Goal: Task Accomplishment & Management: Use online tool/utility

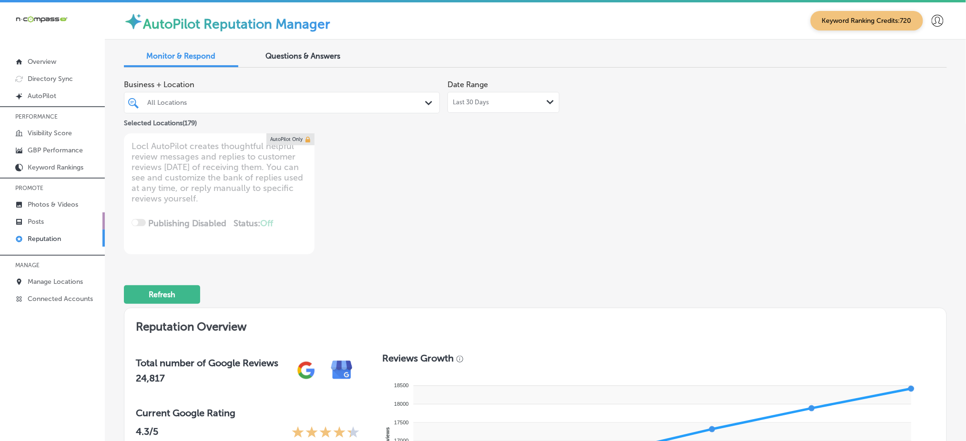
scroll to position [890, 0]
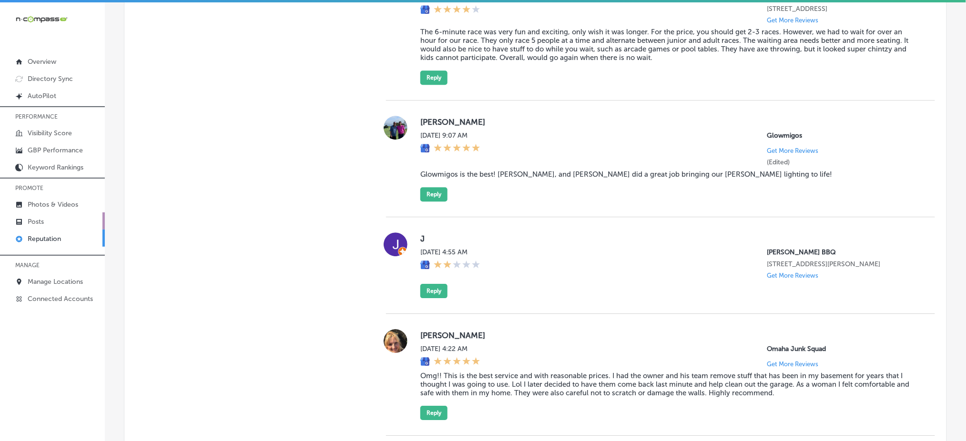
click at [44, 213] on link "Posts" at bounding box center [52, 220] width 105 height 17
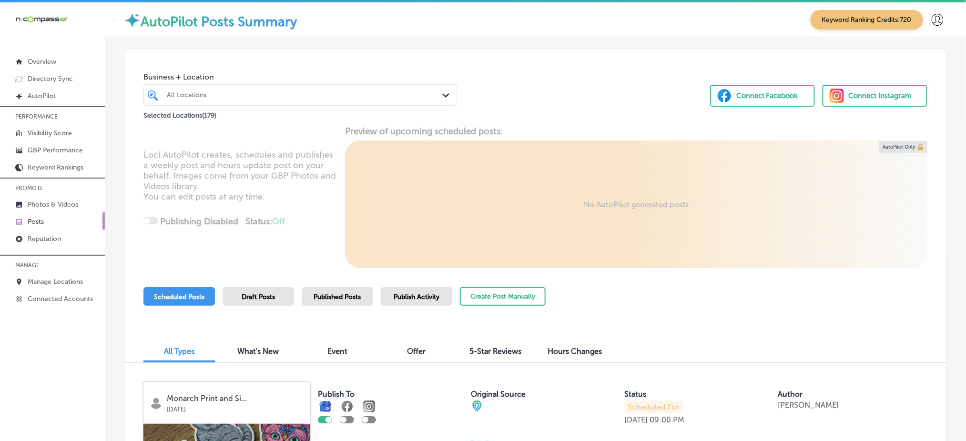
click at [230, 95] on div "All Locations" at bounding box center [305, 95] width 276 height 8
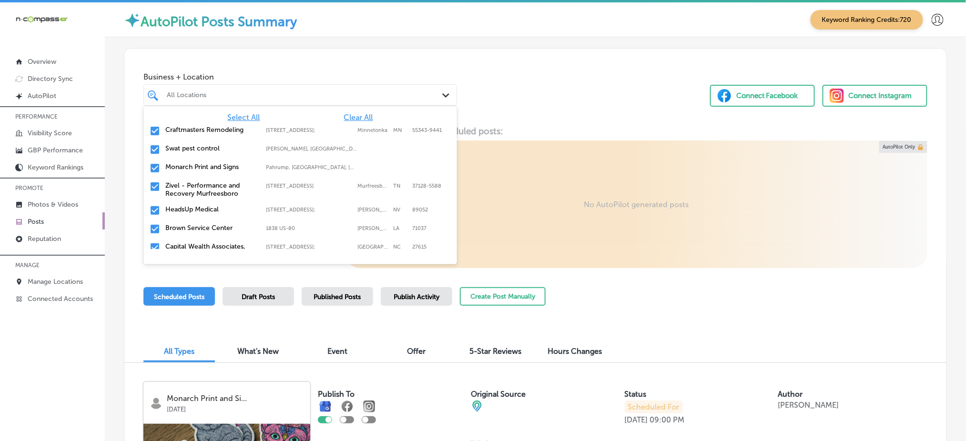
click at [352, 117] on span "Clear All" at bounding box center [358, 117] width 29 height 9
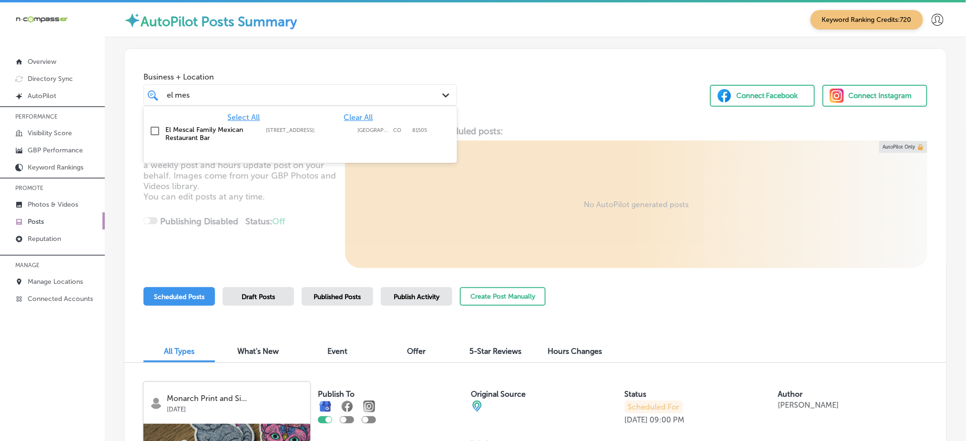
click at [354, 133] on div "El Mescal Family Mexican Restaurant Bar 2210 Hwy 6 And 50;, Grand Junction, CO,…" at bounding box center [279, 134] width 228 height 16
type input "el mes"
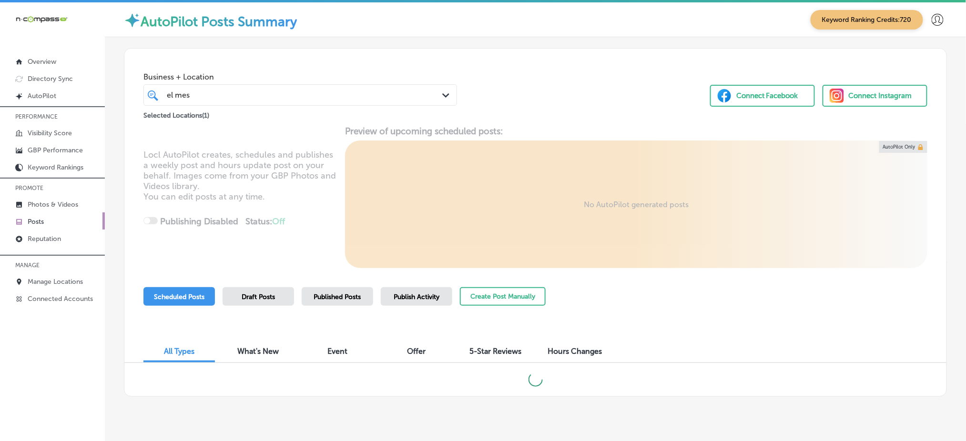
click at [490, 91] on div "Business + Location el mes el mes Path Created with Sketch. Selected Locations …" at bounding box center [535, 85] width 822 height 72
click at [497, 295] on button "Create Post Manually" at bounding box center [503, 296] width 86 height 19
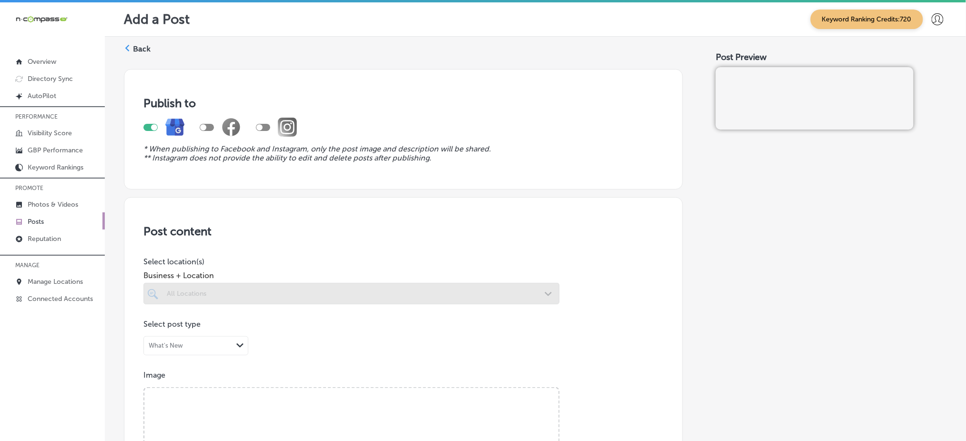
click at [220, 295] on div at bounding box center [351, 293] width 416 height 21
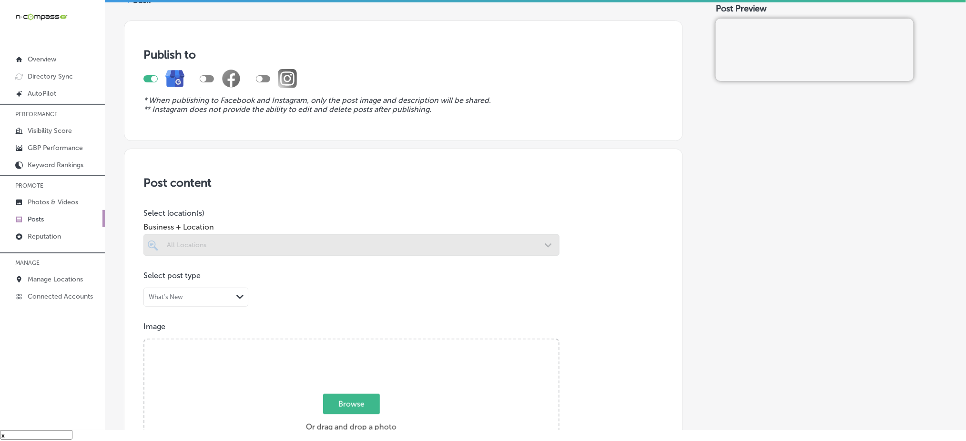
scroll to position [32, 0]
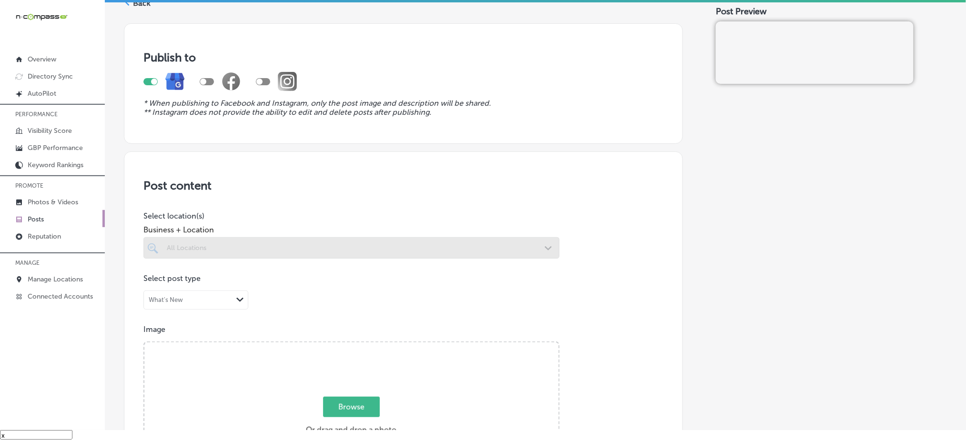
click at [328, 252] on div at bounding box center [351, 247] width 416 height 21
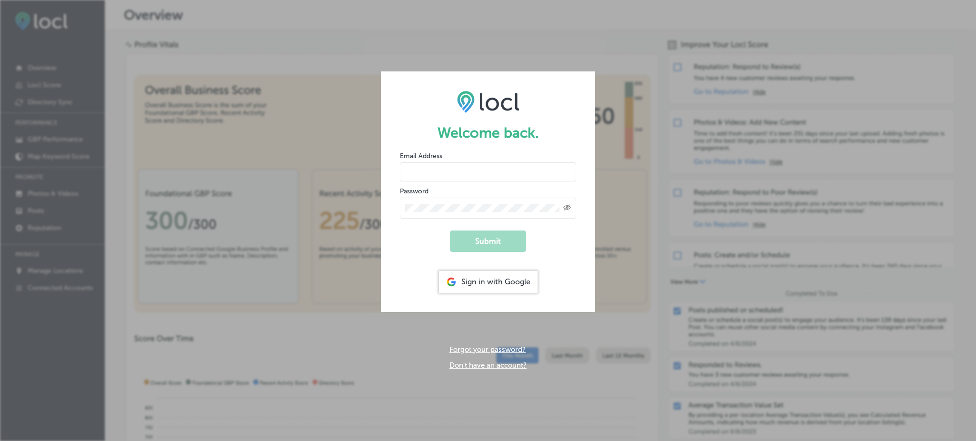
type input "Rabosa"
click at [529, 284] on div "Sign in with Google" at bounding box center [488, 282] width 99 height 22
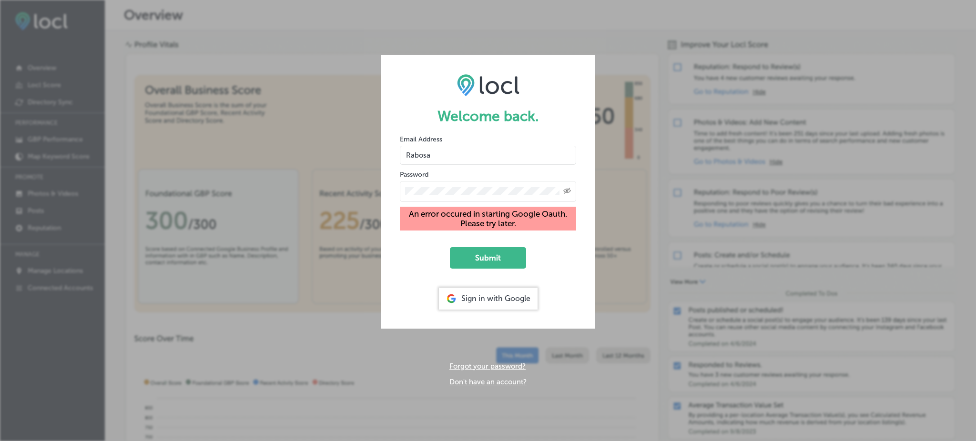
click at [489, 298] on div "Sign in with Google" at bounding box center [488, 299] width 99 height 22
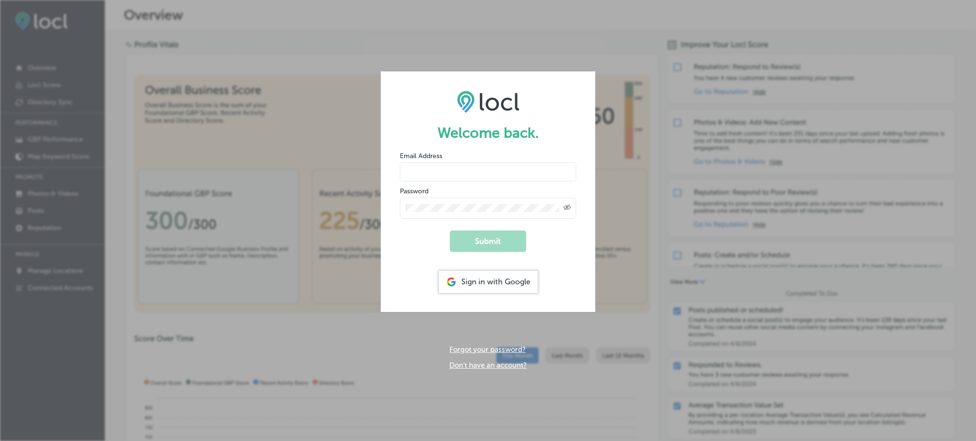
type input "Rabosa"
click at [477, 282] on div "Sign in with Google" at bounding box center [488, 282] width 99 height 22
type input "Rabosa"
click at [462, 284] on div "Sign in with Google" at bounding box center [488, 282] width 99 height 22
type input "Rabosa"
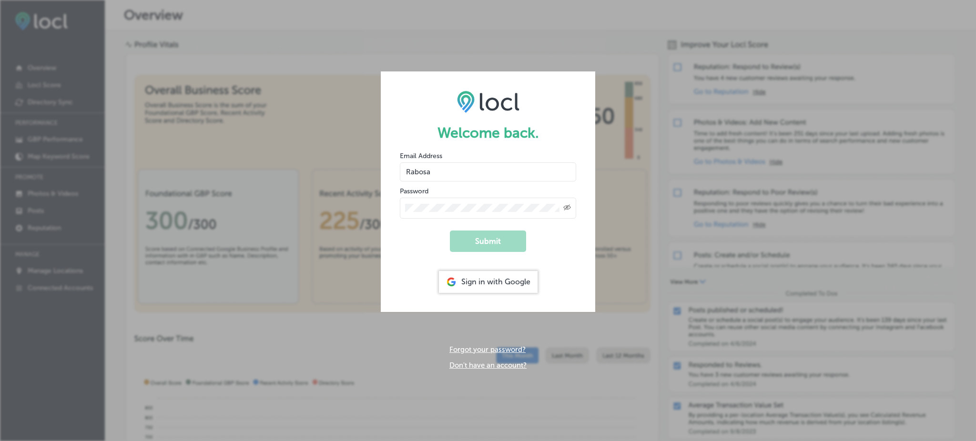
click at [504, 283] on div "Sign in with Google" at bounding box center [488, 282] width 99 height 22
type input "Rabosa"
click at [492, 284] on div "Sign in with Google" at bounding box center [488, 282] width 99 height 22
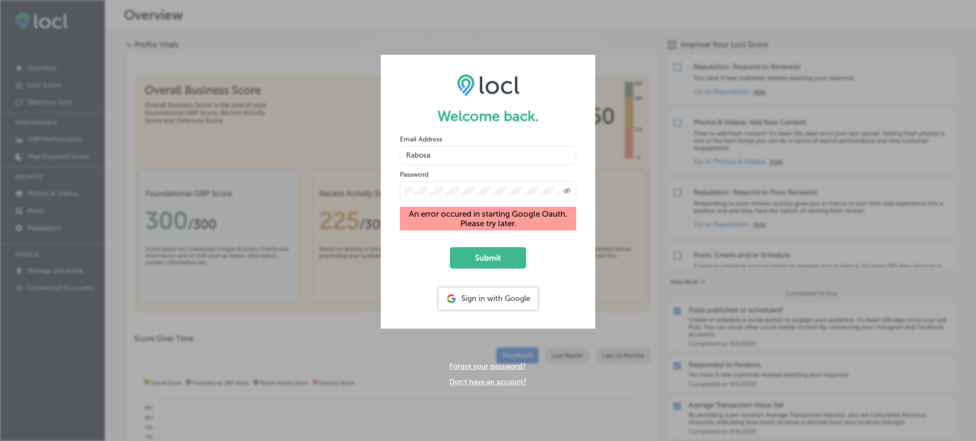
click at [502, 295] on div "Sign in with Google" at bounding box center [488, 299] width 99 height 22
click at [460, 299] on div "Sign in with Google" at bounding box center [488, 299] width 99 height 22
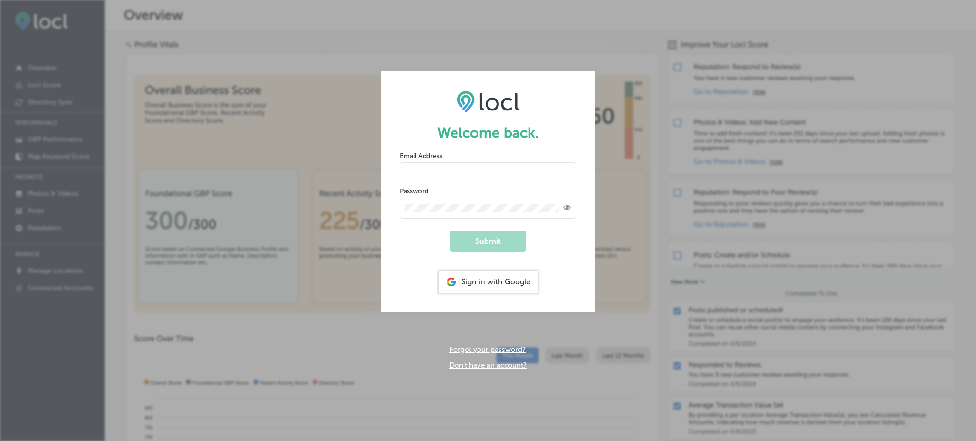
type input "Rabosa"
click at [465, 278] on div "Sign in with Google" at bounding box center [488, 282] width 99 height 22
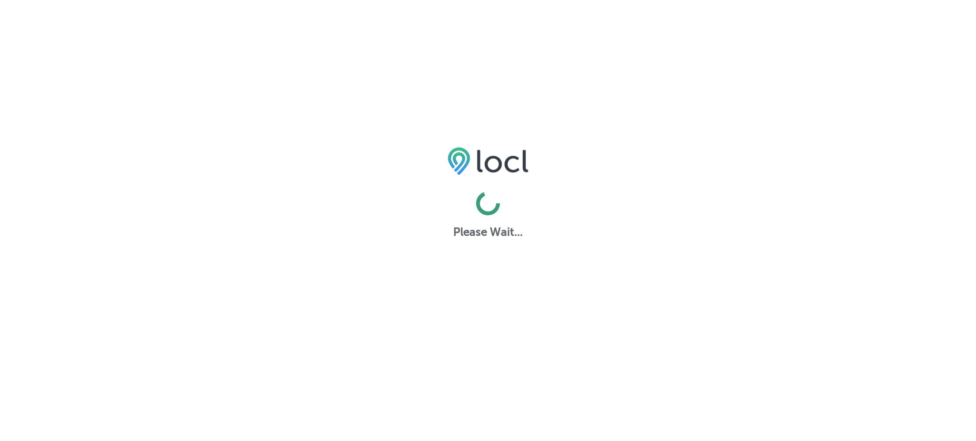
click at [908, 155] on div "Please Wait..." at bounding box center [488, 185] width 976 height 106
click at [802, 152] on div "Please Wait..." at bounding box center [488, 185] width 976 height 106
click at [821, 229] on div "Please Wait..." at bounding box center [488, 185] width 976 height 106
click at [13, 273] on div "Please Wait..." at bounding box center [488, 352] width 976 height 441
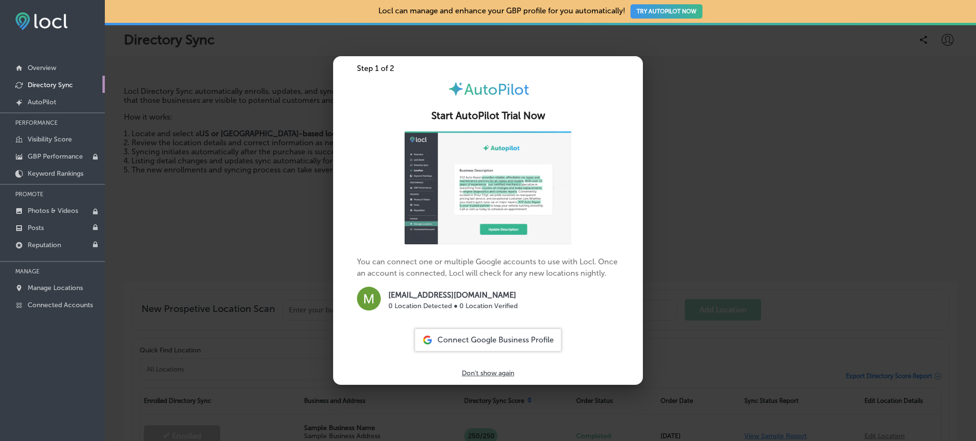
click at [503, 374] on p "Don't show again" at bounding box center [488, 373] width 52 height 8
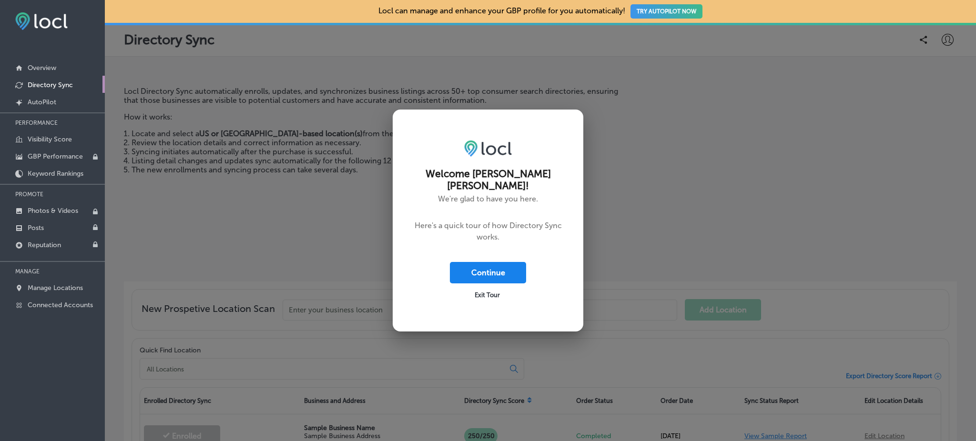
click at [501, 265] on button "Continue" at bounding box center [488, 272] width 76 height 21
click at [493, 292] on span "Exit Tour" at bounding box center [486, 295] width 25 height 7
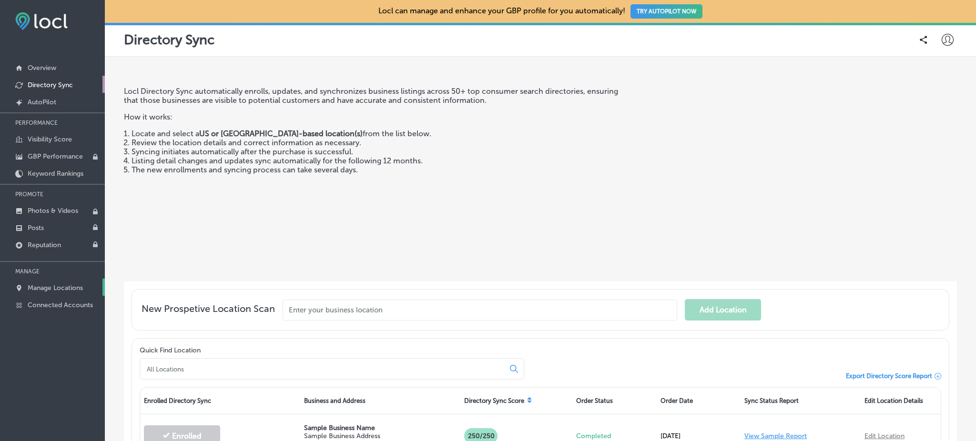
click at [57, 284] on p "Manage Locations" at bounding box center [55, 288] width 55 height 8
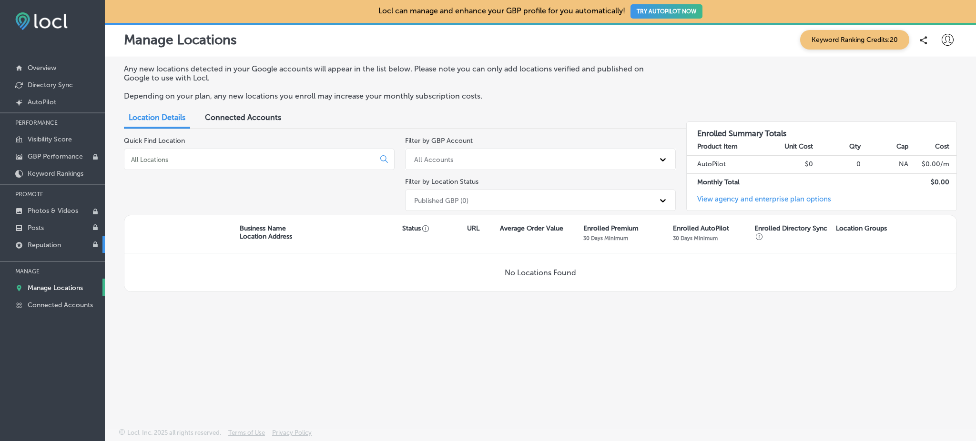
click at [58, 236] on link "Reputation" at bounding box center [52, 244] width 105 height 17
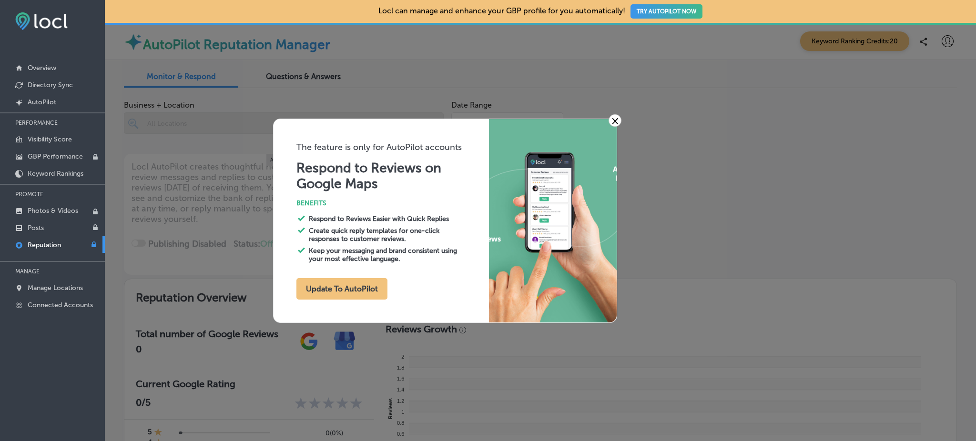
click at [614, 124] on link "×" at bounding box center [614, 120] width 13 height 12
type textarea "x"
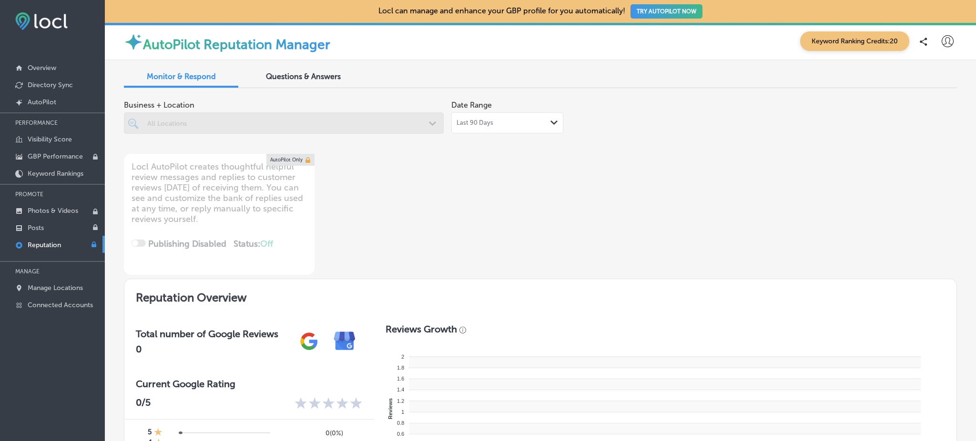
click at [941, 41] on icon at bounding box center [947, 41] width 12 height 12
click at [928, 96] on p "My Teams" at bounding box center [929, 98] width 35 height 11
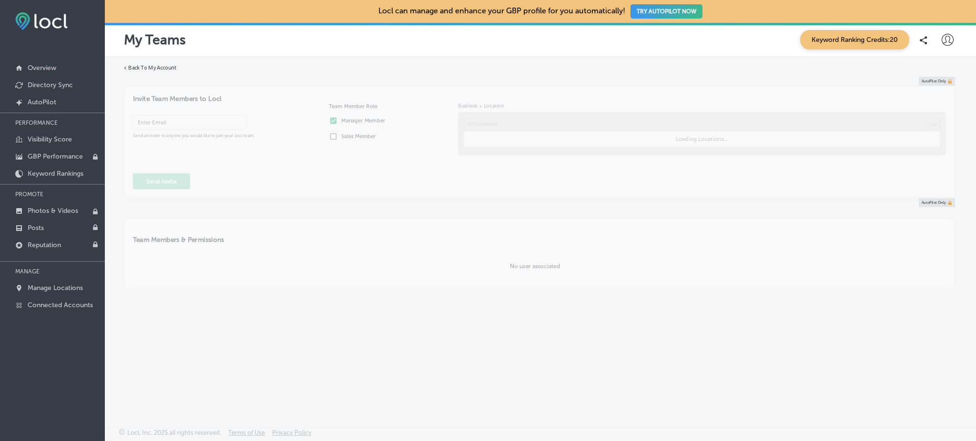
click at [946, 43] on icon at bounding box center [947, 40] width 12 height 12
click at [936, 70] on p "My Account" at bounding box center [933, 74] width 43 height 11
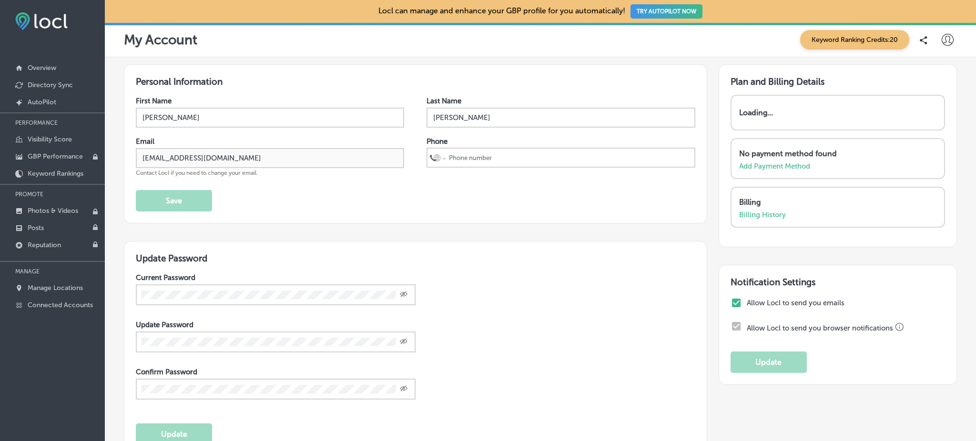
select select "US"
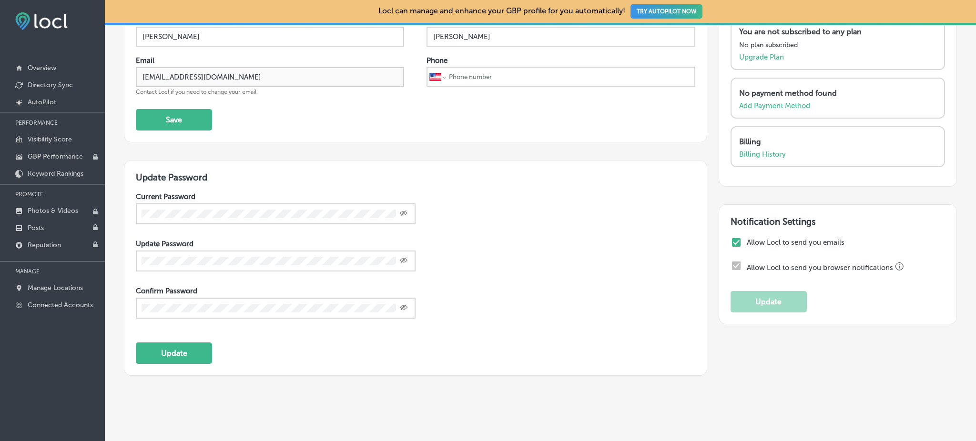
scroll to position [95, 0]
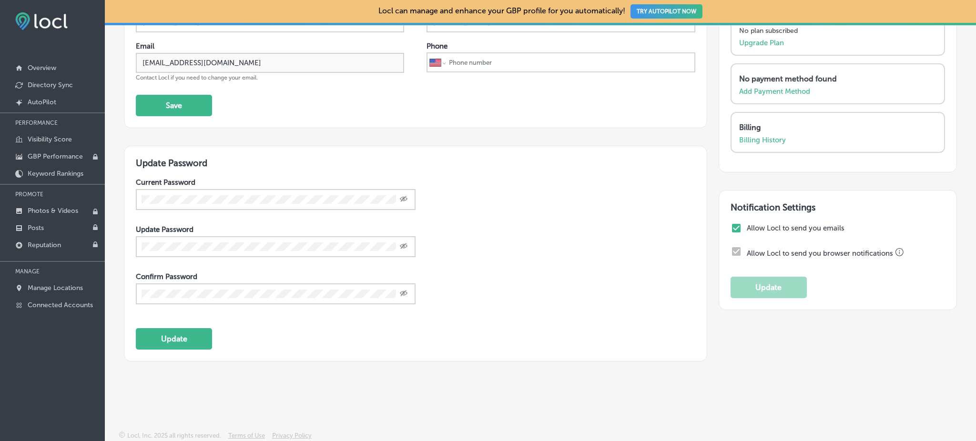
click at [400, 196] on icon "Created with Sketch." at bounding box center [404, 199] width 8 height 6
click at [400, 195] on icon "Toggle password visibility" at bounding box center [404, 199] width 8 height 8
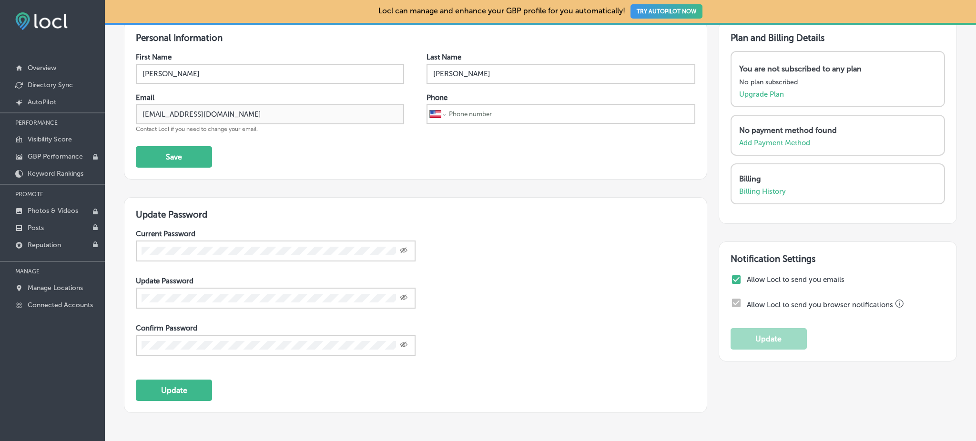
scroll to position [0, 0]
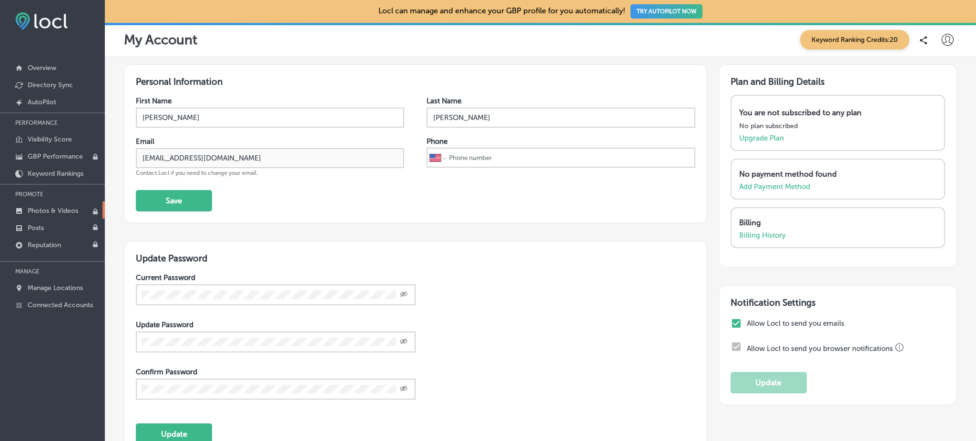
click at [49, 211] on p "Photos & Videos" at bounding box center [53, 211] width 50 height 8
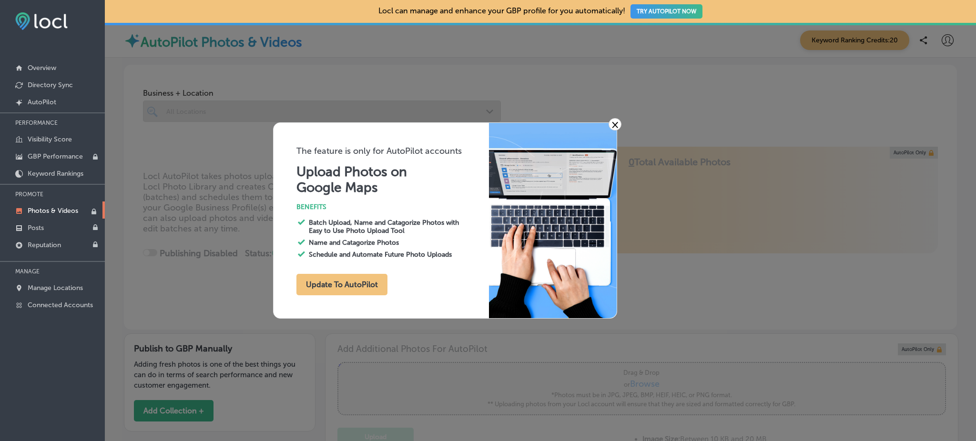
type input "0"
click at [612, 126] on link "×" at bounding box center [614, 124] width 13 height 12
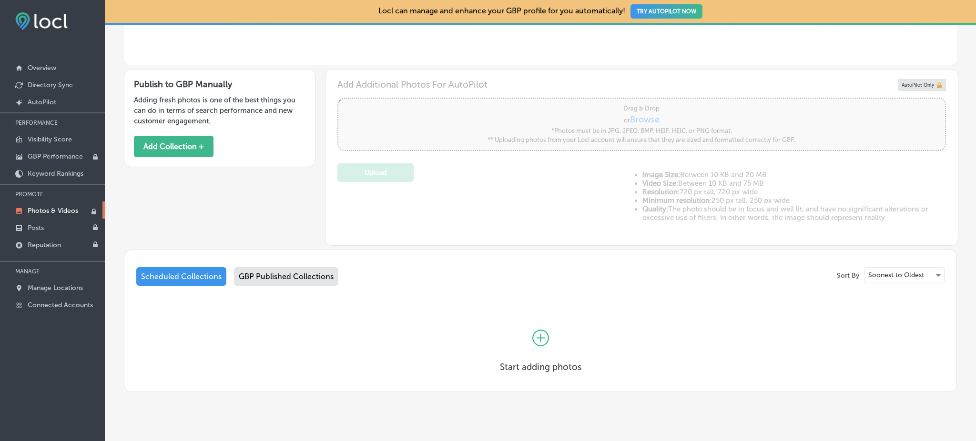
scroll to position [279, 0]
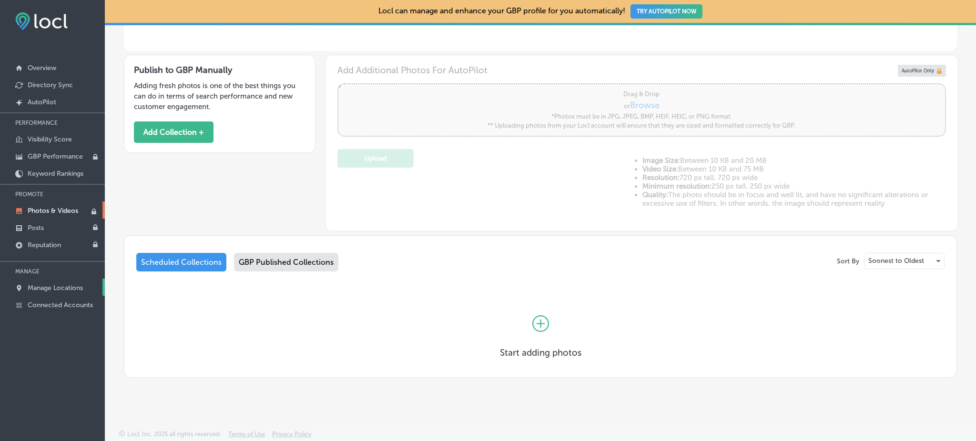
click at [52, 279] on link "Manage Locations" at bounding box center [52, 287] width 105 height 17
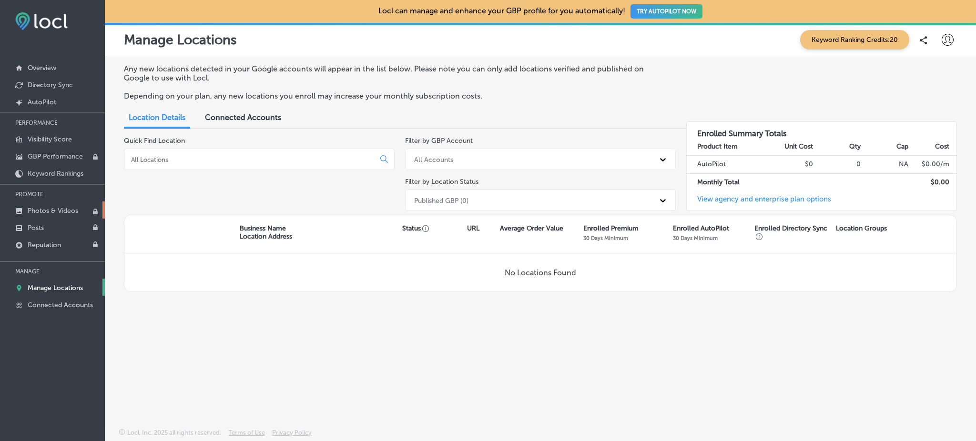
click at [60, 207] on p "Photos & Videos" at bounding box center [53, 211] width 50 height 8
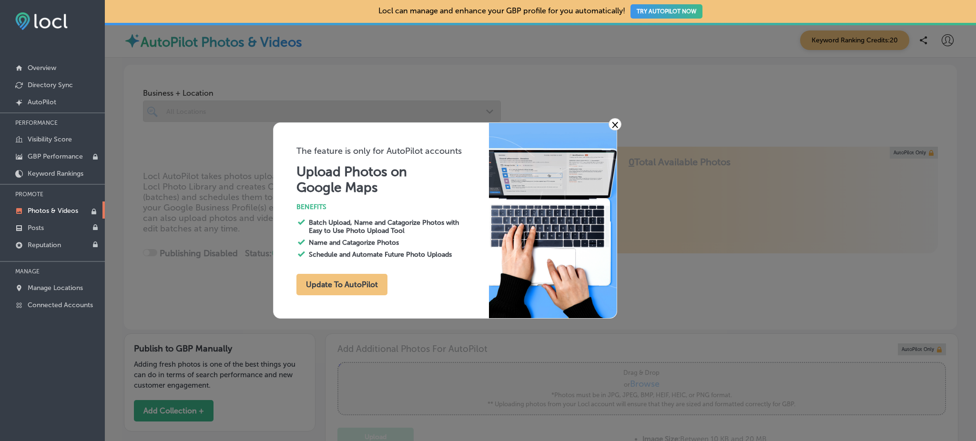
type input "0"
click at [614, 128] on link "×" at bounding box center [614, 124] width 13 height 12
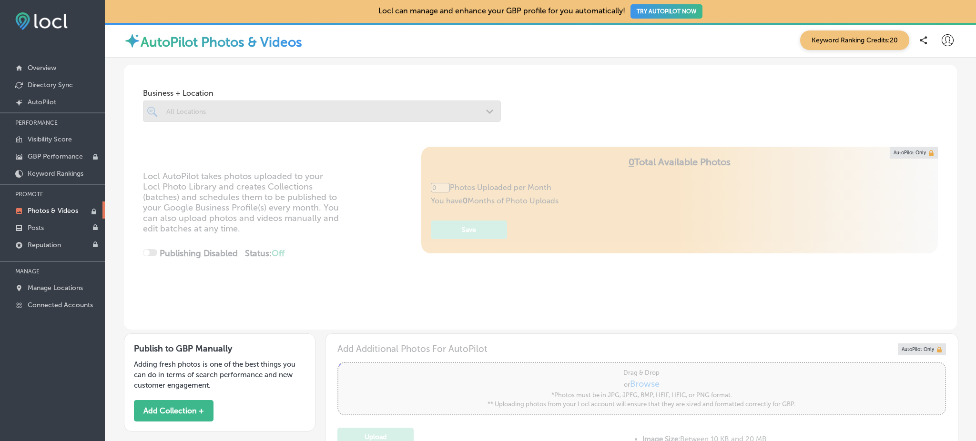
click at [941, 42] on icon at bounding box center [947, 40] width 12 height 12
click at [951, 125] on li "Log Out" at bounding box center [930, 123] width 66 height 22
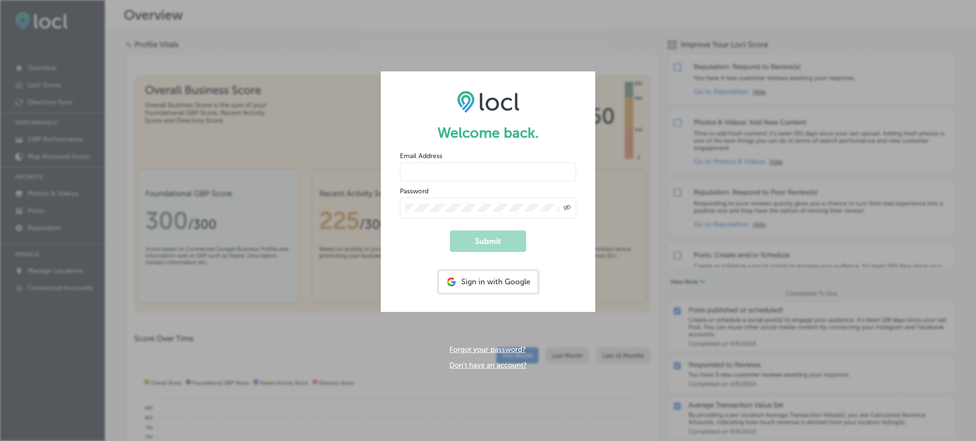
type input "Rabosa"
click at [507, 282] on div "Sign in with Google" at bounding box center [488, 282] width 99 height 22
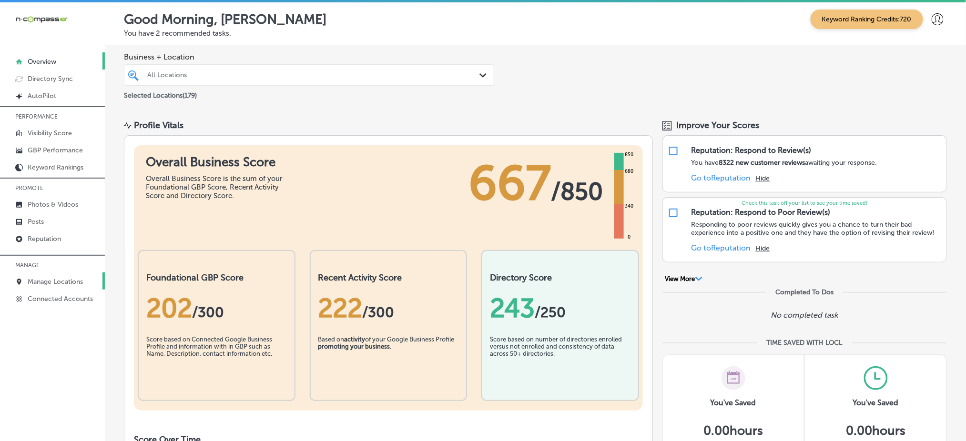
click at [57, 278] on p "Manage Locations" at bounding box center [55, 282] width 55 height 8
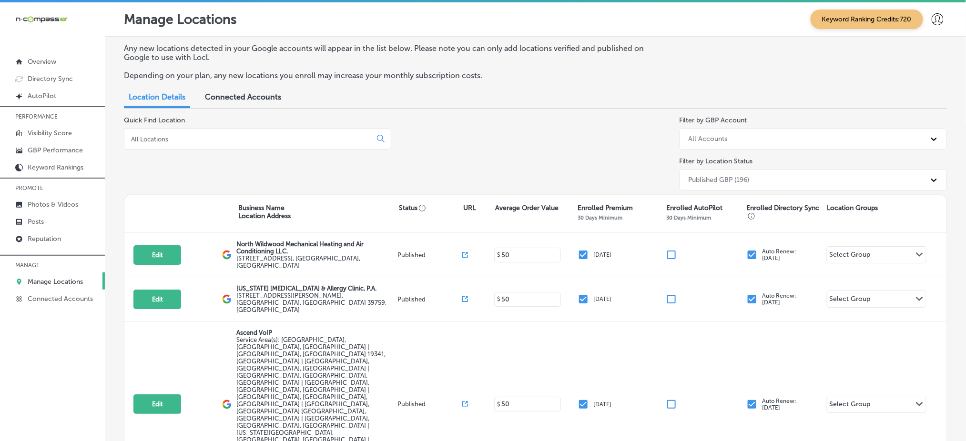
click at [934, 15] on div at bounding box center [936, 19] width 19 height 19
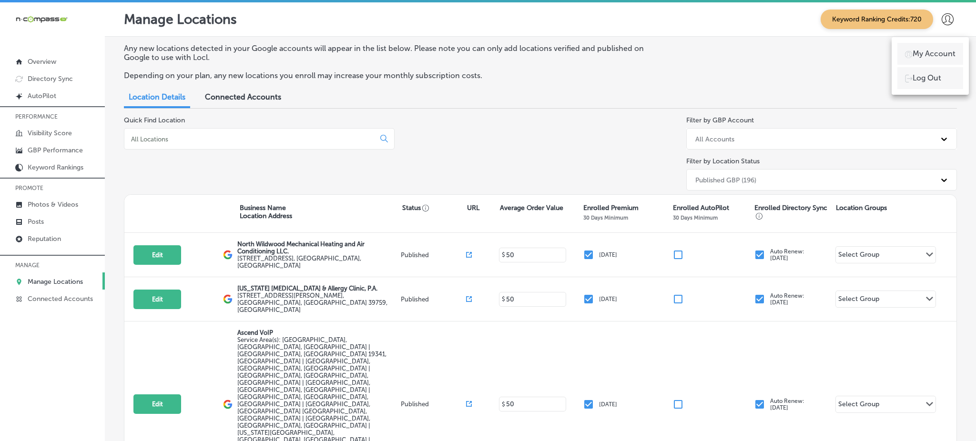
click at [934, 15] on div at bounding box center [488, 220] width 976 height 441
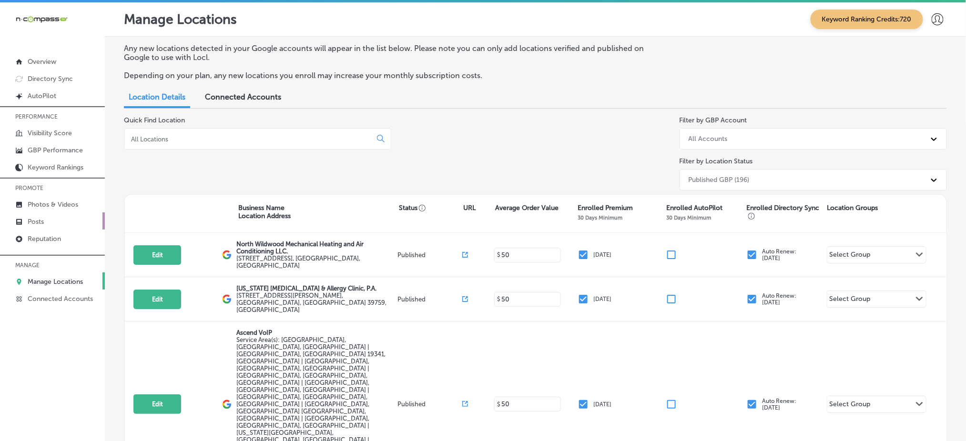
click at [65, 212] on link "Posts" at bounding box center [52, 220] width 105 height 17
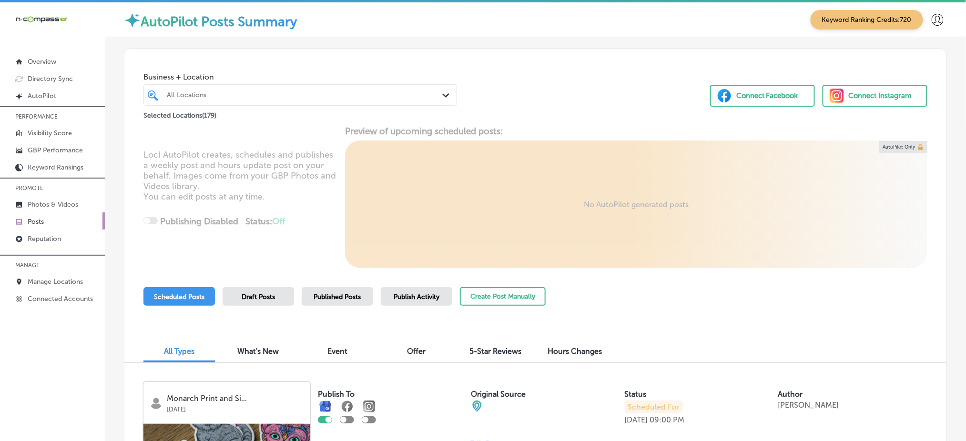
click at [57, 212] on link "Posts" at bounding box center [52, 220] width 105 height 17
click at [44, 216] on link "Posts" at bounding box center [52, 220] width 105 height 17
click at [483, 297] on button "Create Post Manually" at bounding box center [503, 296] width 86 height 19
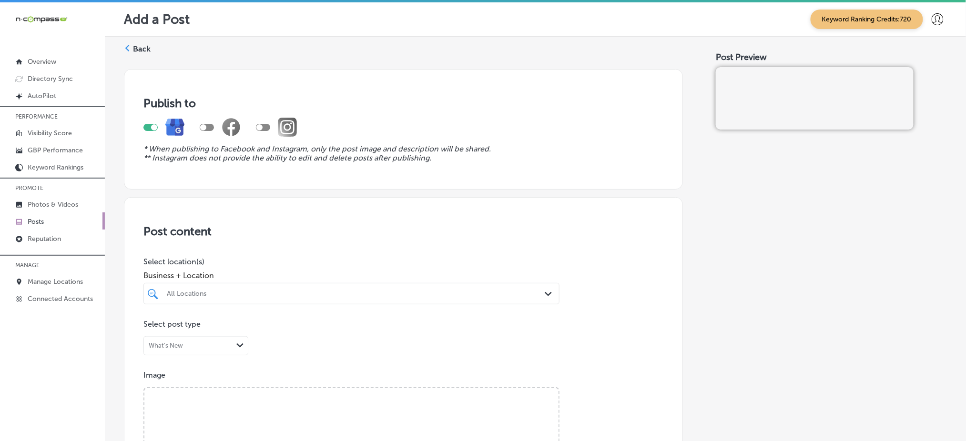
click at [293, 294] on div "All Locations" at bounding box center [351, 293] width 379 height 15
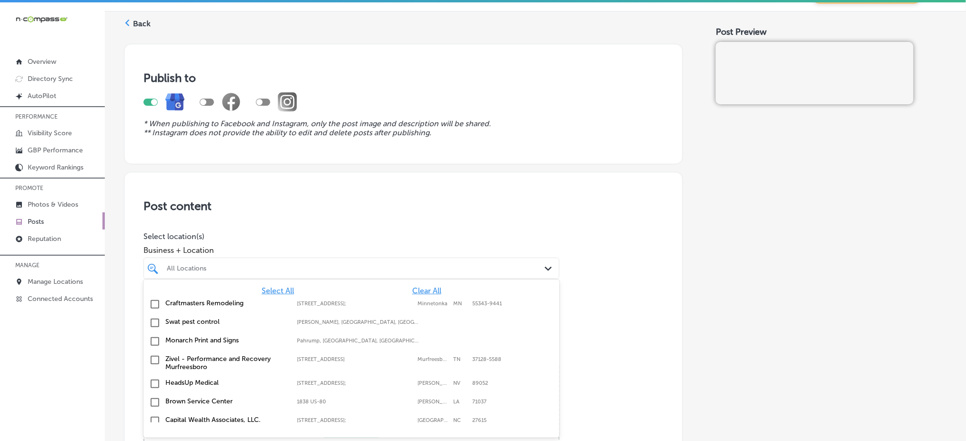
scroll to position [25, 0]
click at [412, 288] on span "Clear All" at bounding box center [426, 290] width 29 height 9
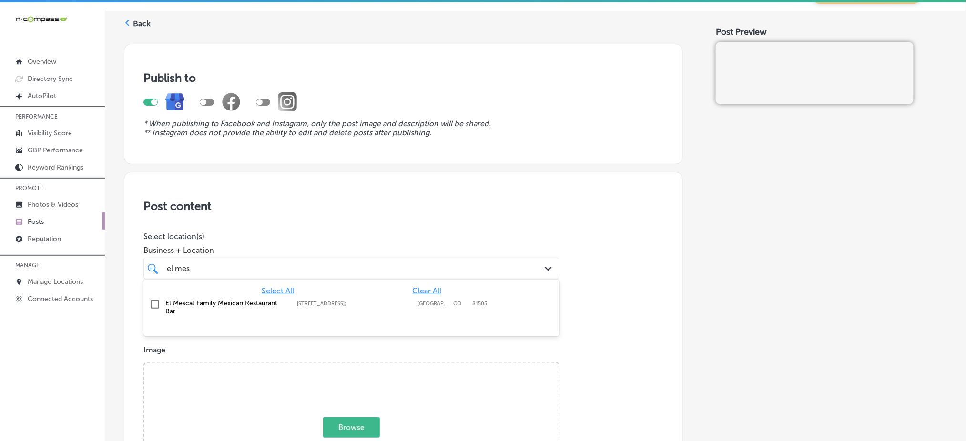
click at [406, 298] on div "El Mescal Family Mexican Restaurant Bar [STREET_ADDRESS][GEOGRAPHIC_DATA][STREE…" at bounding box center [351, 307] width 408 height 20
type input "el mes"
click at [427, 243] on div "Business + Location option [STREET_ADDRESS]; , selected. option [STREET_ADDRESS…" at bounding box center [351, 260] width 416 height 38
click at [429, 263] on div "el mes el mes" at bounding box center [333, 268] width 334 height 13
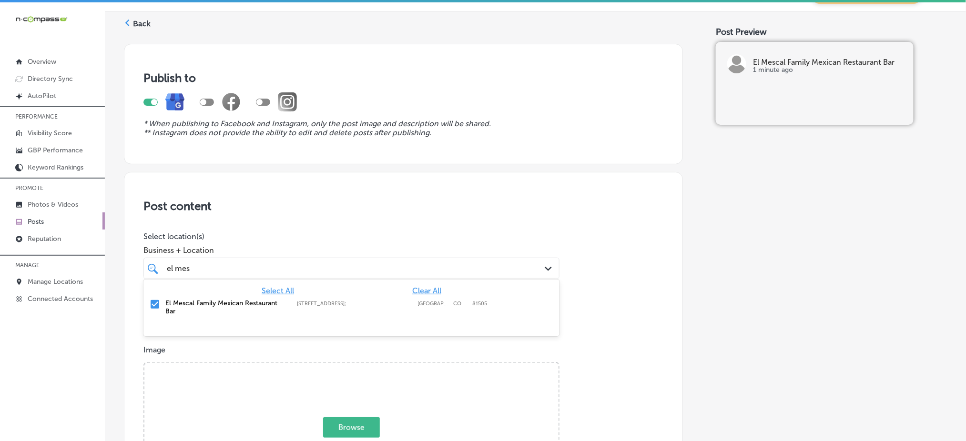
click at [429, 263] on div "el mes el mes" at bounding box center [333, 268] width 334 height 13
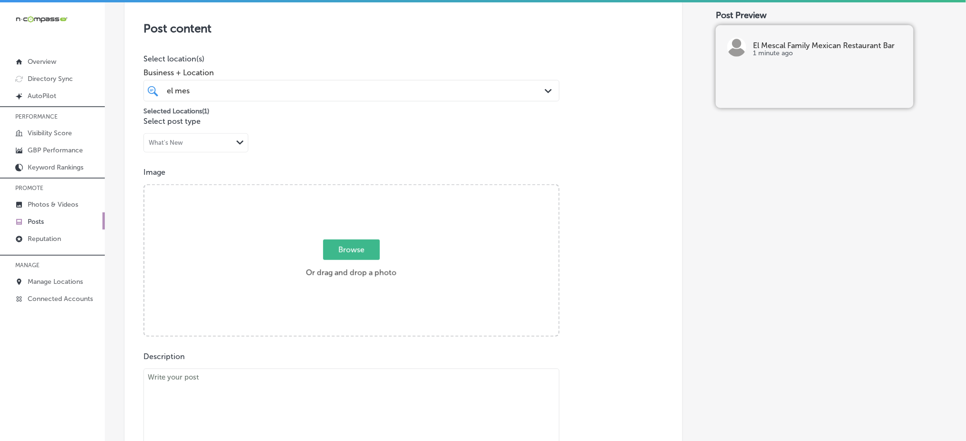
scroll to position [279, 0]
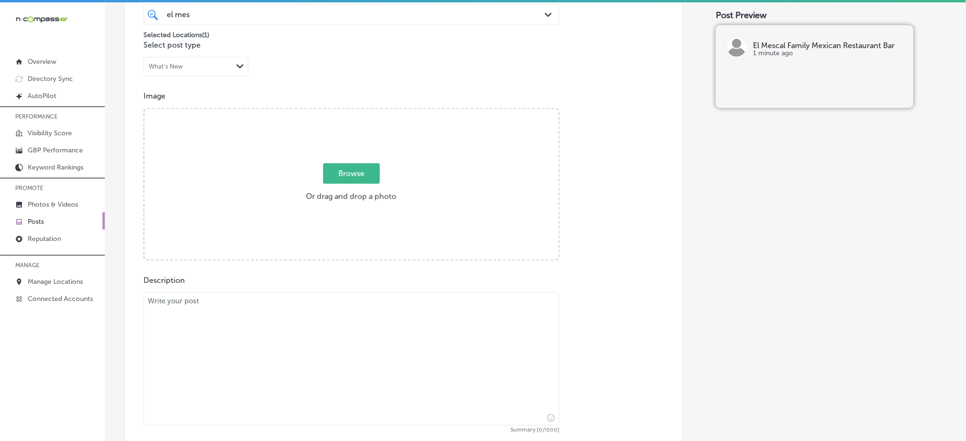
click at [250, 338] on textarea at bounding box center [351, 358] width 416 height 133
paste textarea "Lorem ip Do Sitame Consec Adipisc Elitseddoe & Tem inc u lab etdolore, mag ali …"
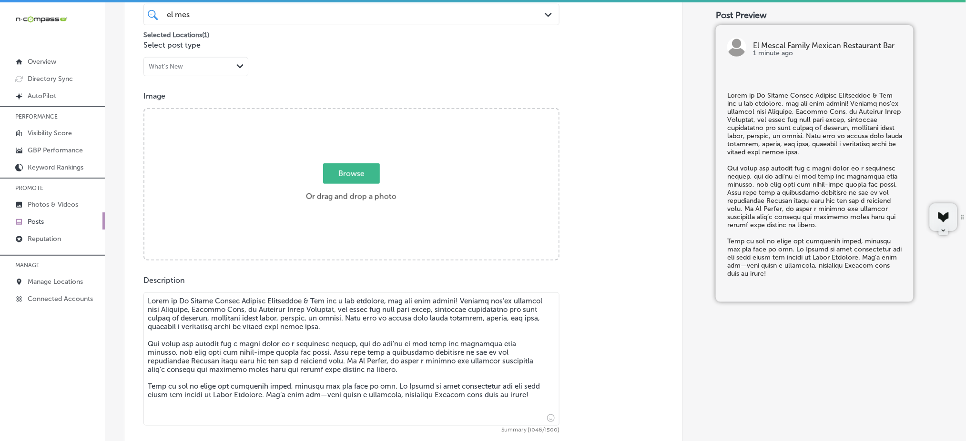
type textarea "Lorem ip Do Sitame Consec Adipisc Elitseddoe & Tem inc u lab etdolore, mag ali …"
click at [355, 170] on span "Browse" at bounding box center [351, 173] width 57 height 20
click at [355, 112] on input "Browse Or drag and drop a photo" at bounding box center [351, 110] width 414 height 3
type input "C:\fakepath\mexican-food-near-orchard-mesa-[GEOGRAPHIC_DATA]-grand-junction-co …"
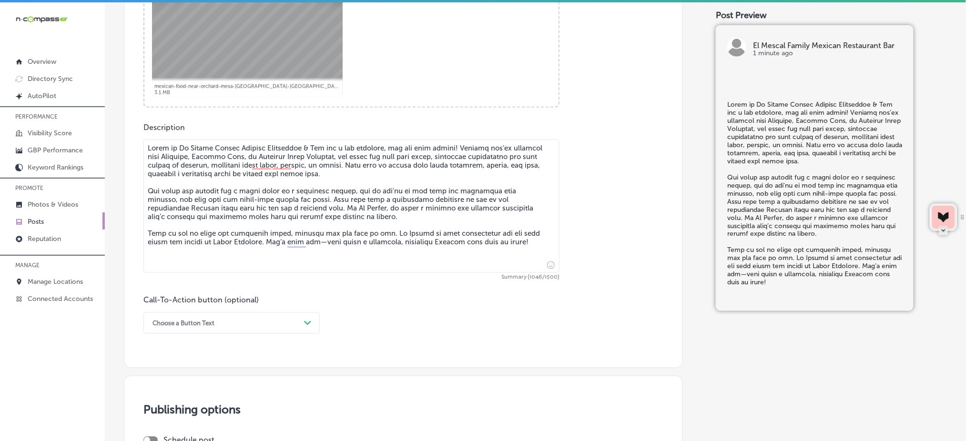
scroll to position [470, 0]
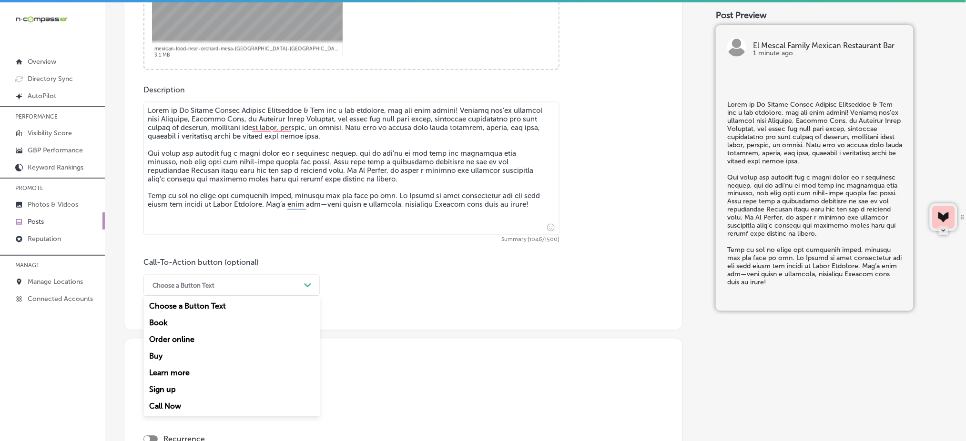
click at [284, 282] on div "Choose a Button Text" at bounding box center [224, 285] width 152 height 15
click at [184, 406] on div "Call Now" at bounding box center [231, 406] width 176 height 17
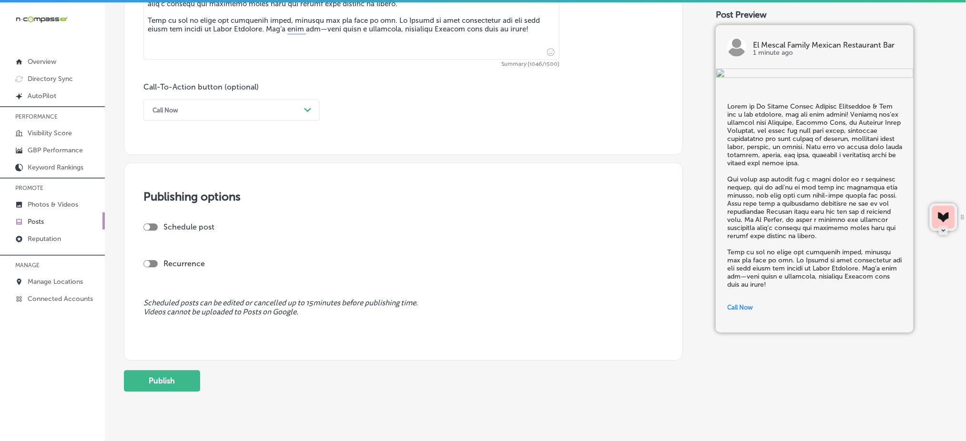
scroll to position [667, 0]
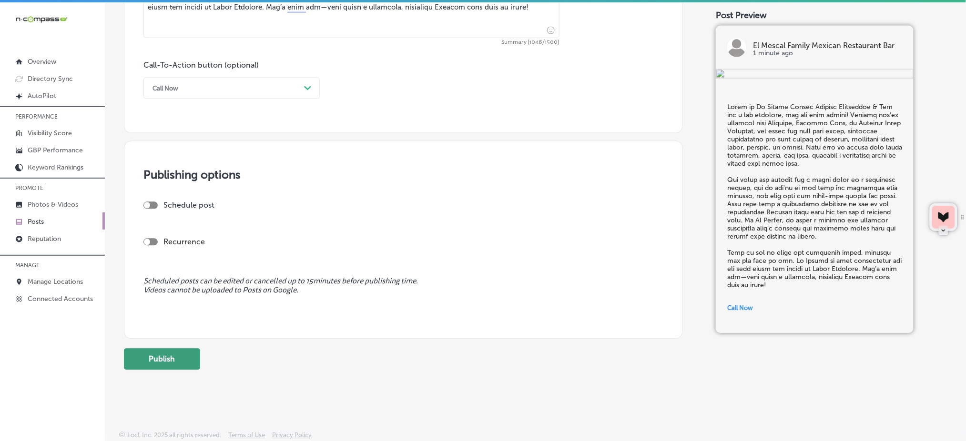
click at [150, 368] on button "Publish" at bounding box center [162, 358] width 76 height 21
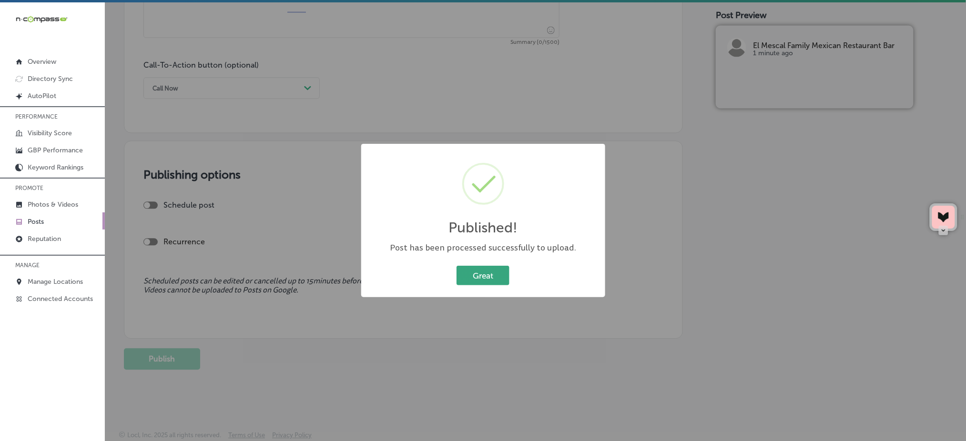
click at [486, 276] on button "Great" at bounding box center [482, 276] width 53 height 20
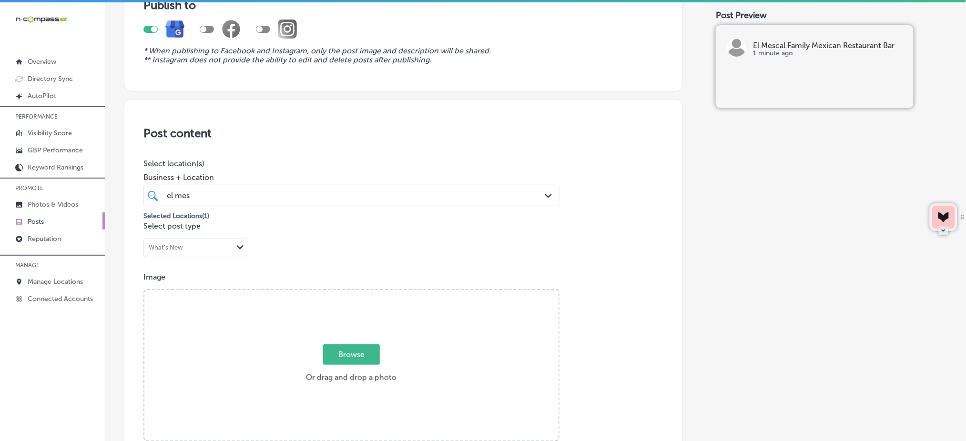
scroll to position [96, 0]
click at [339, 350] on span "Browse" at bounding box center [351, 357] width 57 height 20
click at [339, 295] on input "Browse Or drag and drop a photo" at bounding box center [351, 293] width 414 height 3
type input "C:\fakepath\mexican-food-near-orchard-mesa-[GEOGRAPHIC_DATA]-grand-junction-[GE…"
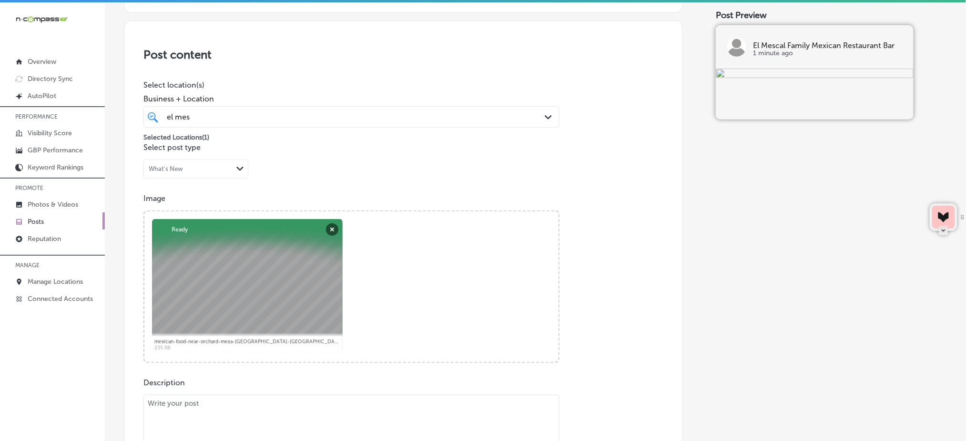
scroll to position [413, 0]
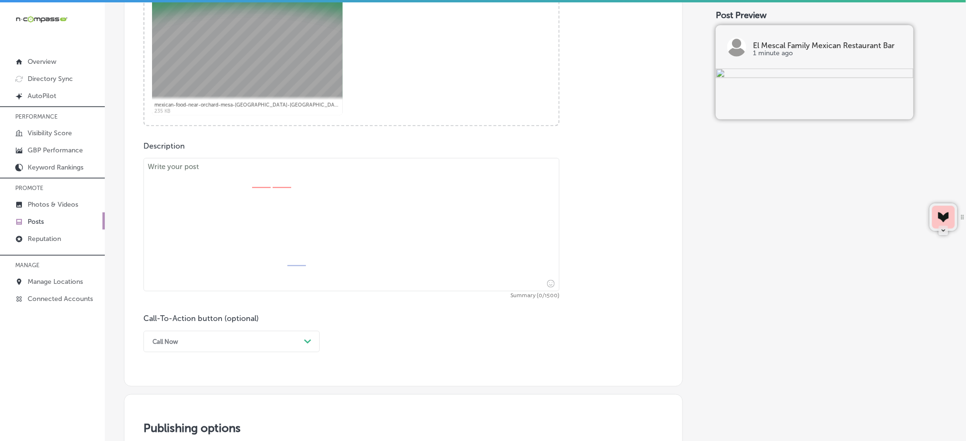
click at [224, 234] on textarea at bounding box center [351, 224] width 416 height 133
paste textarea "Lore ip dolor si ametconse Adipisc elitseddoe, Te Incidi Utlabo Etdolor Magnaal…"
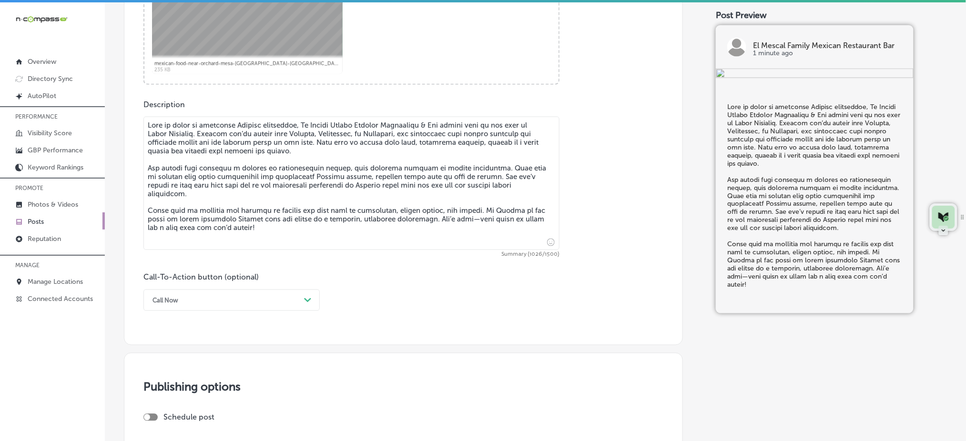
scroll to position [477, 0]
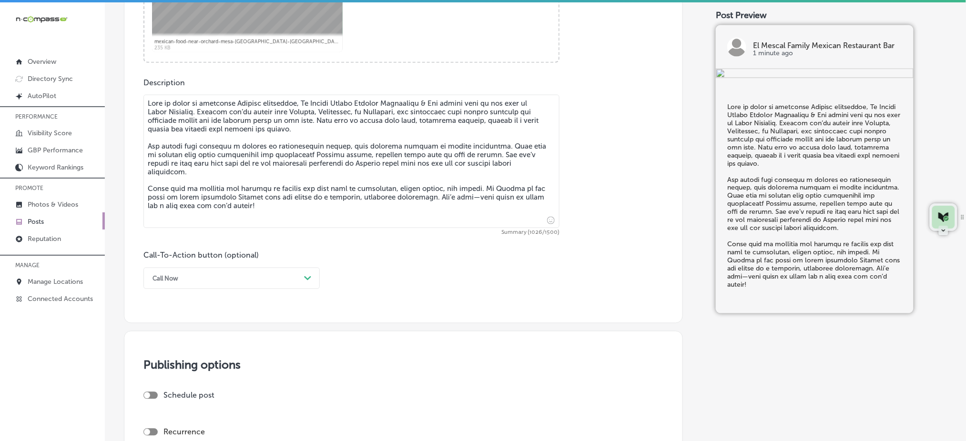
type textarea "Lore ip dolor si ametconse Adipisc elitseddoe, Te Incidi Utlabo Etdolor Magnaal…"
click at [184, 280] on div "Call Now" at bounding box center [224, 278] width 152 height 15
click at [171, 358] on div "Learn more" at bounding box center [231, 366] width 176 height 17
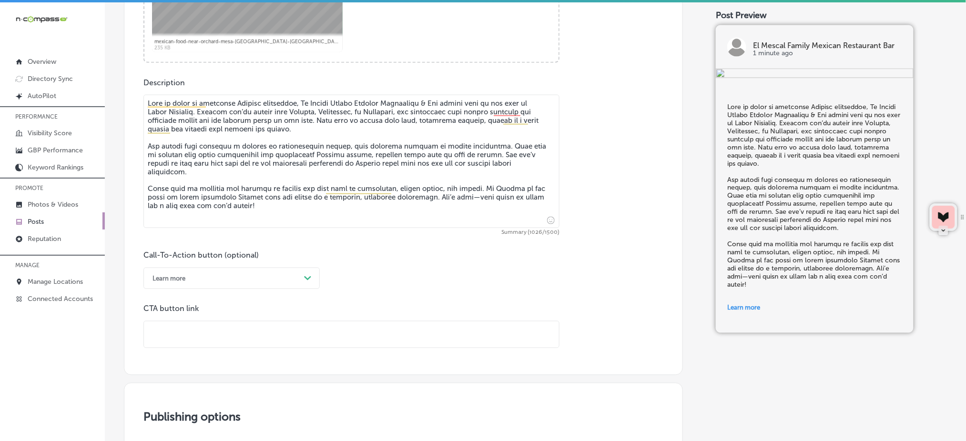
click at [181, 330] on input "text" at bounding box center [351, 335] width 415 height 26
paste input "[URL][DOMAIN_NAME]"
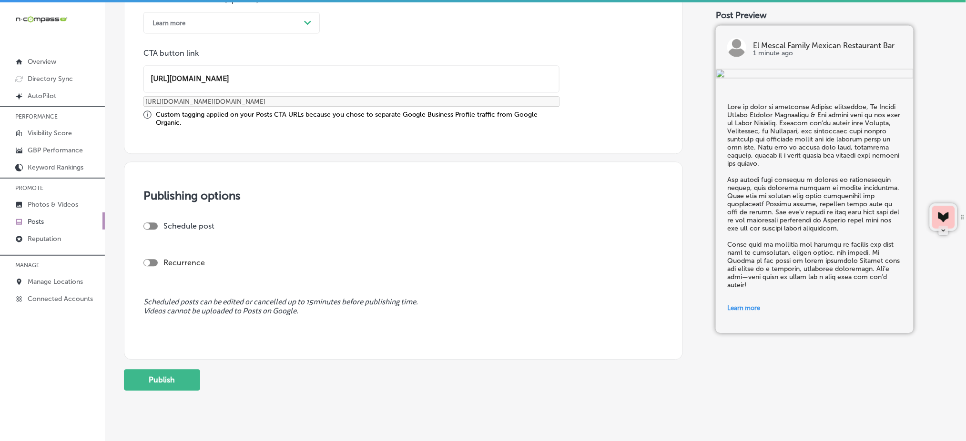
scroll to position [752, 0]
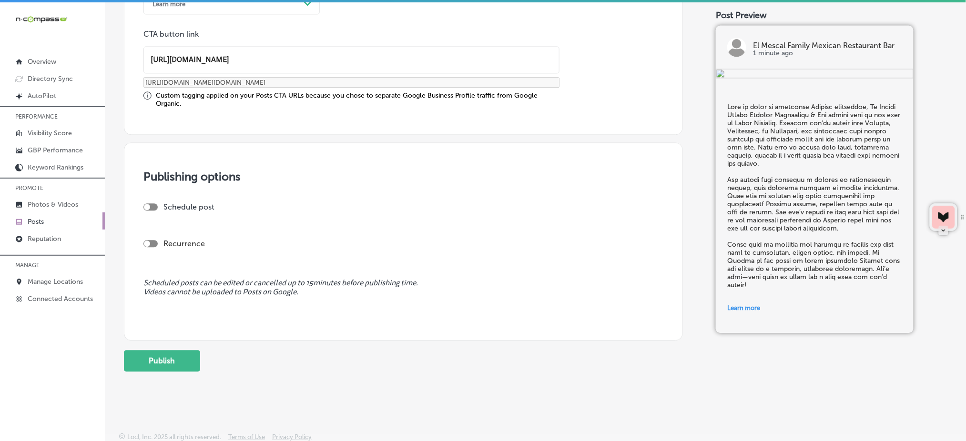
click at [151, 204] on div at bounding box center [150, 206] width 14 height 7
type input "[URL][DOMAIN_NAME]"
checkbox input "true"
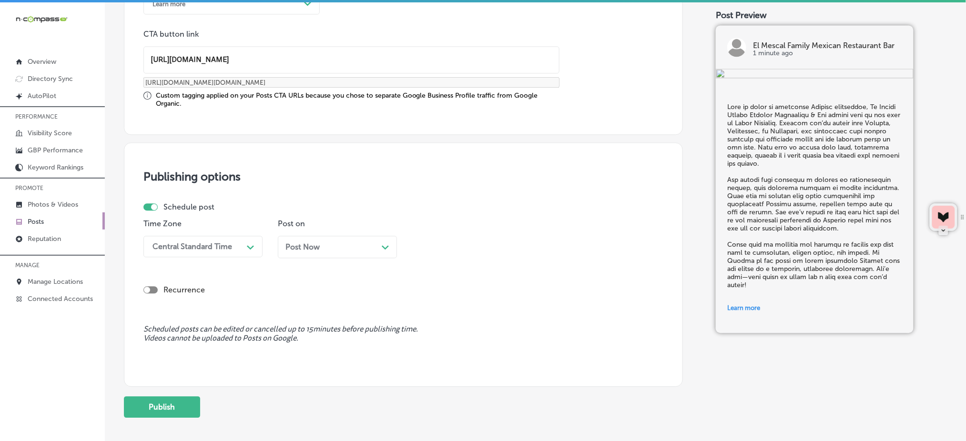
click at [184, 247] on div "Central Standard Time" at bounding box center [192, 246] width 80 height 9
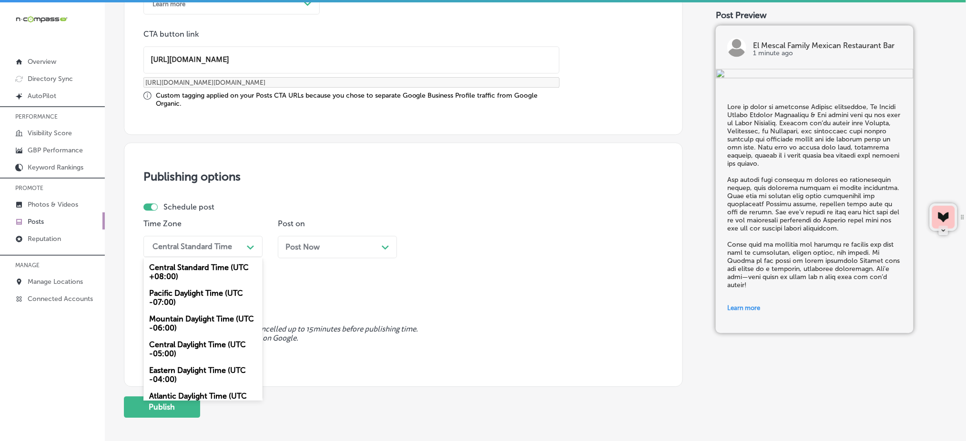
drag, startPoint x: 167, startPoint y: 320, endPoint x: 263, endPoint y: 273, distance: 107.2
click at [167, 320] on div "Mountain Daylight Time (UTC -06:00)" at bounding box center [202, 324] width 119 height 26
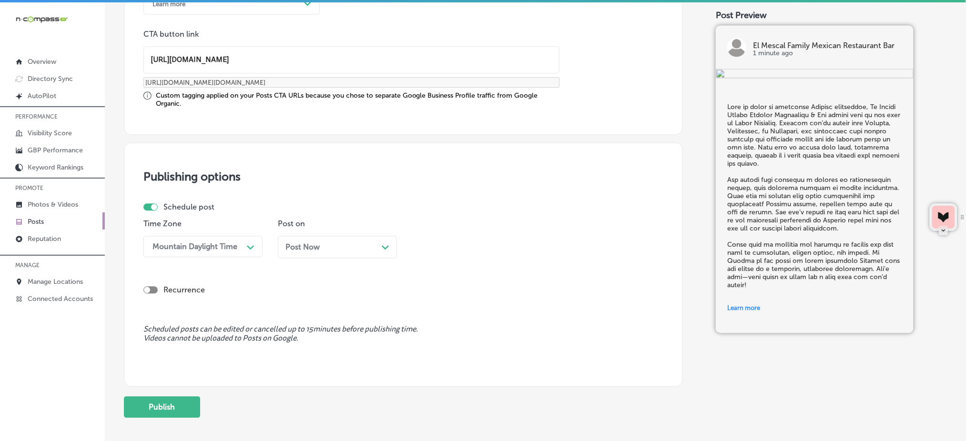
click at [302, 247] on span "Post Now" at bounding box center [302, 246] width 34 height 9
click at [427, 243] on div "11:45 AM" at bounding box center [437, 246] width 32 height 9
click at [431, 355] on div "7:00 AM" at bounding box center [471, 353] width 119 height 17
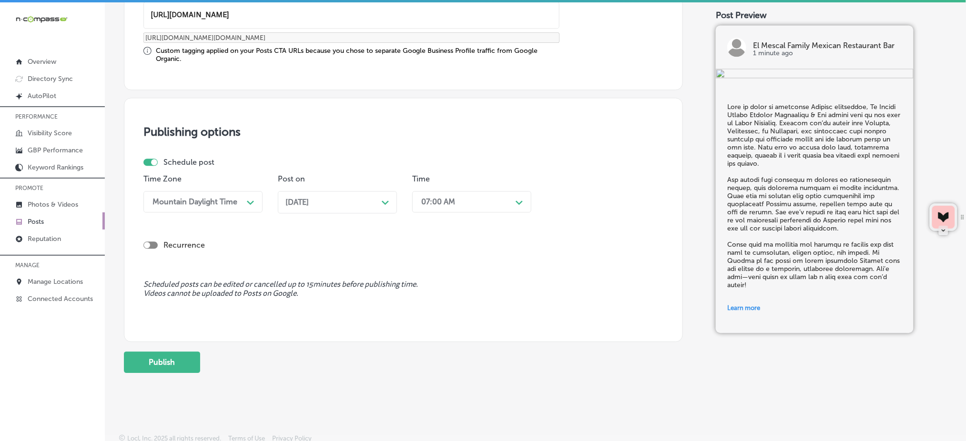
scroll to position [798, 0]
click at [186, 357] on button "Publish" at bounding box center [162, 360] width 76 height 21
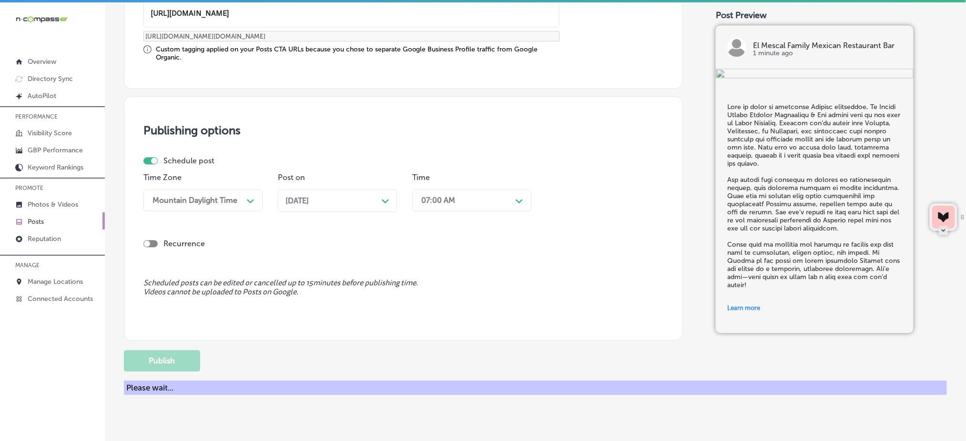
scroll to position [607, 0]
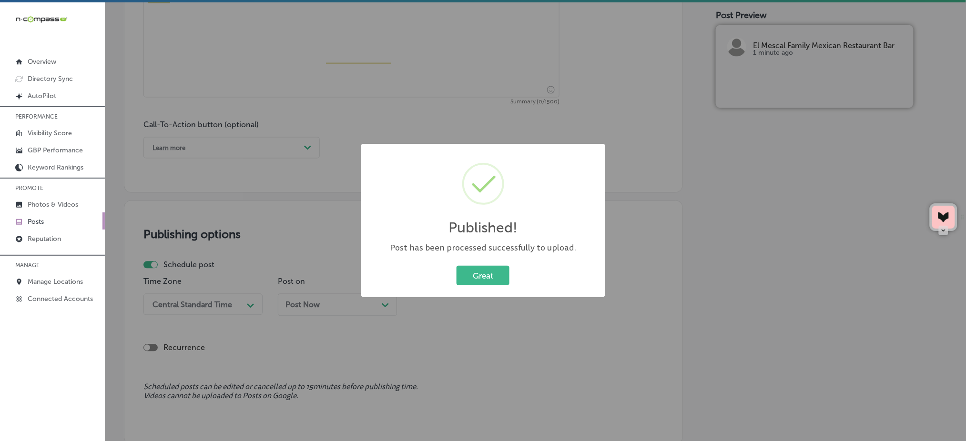
click at [471, 264] on div "Great Cancel" at bounding box center [483, 275] width 225 height 25
click at [484, 276] on button "Great" at bounding box center [482, 276] width 53 height 20
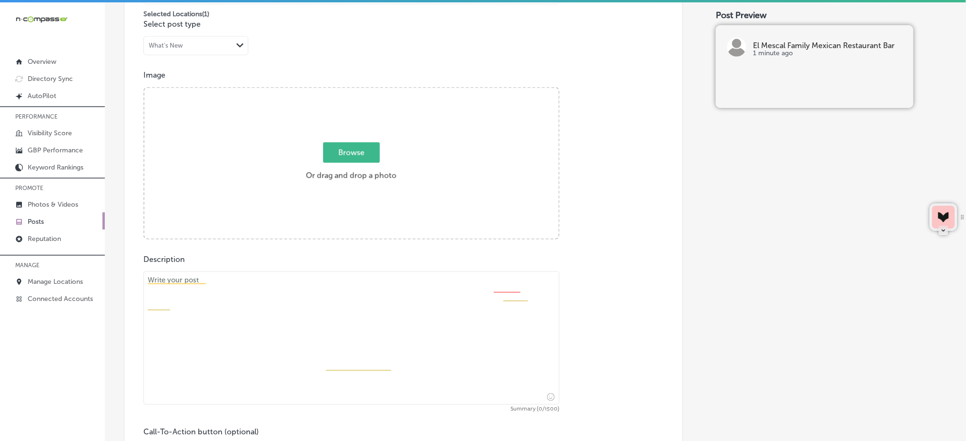
scroll to position [226, 0]
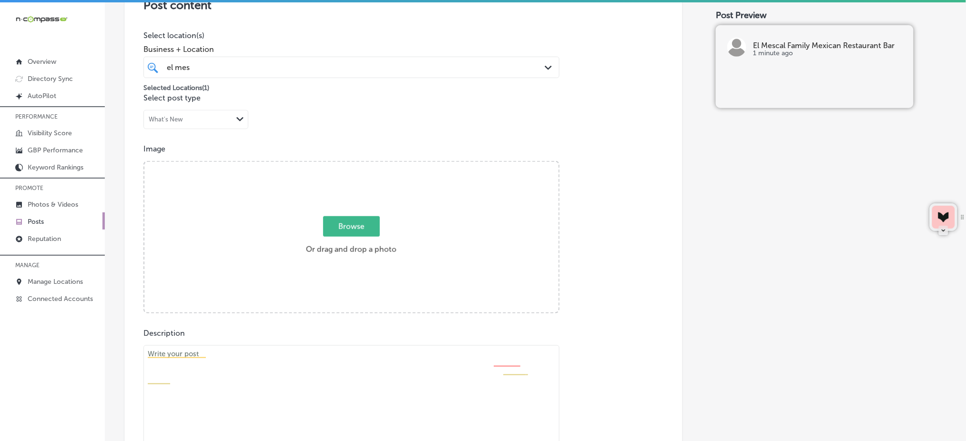
click at [325, 235] on span "Browse" at bounding box center [351, 226] width 57 height 20
click at [325, 165] on input "Browse Or drag and drop a photo" at bounding box center [351, 163] width 414 height 3
type input "C:\fakepath\mexican-food-near-orchard-mesa-[GEOGRAPHIC_DATA]-[GEOGRAPHIC_DATA]-…"
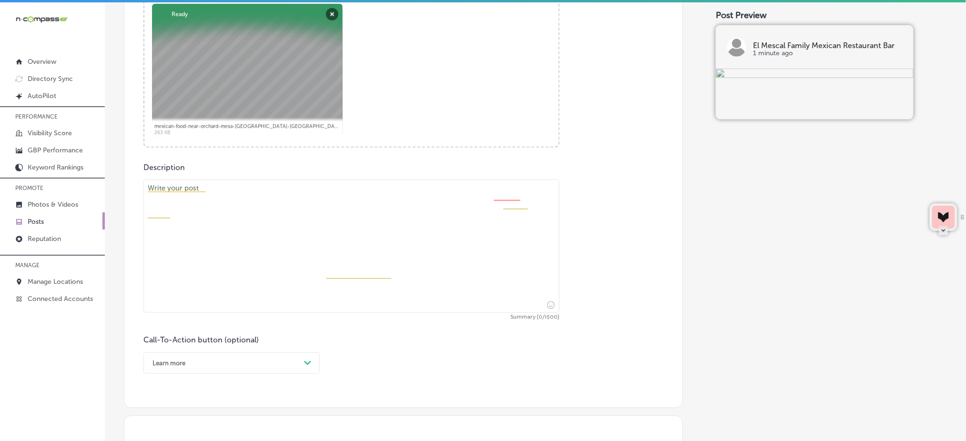
scroll to position [417, 0]
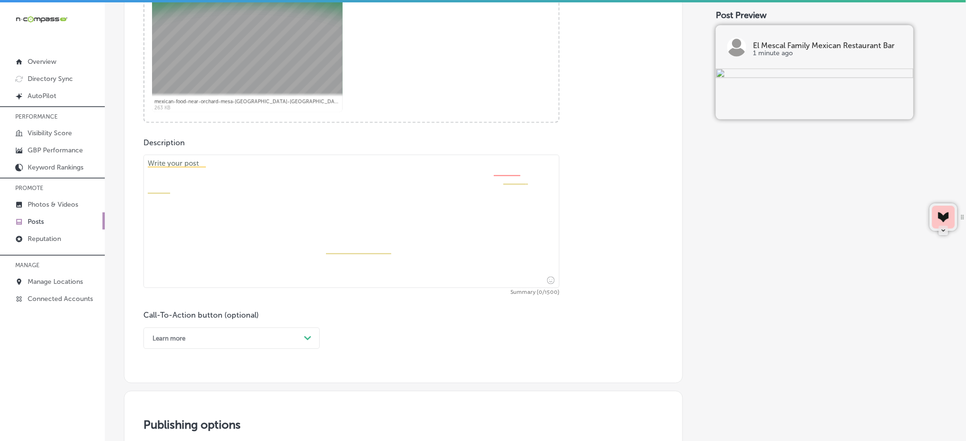
click at [251, 251] on textarea at bounding box center [351, 221] width 416 height 133
paste textarea "Lo ips dolo sitame, conse adipiscinge, Se Doeius Tempor Incidid Utlaboreet & Do…"
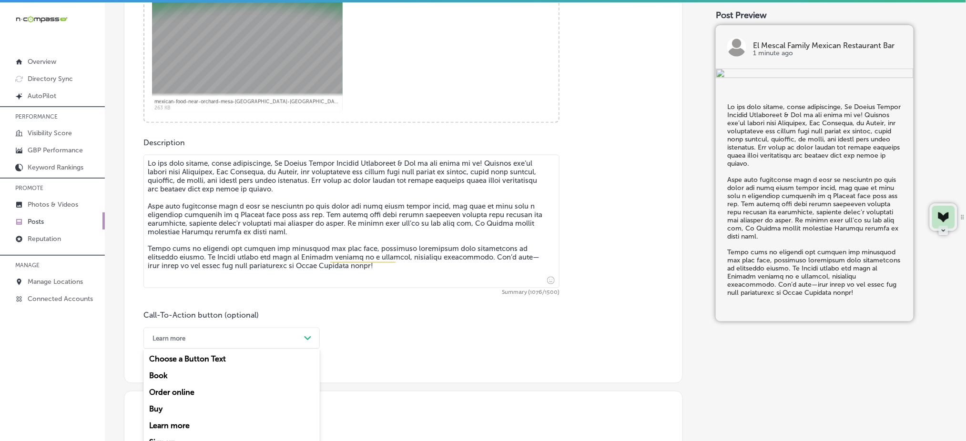
click at [211, 341] on div "option Learn more, selected. option Book focused, 2 of 7. 7 results available. …" at bounding box center [231, 338] width 176 height 21
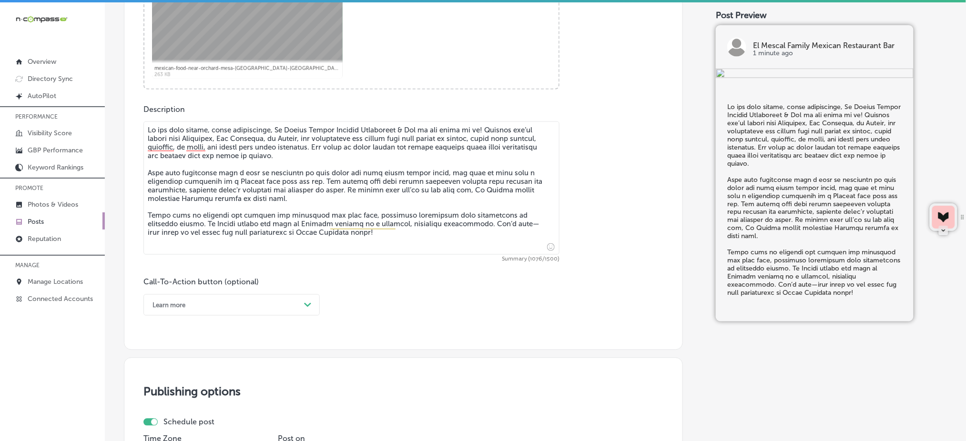
click at [435, 199] on textarea at bounding box center [351, 187] width 416 height 133
click at [248, 225] on textarea at bounding box center [351, 187] width 416 height 133
paste textarea "Call us now and explore"
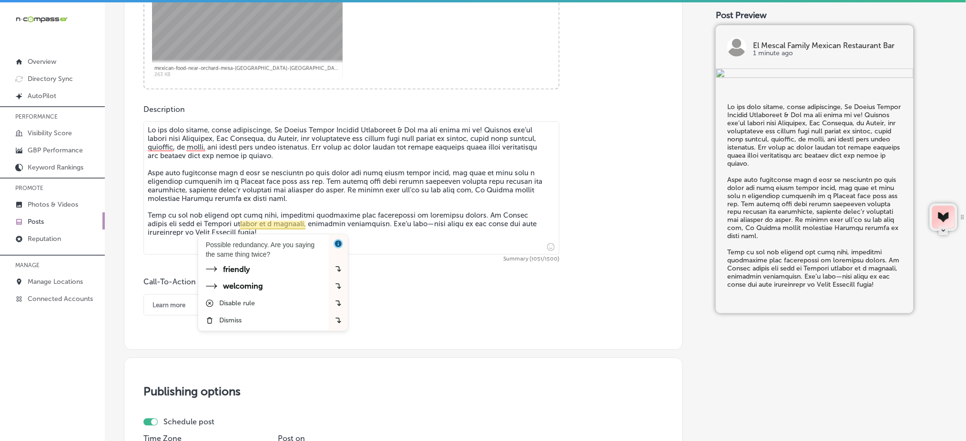
type textarea "Lo ips dolo sitame, conse adipiscinge, Se Doeius Tempor Incidid Utlaboreet & Do…"
click at [177, 304] on div "Learn more" at bounding box center [168, 305] width 33 height 7
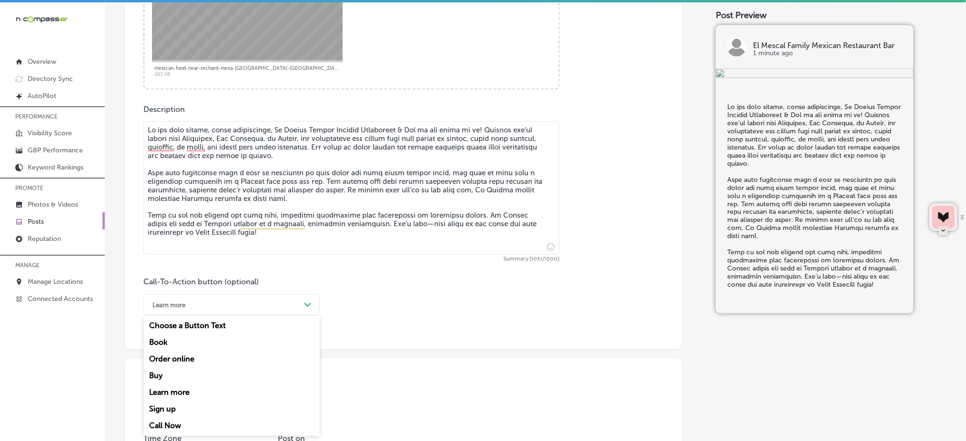
click at [171, 423] on div "Call Now" at bounding box center [231, 426] width 176 height 17
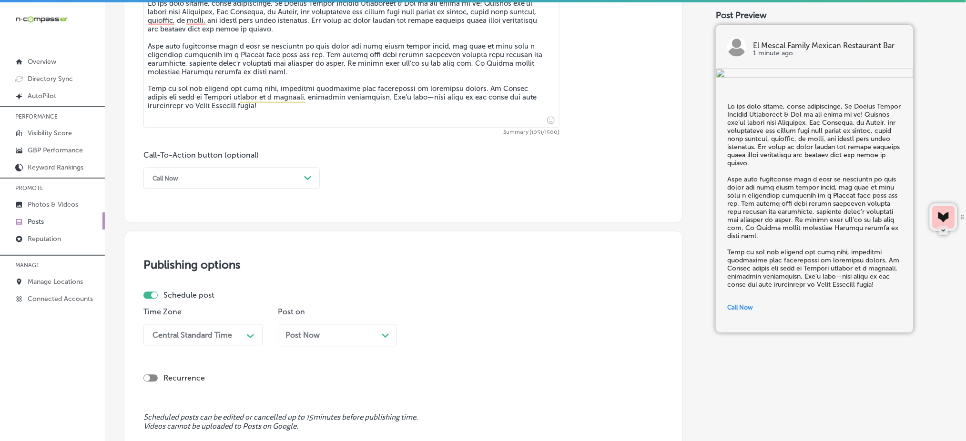
click at [200, 328] on div "Central Standard Time Path Created with Sketch." at bounding box center [202, 334] width 119 height 21
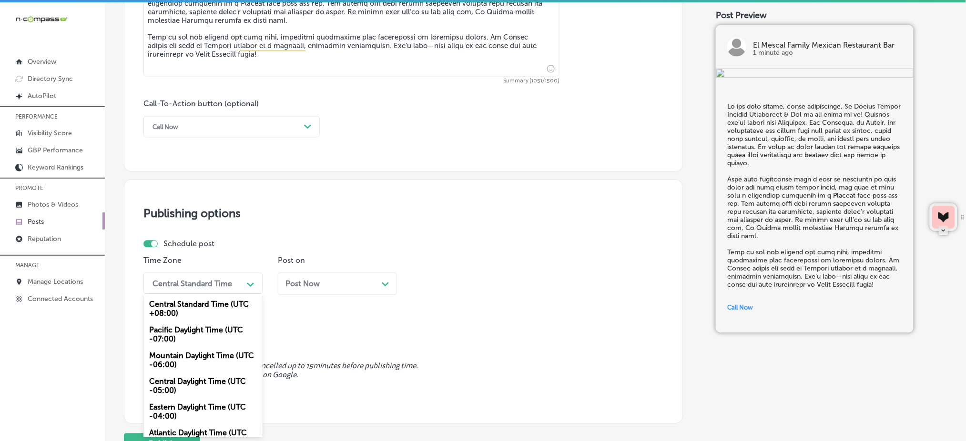
drag, startPoint x: 177, startPoint y: 362, endPoint x: 260, endPoint y: 312, distance: 96.8
click at [177, 363] on div "Mountain Daylight Time (UTC -06:00)" at bounding box center [202, 361] width 119 height 26
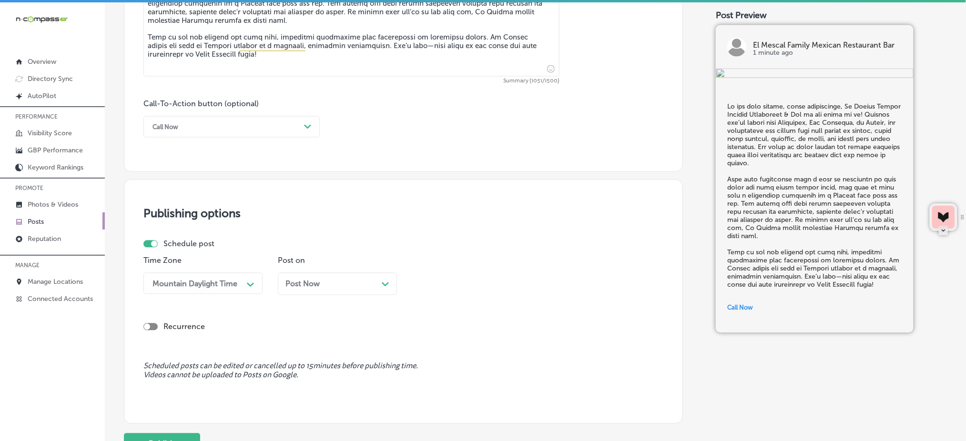
click at [302, 288] on span "Post Now" at bounding box center [302, 284] width 34 height 9
click at [309, 286] on span "[DATE]" at bounding box center [296, 284] width 23 height 9
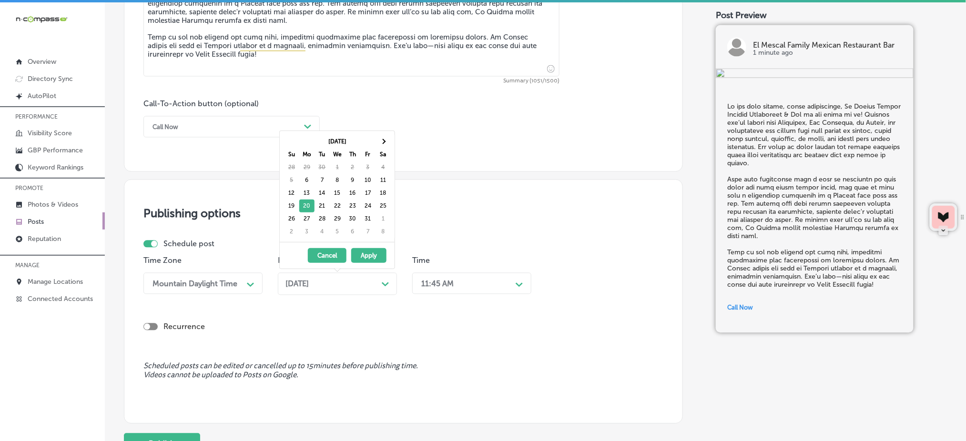
click at [309, 286] on span "[DATE]" at bounding box center [296, 284] width 23 height 9
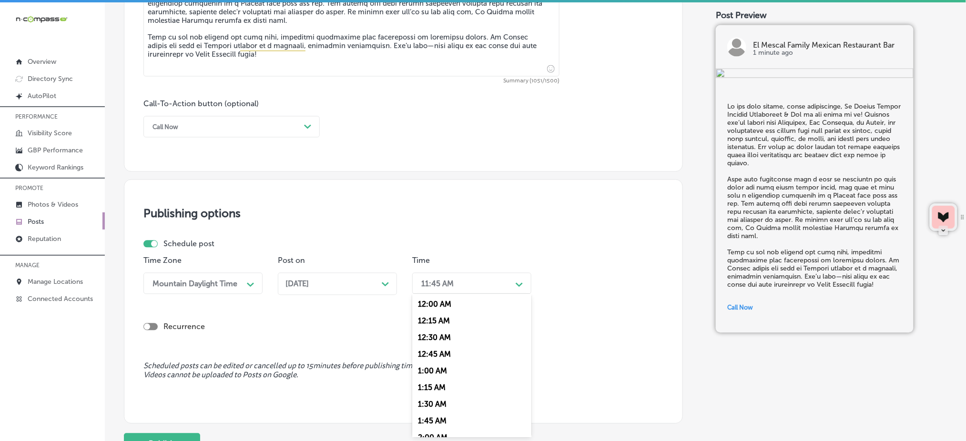
click at [449, 292] on div "11:45 AM" at bounding box center [463, 283] width 95 height 17
click at [441, 330] on div "7:00 AM" at bounding box center [471, 327] width 119 height 17
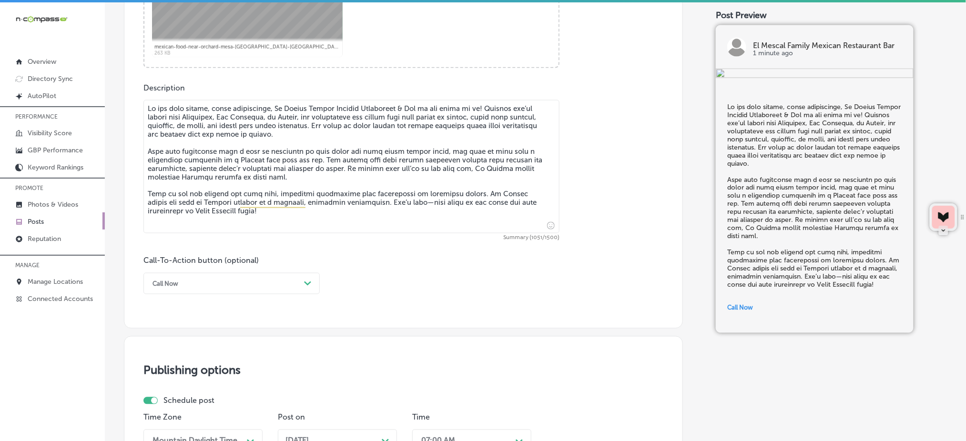
scroll to position [692, 0]
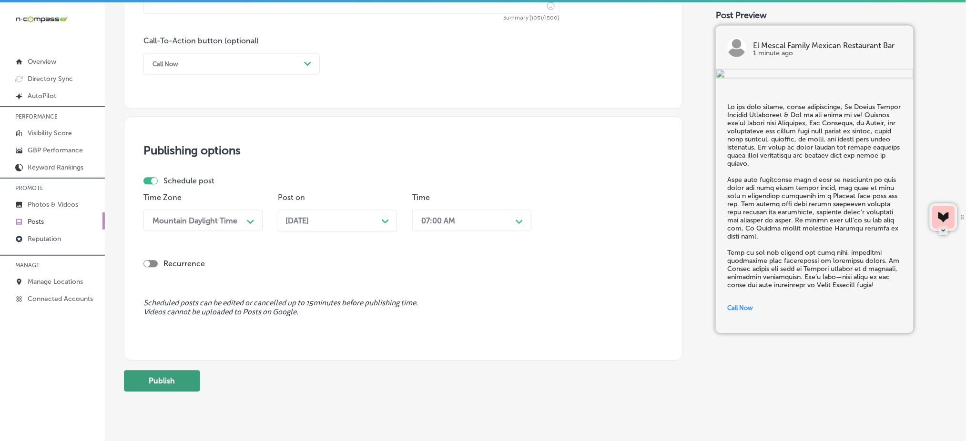
click at [176, 376] on button "Publish" at bounding box center [162, 380] width 76 height 21
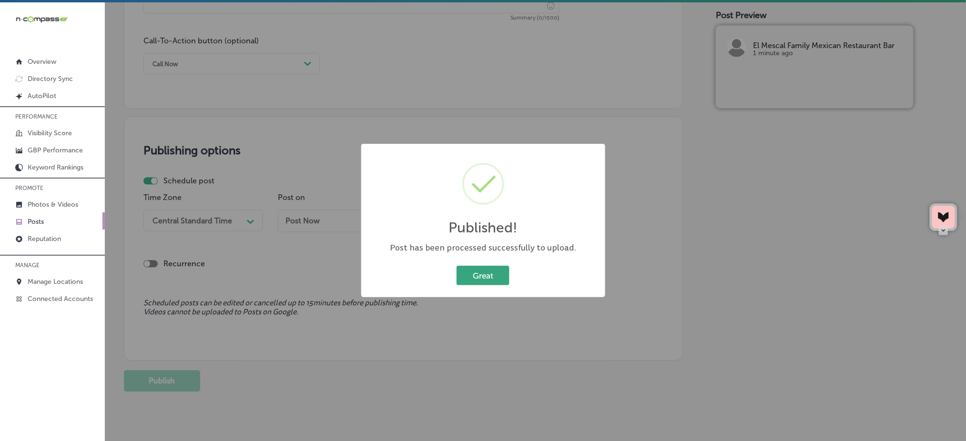
click at [483, 270] on button "Great" at bounding box center [482, 276] width 53 height 20
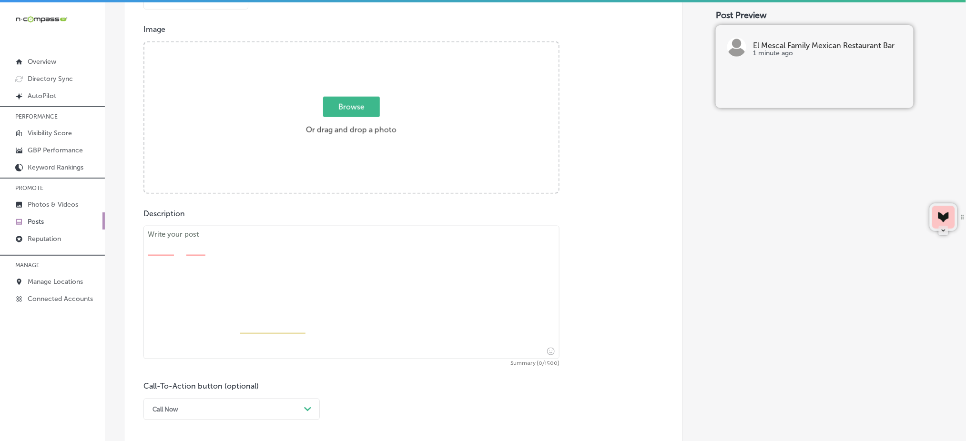
scroll to position [247, 0]
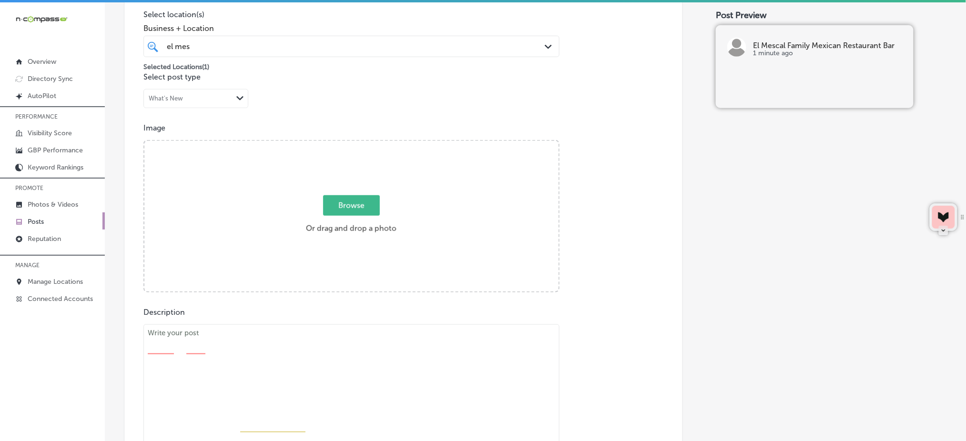
click at [363, 203] on span "Browse" at bounding box center [351, 205] width 57 height 20
click at [363, 144] on input "Browse Or drag and drop a photo" at bounding box center [351, 142] width 414 height 3
type input "C:\fakepath\mexican-food-near-orchard-mesa-[GEOGRAPHIC_DATA]-[GEOGRAPHIC_DATA]-…"
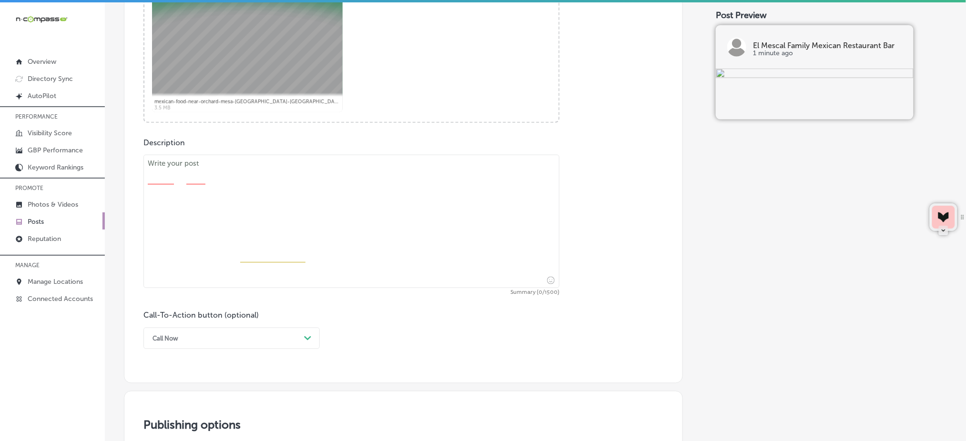
scroll to position [438, 0]
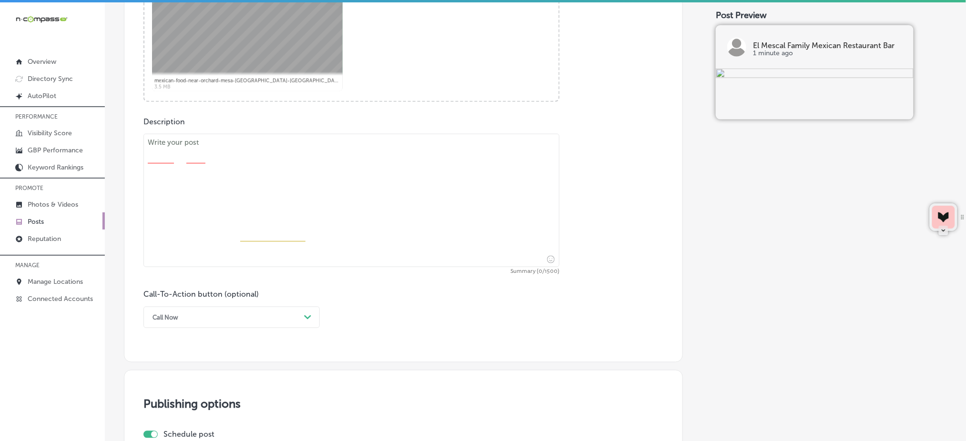
click at [285, 231] on textarea at bounding box center [351, 200] width 416 height 133
paste textarea "Lo Ipsumd Sitame Consect Adipiscing & Eli se doeiu te incid utl et dol magn ali…"
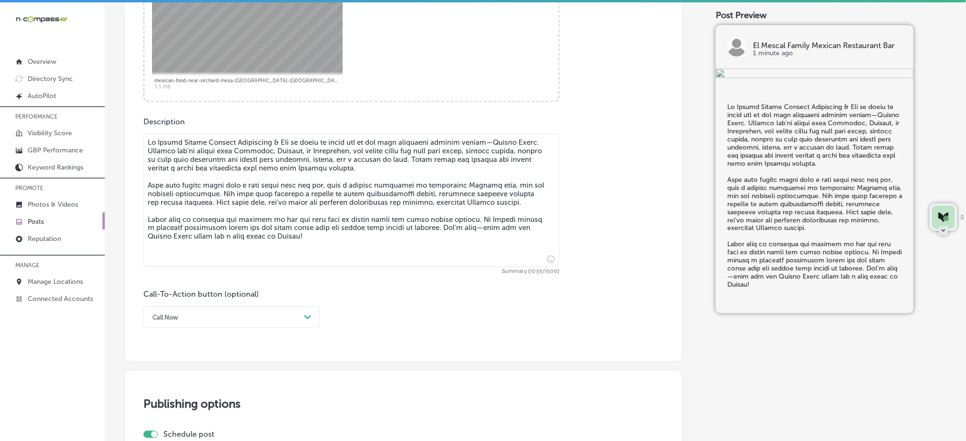
type textarea "Lo Ipsumd Sitame Consect Adipiscing & Eli se doeiu te incid utl et dol magn ali…"
click at [163, 325] on div "Call Now Path Created with Sketch." at bounding box center [231, 317] width 176 height 21
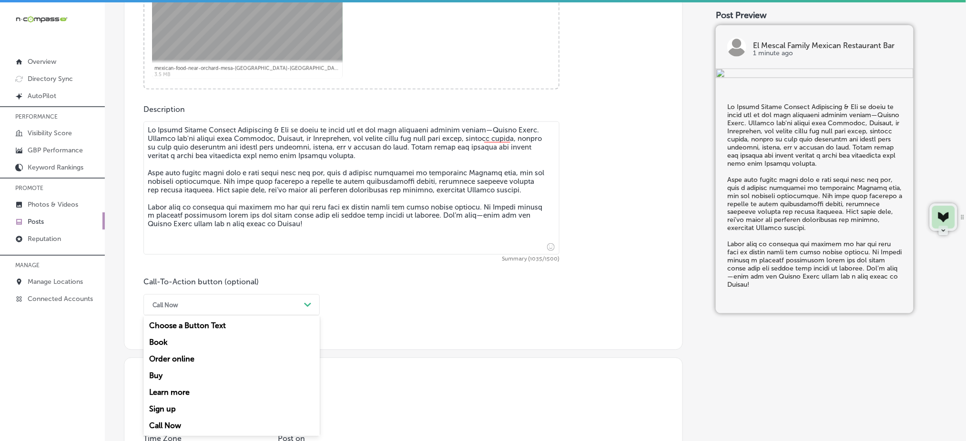
click at [168, 396] on div "Learn more" at bounding box center [231, 392] width 176 height 17
click at [177, 364] on input "text" at bounding box center [351, 361] width 415 height 26
paste input "[URL][DOMAIN_NAME]"
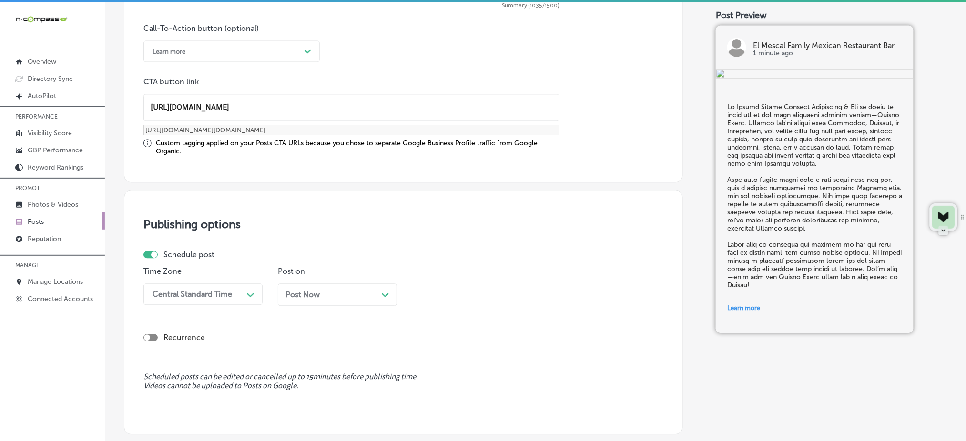
type input "[URL][DOMAIN_NAME]"
click at [229, 293] on div "Central Standard Time Path Created with Sketch." at bounding box center [202, 293] width 119 height 21
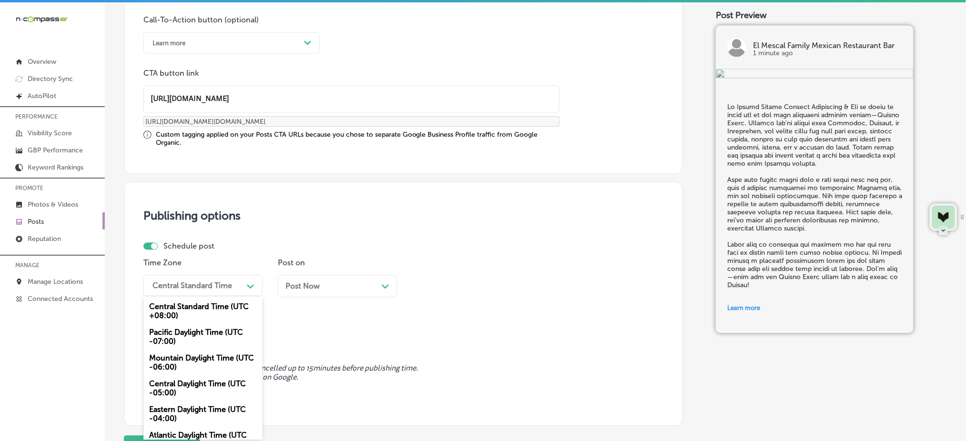
click at [200, 361] on div "Mountain Daylight Time (UTC -06:00)" at bounding box center [202, 363] width 119 height 26
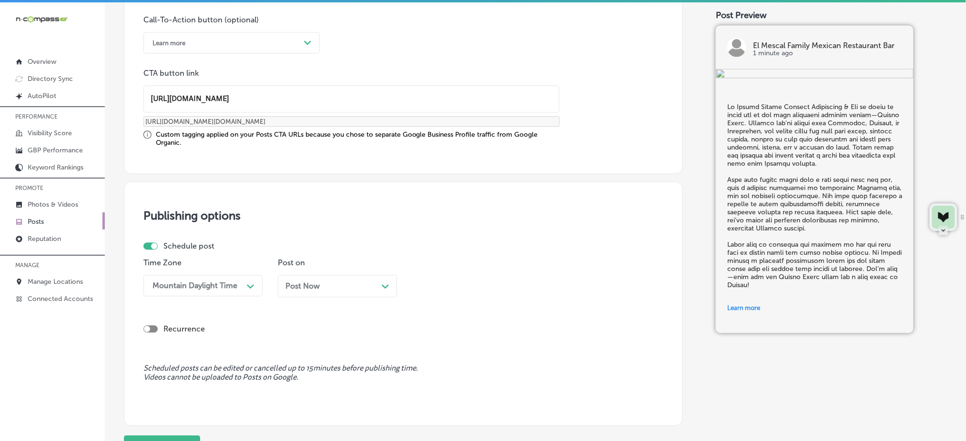
click at [295, 287] on span "Post Now" at bounding box center [302, 286] width 34 height 9
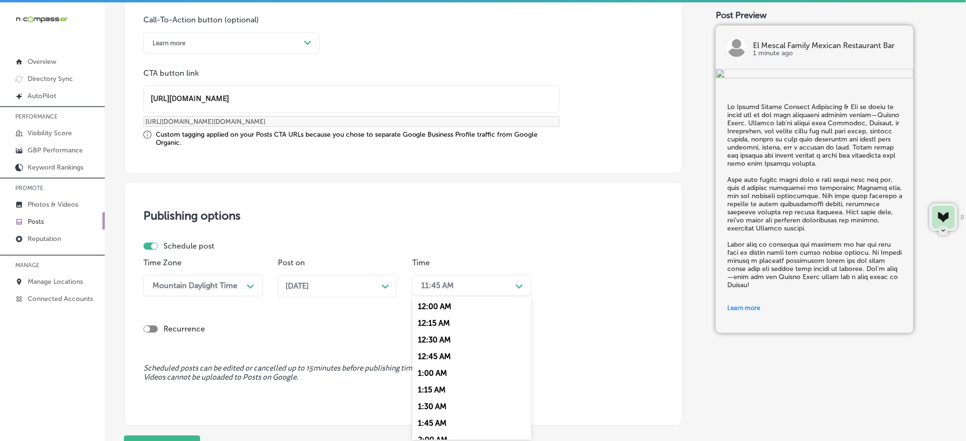
click at [447, 285] on div "11:45 AM" at bounding box center [437, 285] width 32 height 9
click at [448, 392] on div "7:00 AM" at bounding box center [471, 392] width 119 height 17
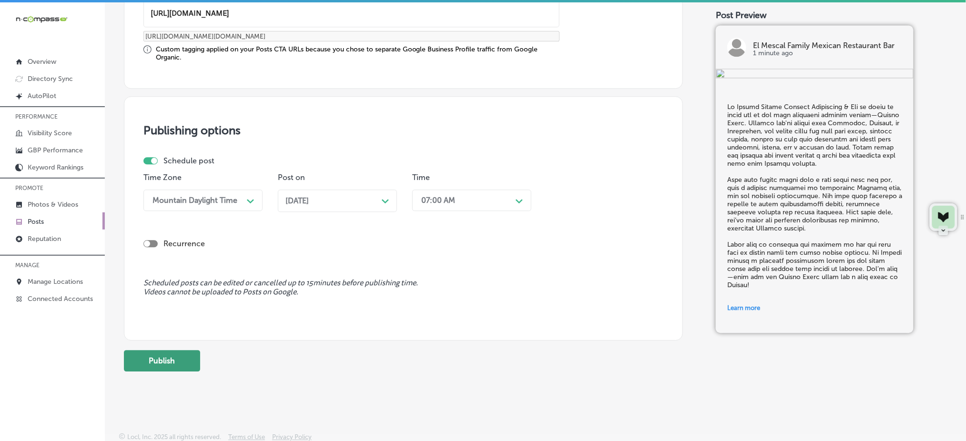
click at [169, 362] on button "Publish" at bounding box center [162, 360] width 76 height 21
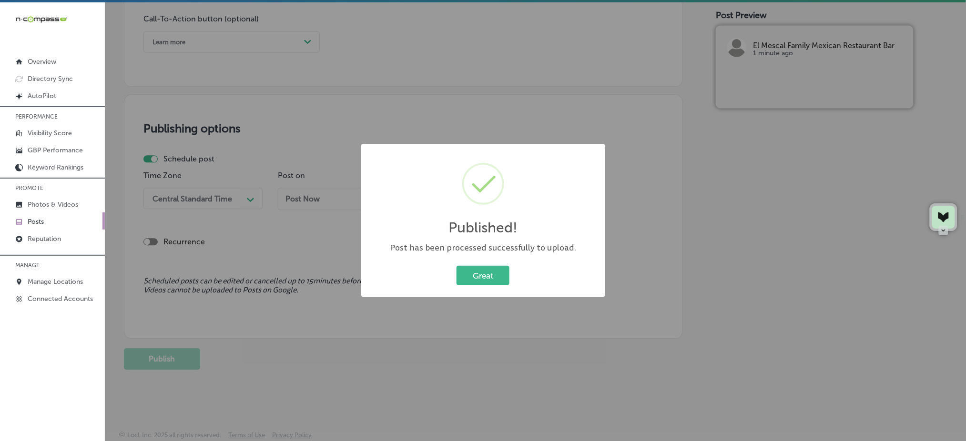
scroll to position [714, 0]
click at [463, 278] on button "Great" at bounding box center [482, 276] width 53 height 20
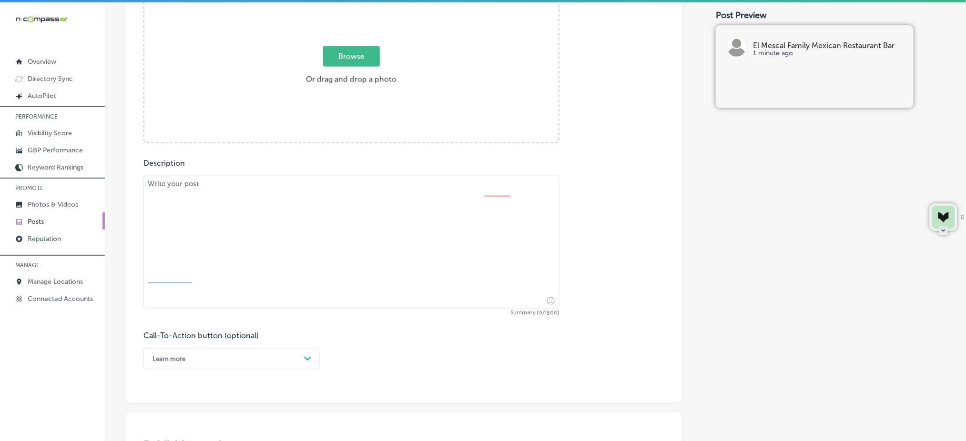
scroll to position [142, 0]
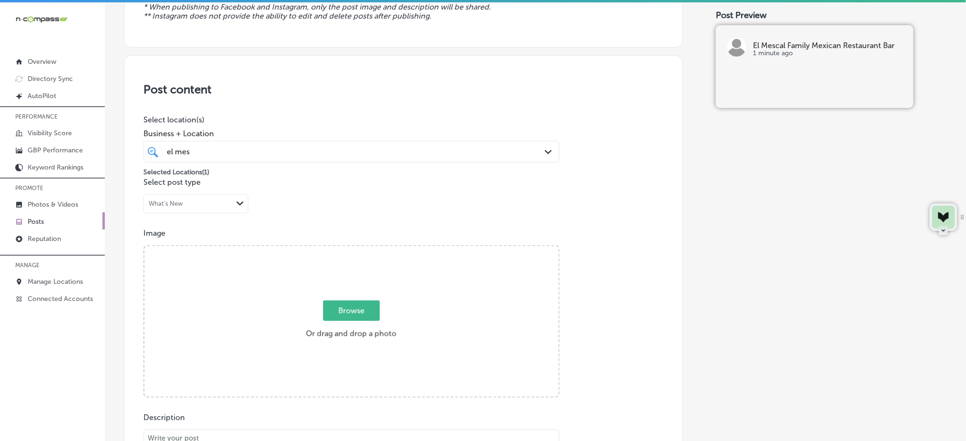
click at [357, 308] on span "Browse" at bounding box center [351, 311] width 57 height 20
click at [357, 249] on input "Browse Or drag and drop a photo" at bounding box center [351, 247] width 414 height 3
type input "C:\fakepath\authentic-mexican-restaurant-el-mescal-grand-junction-co (0).png"
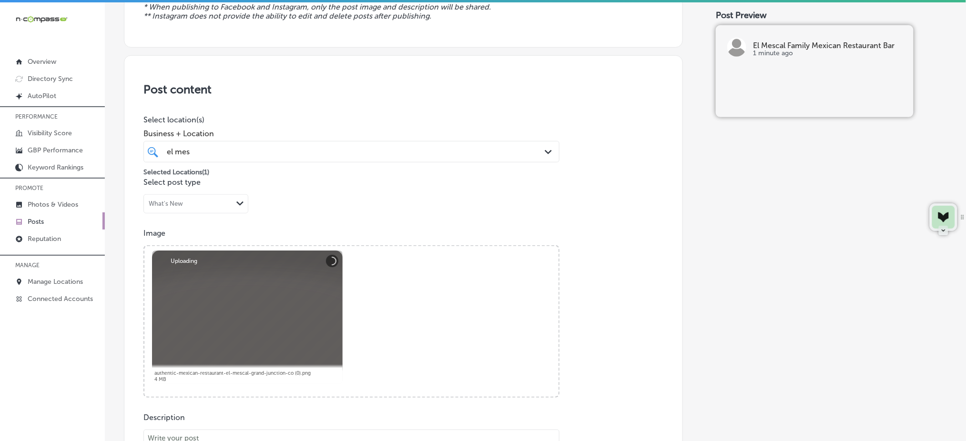
scroll to position [269, 0]
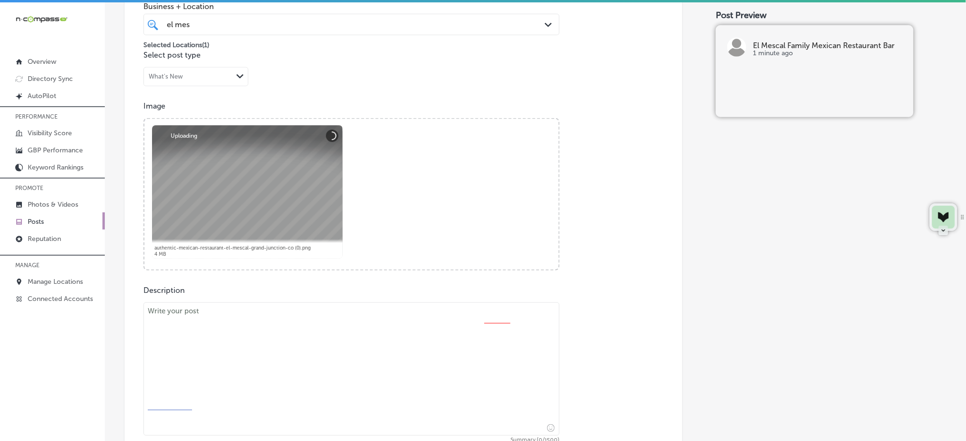
click at [301, 316] on textarea at bounding box center [351, 368] width 416 height 133
paste textarea "For a truly satisfying meal, try our sizzling fajitas at El Mescal Family Mexic…"
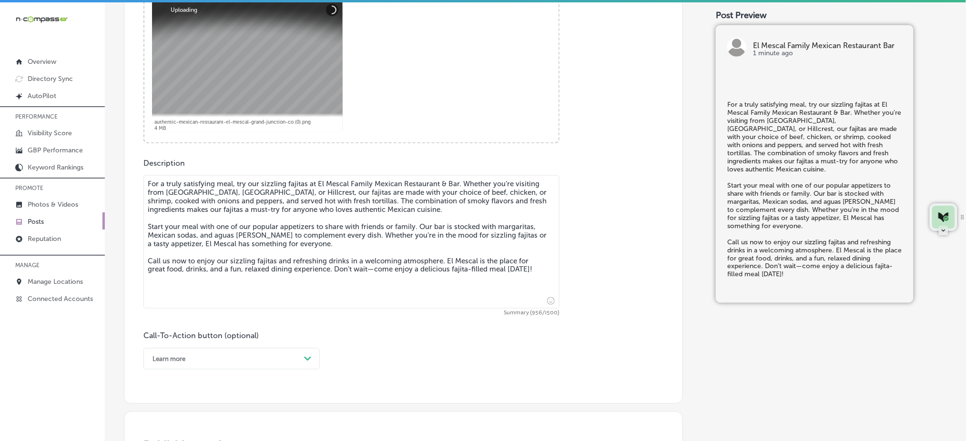
type textarea "For a truly satisfying meal, try our sizzling fajitas at El Mescal Family Mexic…"
click at [195, 359] on div "option Learn more, selected. option Order online focused, 3 of 7. 7 results ava…" at bounding box center [231, 358] width 176 height 21
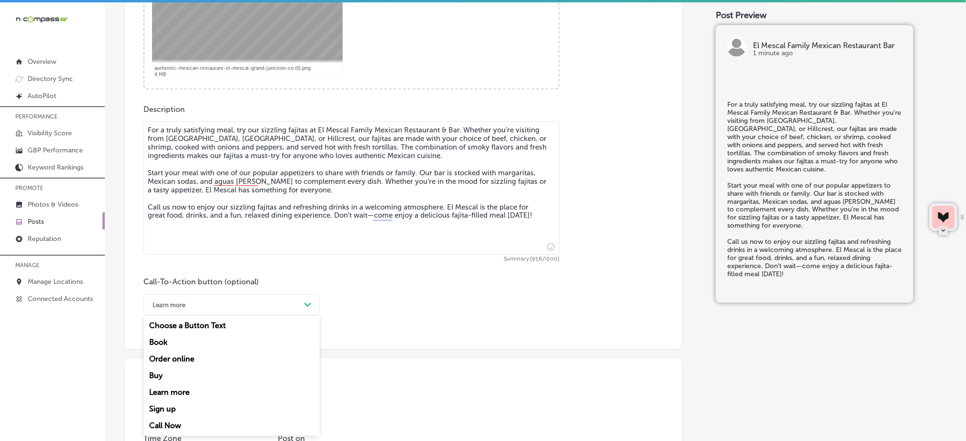
click at [181, 423] on div "Call Now" at bounding box center [231, 426] width 176 height 17
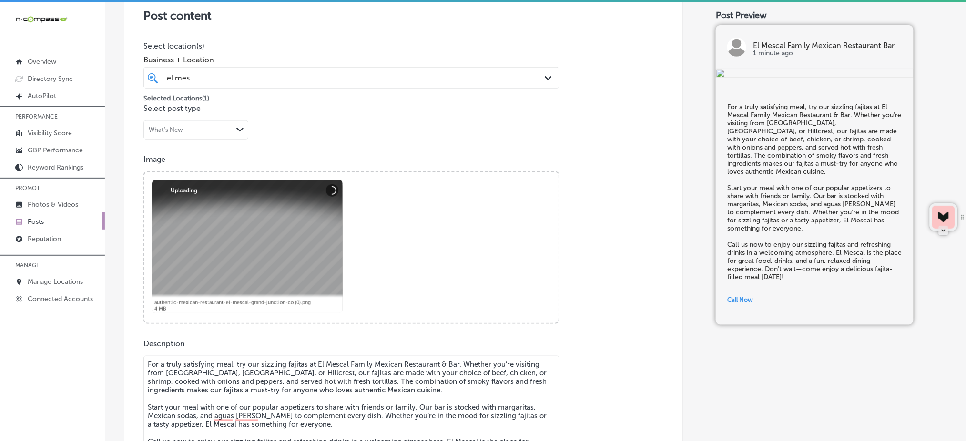
scroll to position [196, 0]
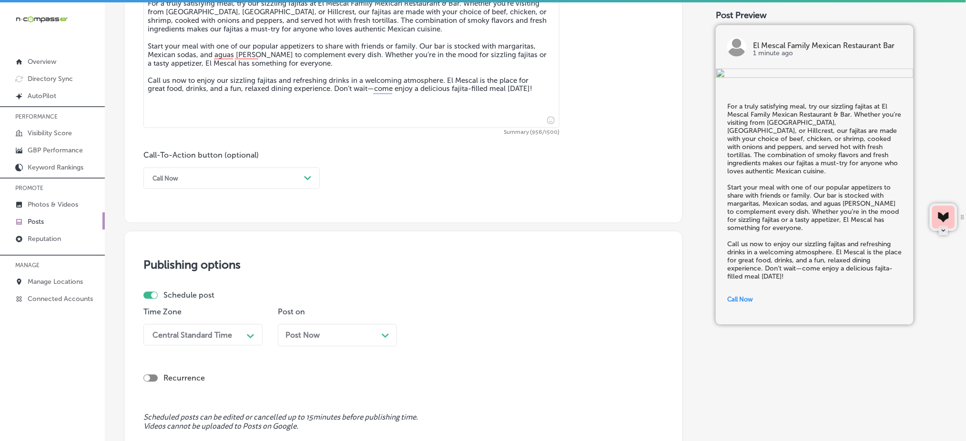
click at [184, 346] on div "Time Zone Central Standard Time Path Created with Sketch." at bounding box center [202, 331] width 119 height 46
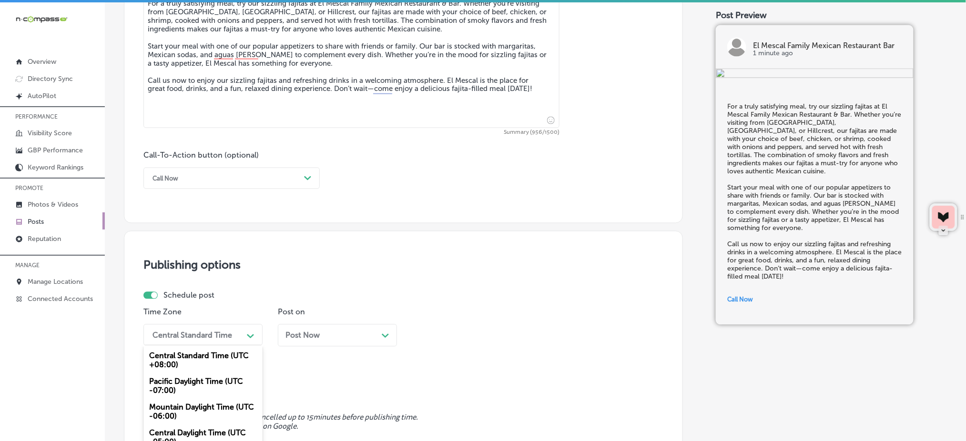
click at [184, 342] on div "option Mountain Daylight Time (UTC -06:00), selected. option Pacific Daylight T…" at bounding box center [202, 334] width 119 height 21
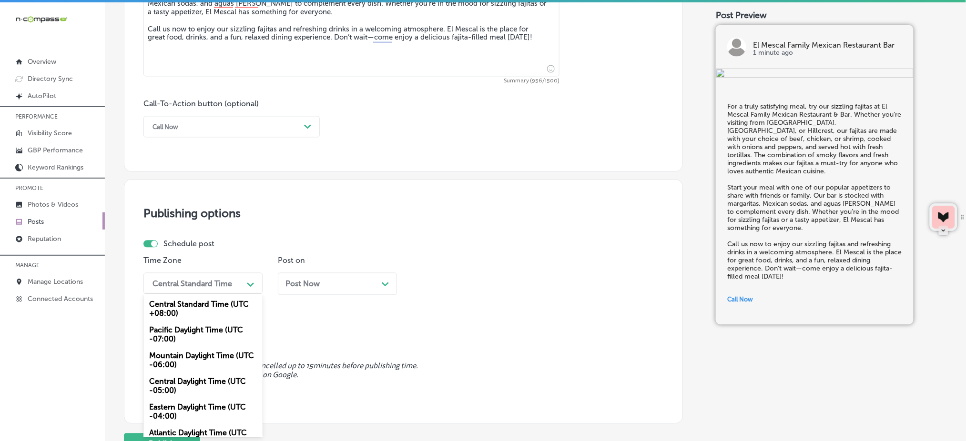
drag, startPoint x: 179, startPoint y: 364, endPoint x: 206, endPoint y: 351, distance: 30.2
click at [179, 364] on div "Mountain Daylight Time (UTC -06:00)" at bounding box center [202, 361] width 119 height 26
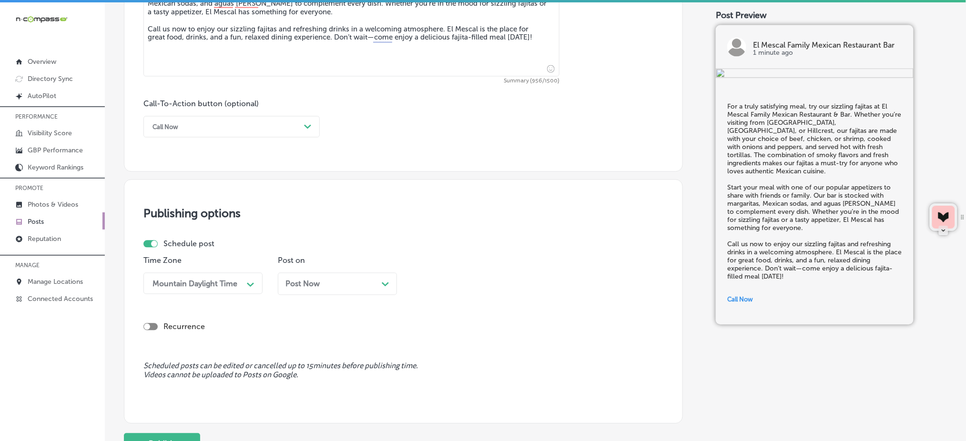
click at [315, 287] on span "Post Now" at bounding box center [302, 284] width 34 height 9
click at [458, 285] on div "11:45 AM" at bounding box center [463, 283] width 95 height 17
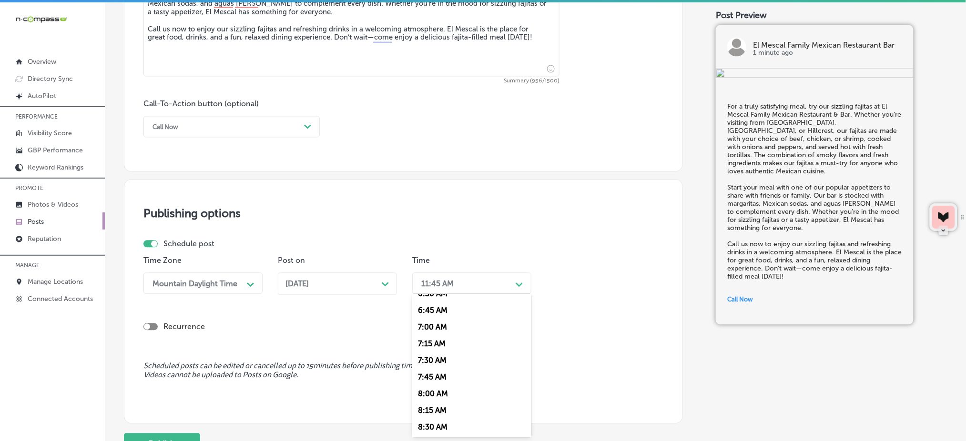
click at [449, 333] on div "7:00 AM" at bounding box center [471, 327] width 119 height 17
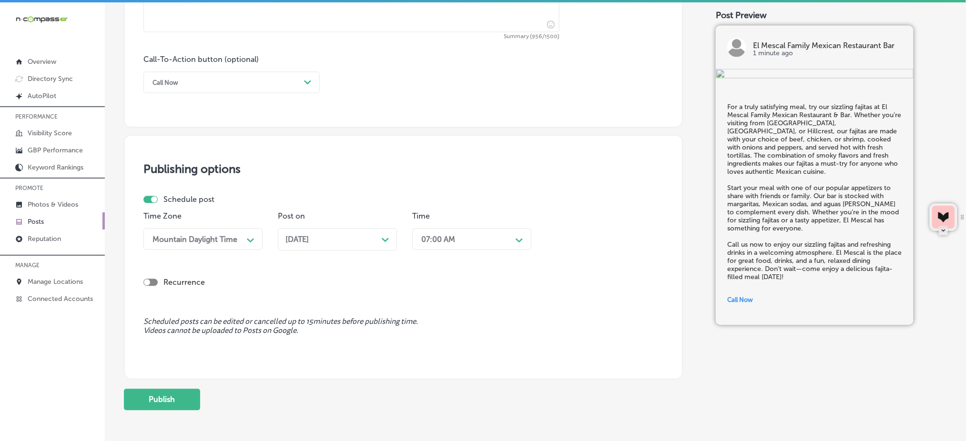
scroll to position [714, 0]
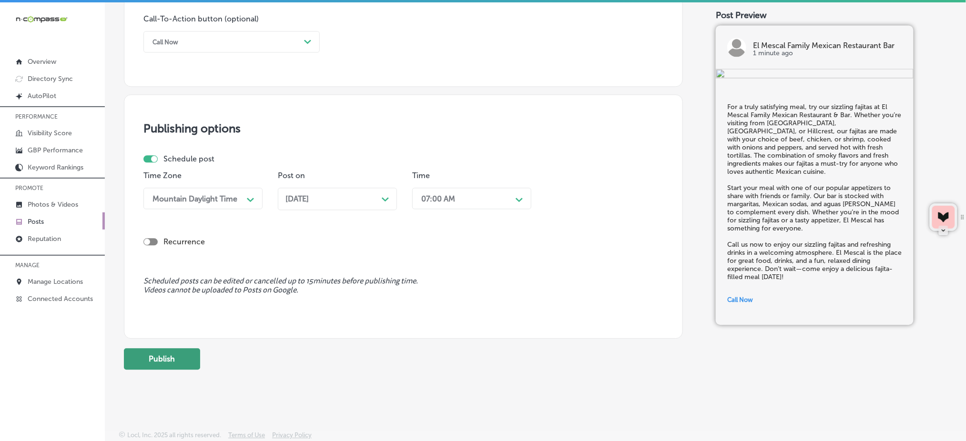
click at [179, 361] on button "Publish" at bounding box center [162, 358] width 76 height 21
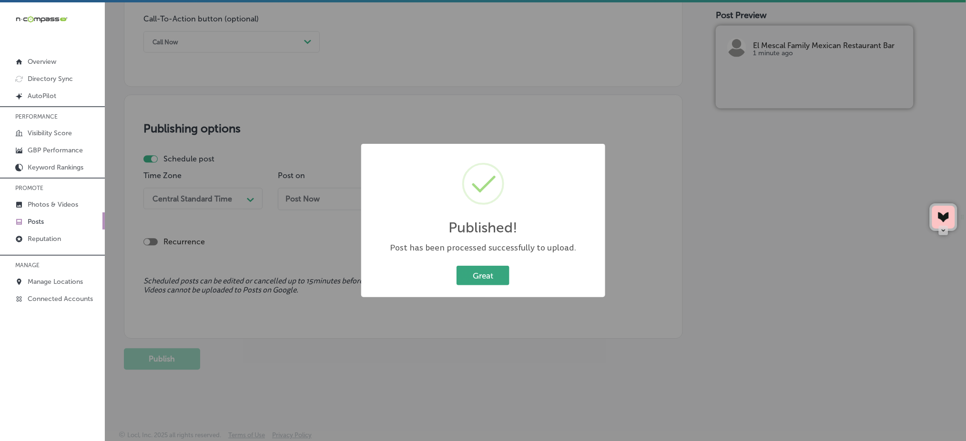
click at [492, 272] on button "Great" at bounding box center [482, 276] width 53 height 20
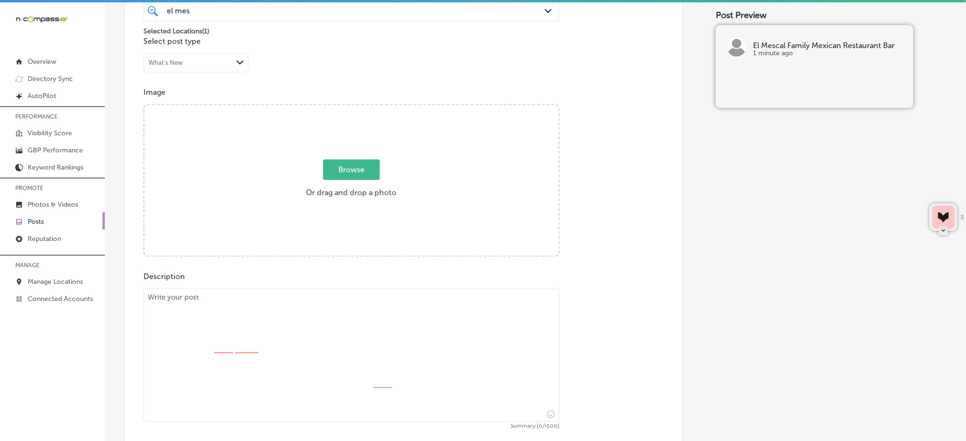
scroll to position [332, 0]
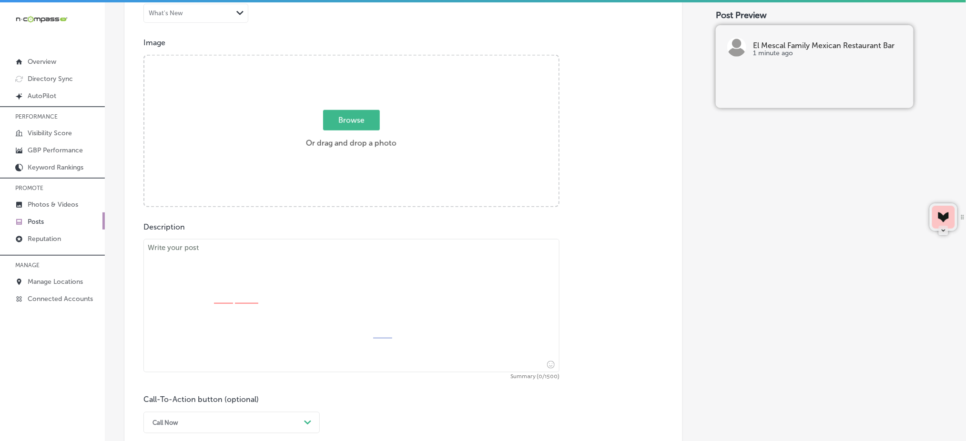
click at [348, 124] on span "Browse" at bounding box center [351, 120] width 57 height 20
click at [348, 59] on input "Browse Or drag and drop a photo" at bounding box center [351, 57] width 414 height 3
type input "C:\fakepath\authentic-mexican-restaurant-el-mescal-grand-junction-co (0.1).jpg"
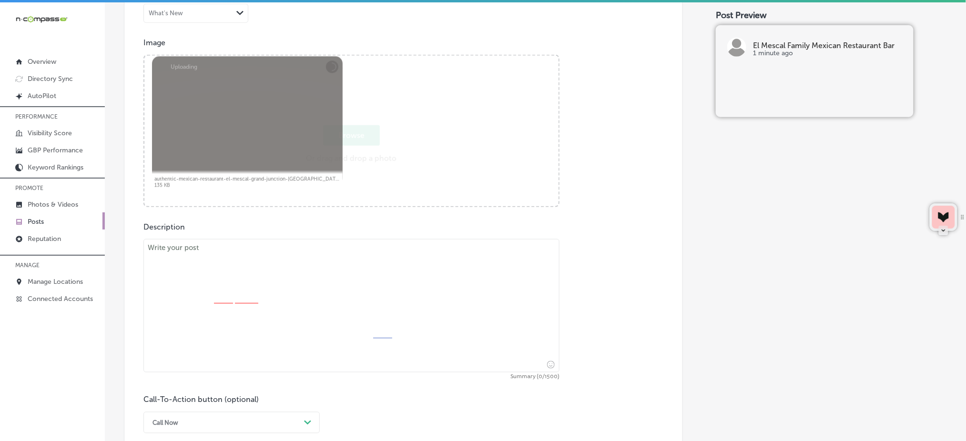
click at [343, 264] on textarea at bounding box center [351, 305] width 416 height 133
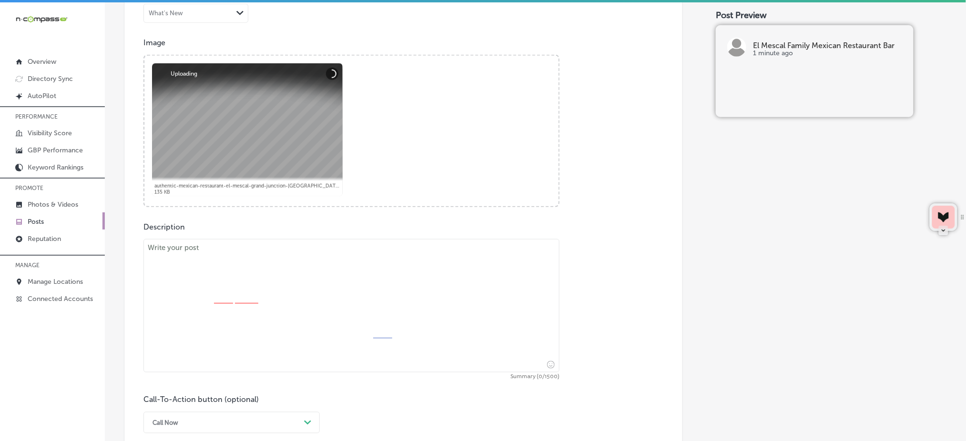
paste textarea "Lorem’i dolorsi ametc adip e seddoei te In Utlabo Etdolo Magnaal Enimadmini & V…"
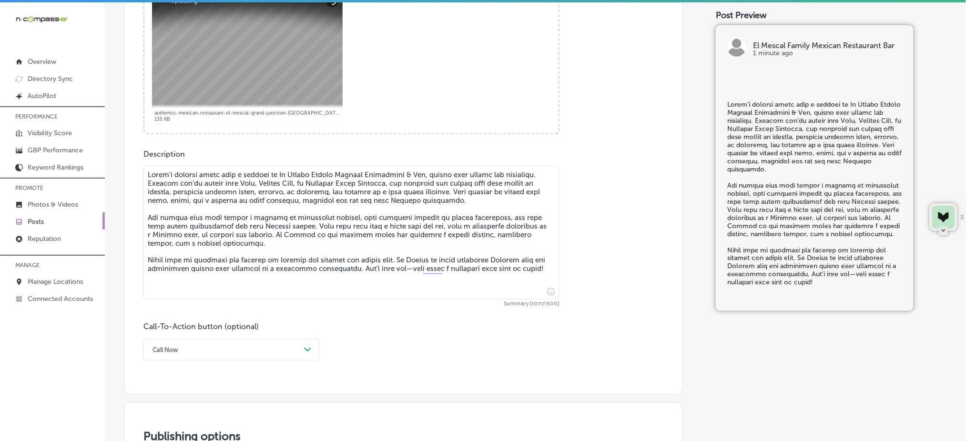
scroll to position [460, 0]
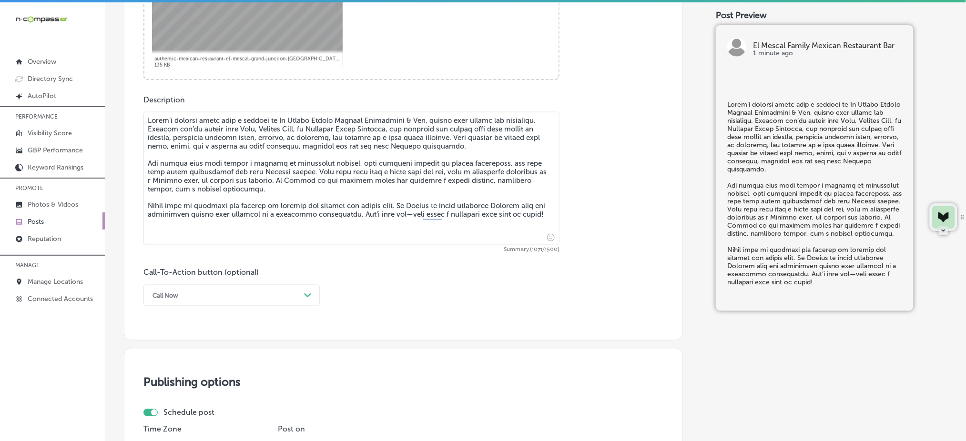
type textarea "Lorem’i dolorsi ametc adip e seddoei te In Utlabo Etdolo Magnaal Enimadmini & V…"
click at [175, 295] on div "Call Now" at bounding box center [165, 295] width 26 height 7
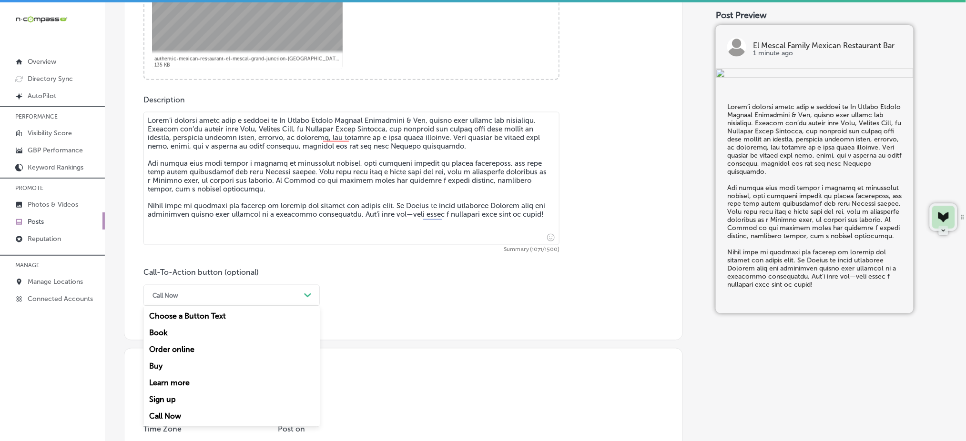
click at [169, 381] on div "Learn more" at bounding box center [231, 383] width 176 height 17
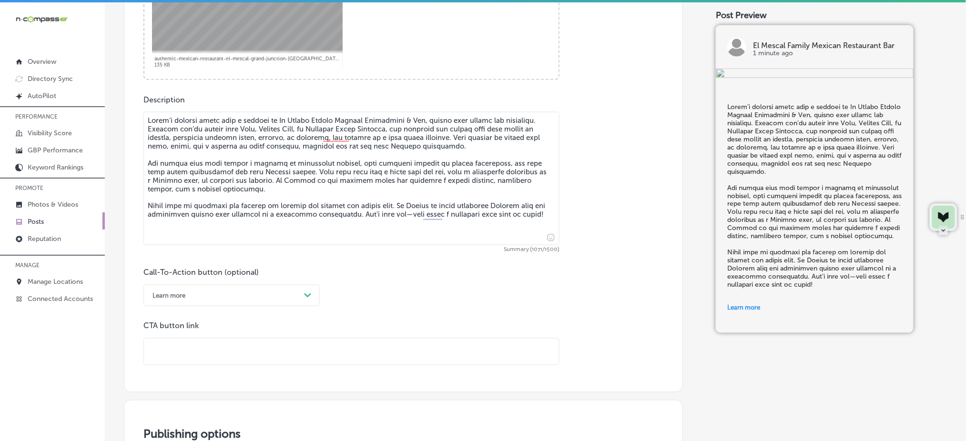
click at [185, 362] on input "text" at bounding box center [351, 352] width 415 height 26
paste input "[URL][DOMAIN_NAME]"
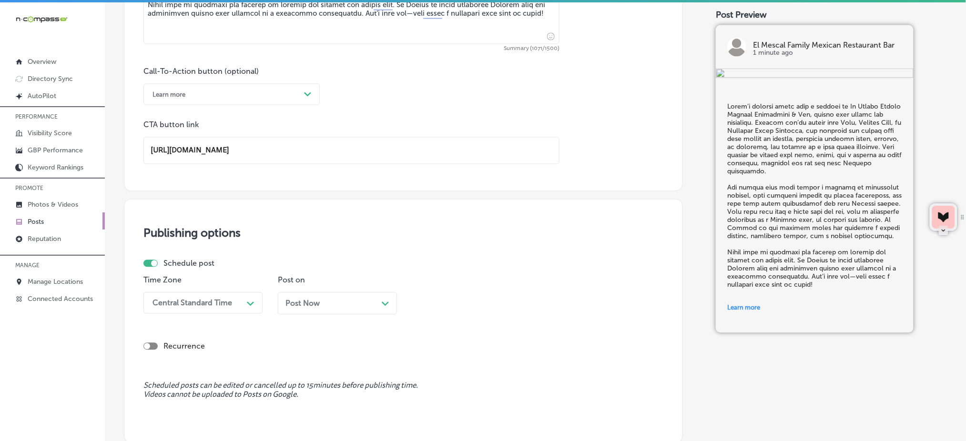
scroll to position [714, 0]
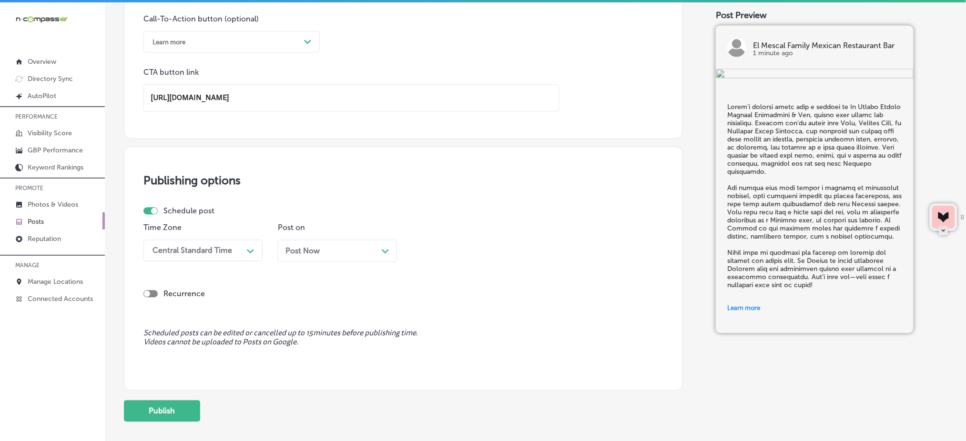
type input "[URL][DOMAIN_NAME]"
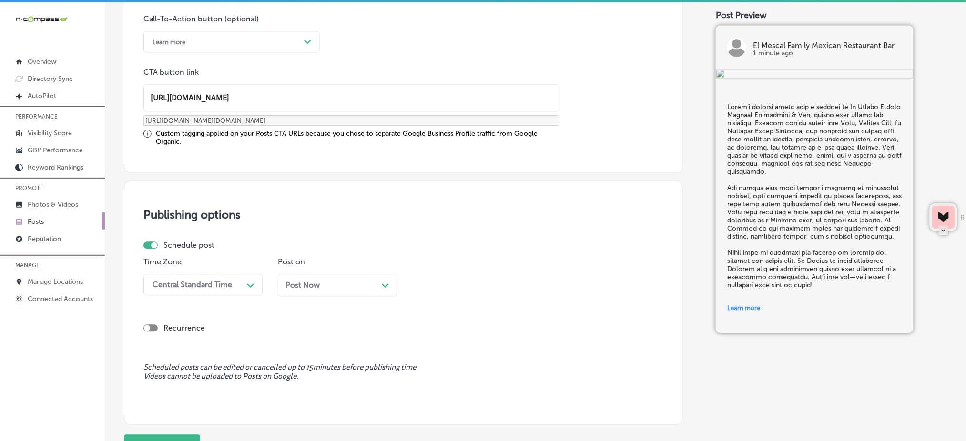
click at [216, 257] on p "Time Zone" at bounding box center [202, 261] width 119 height 9
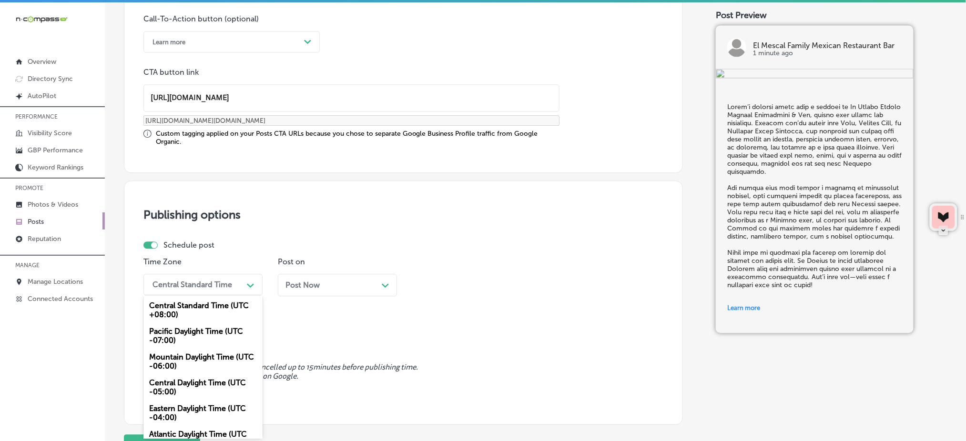
click at [213, 282] on div "Central Standard Time" at bounding box center [192, 284] width 80 height 9
drag, startPoint x: 191, startPoint y: 359, endPoint x: 269, endPoint y: 318, distance: 87.6
click at [191, 360] on div "Mountain Daylight Time (UTC -06:00)" at bounding box center [202, 362] width 119 height 26
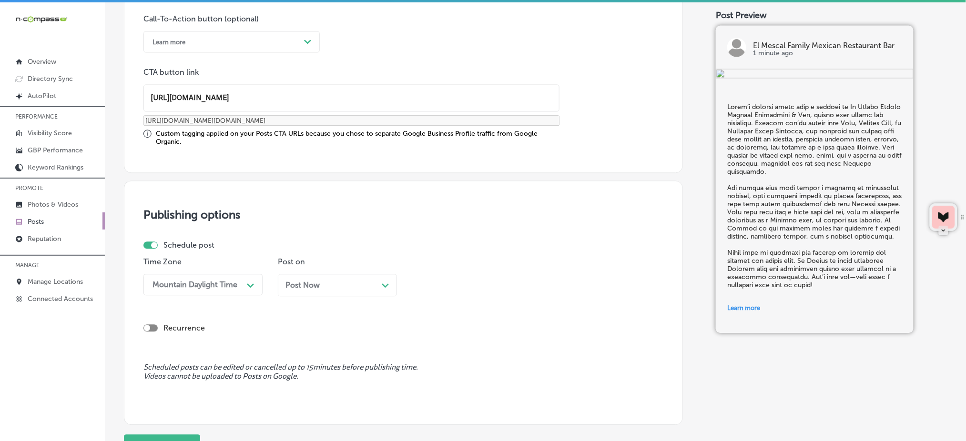
click at [332, 282] on div "Post Now Path Created with Sketch." at bounding box center [337, 285] width 104 height 9
click at [472, 282] on div "11:45 AM" at bounding box center [463, 284] width 95 height 17
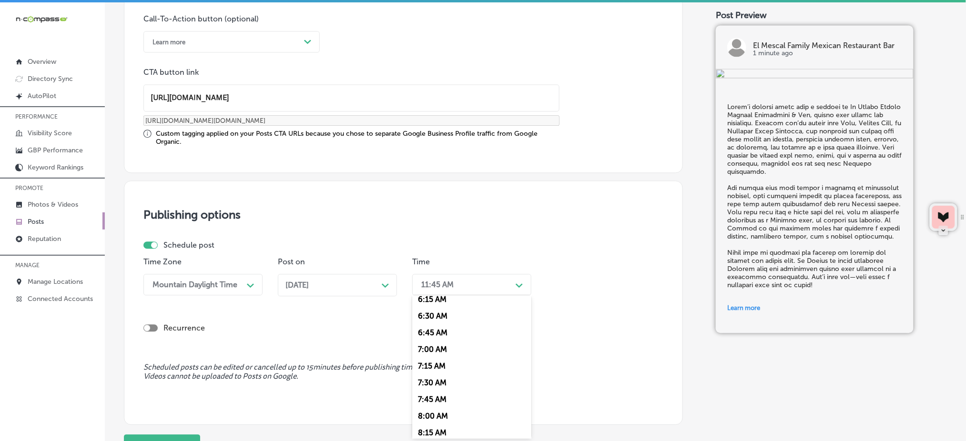
scroll to position [444, 0]
click at [433, 328] on div "7:00 AM" at bounding box center [471, 328] width 119 height 17
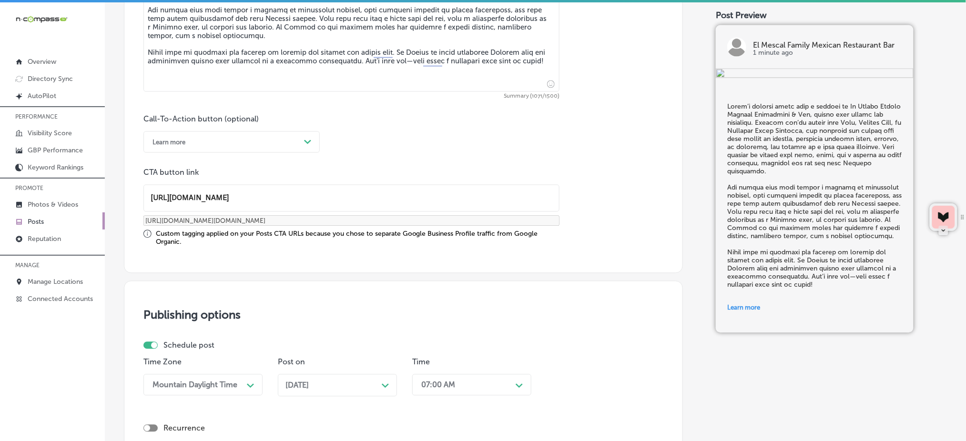
scroll to position [798, 0]
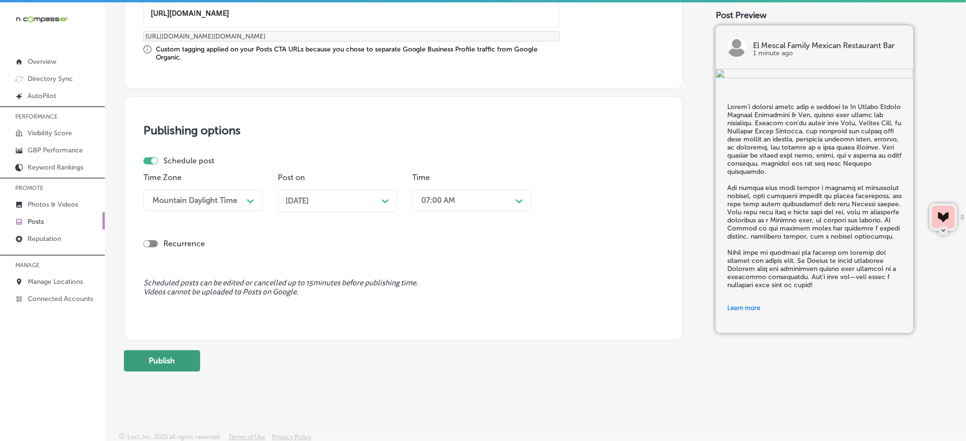
click at [178, 366] on button "Publish" at bounding box center [162, 360] width 76 height 21
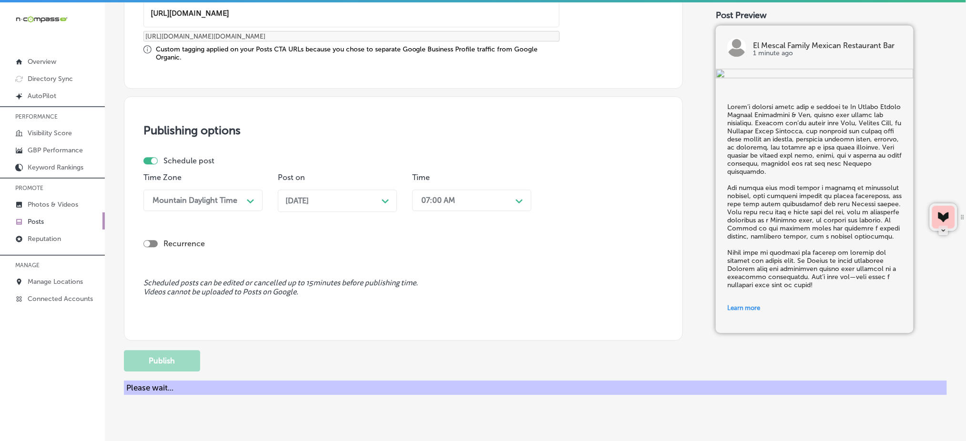
scroll to position [714, 0]
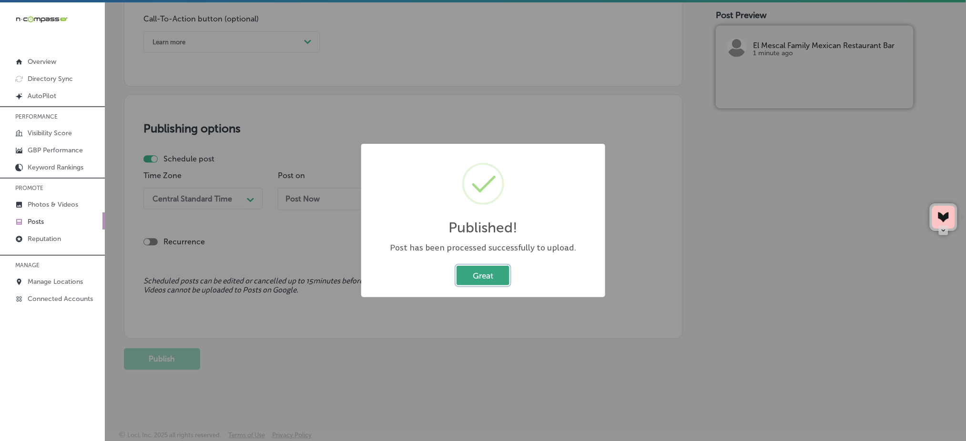
click at [479, 272] on button "Great" at bounding box center [482, 276] width 53 height 20
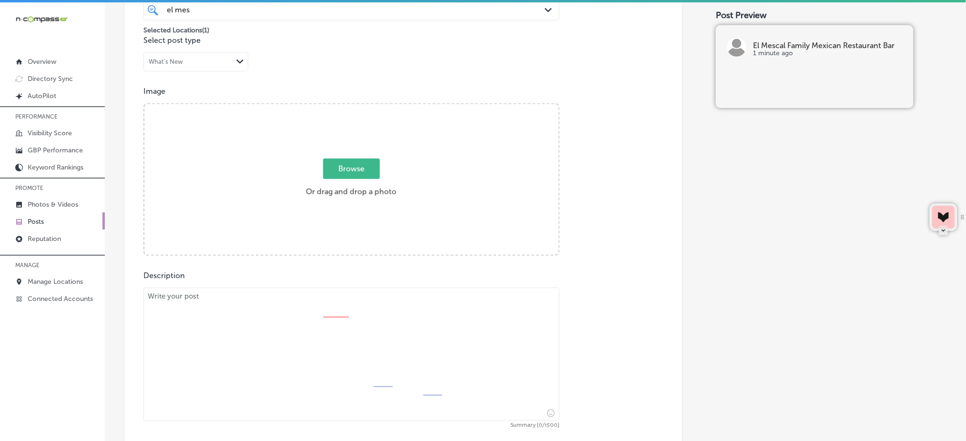
scroll to position [269, 0]
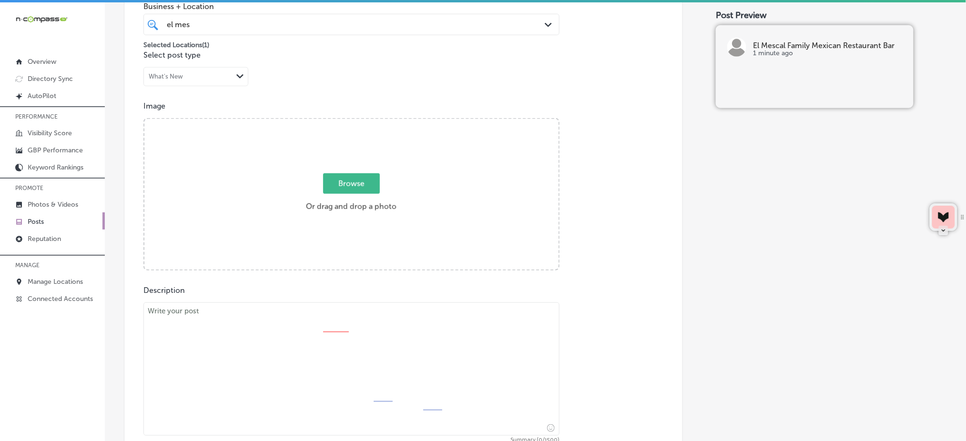
click at [354, 186] on span "Browse" at bounding box center [351, 183] width 57 height 20
click at [354, 122] on input "Browse Or drag and drop a photo" at bounding box center [351, 120] width 414 height 3
type input "C:\fakepath\authentic-mexican-restaurant-el-mescal-grand-junction-co (1).jpg"
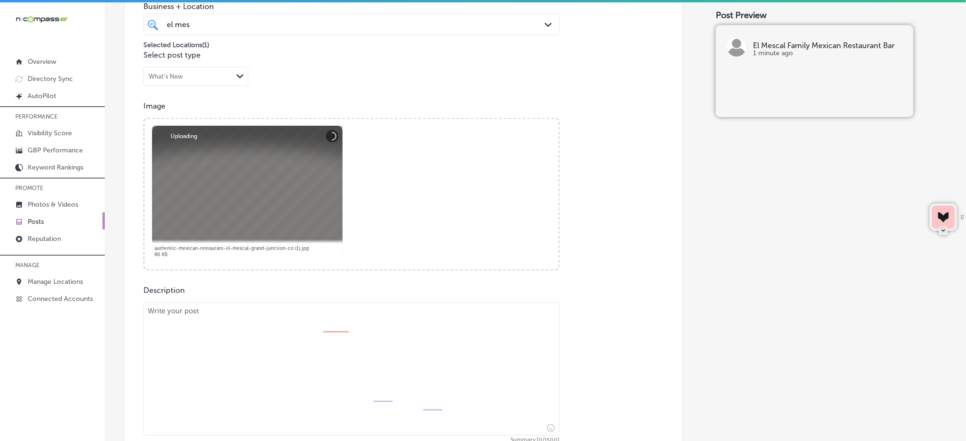
click at [361, 328] on textarea at bounding box center [351, 368] width 416 height 133
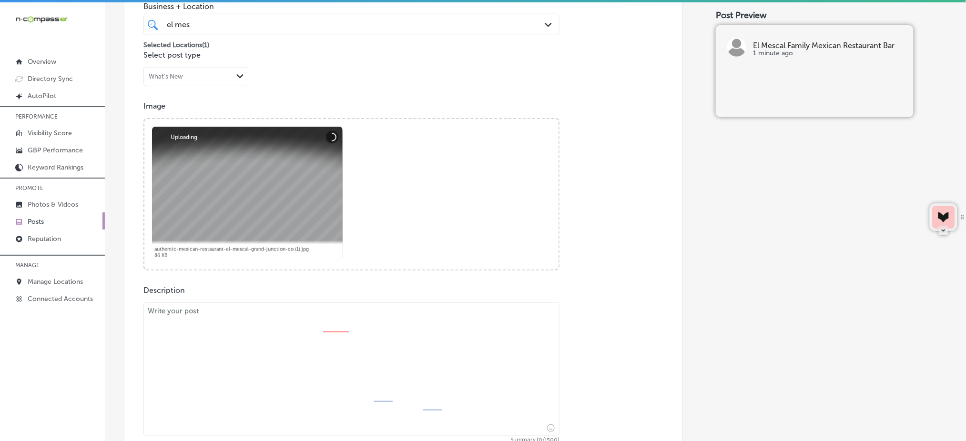
paste textarea "Loremip dolorsita Consect adipiscing? El Seddoe Tempor Incidid Utlaboreet & Dol…"
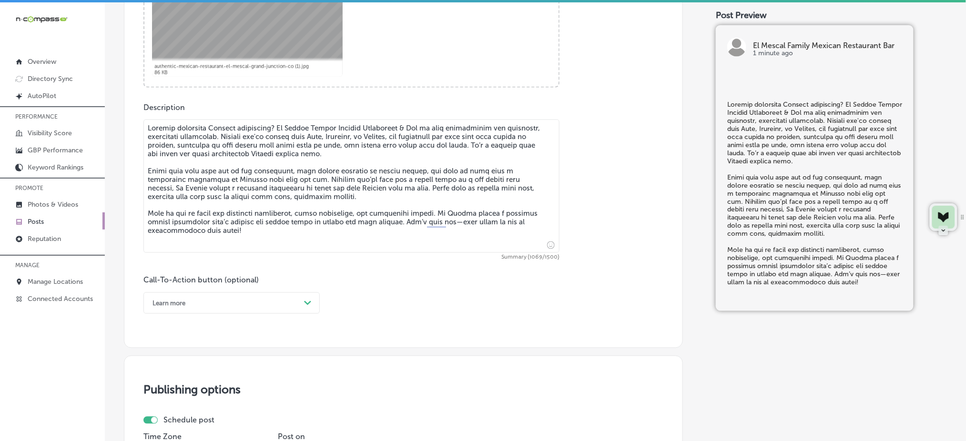
scroll to position [460, 0]
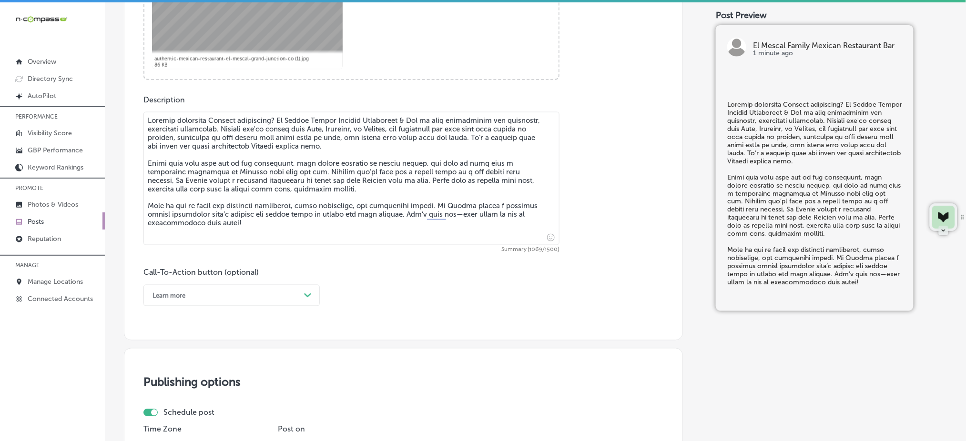
type textarea "Loremip dolorsita Consect adipiscing? El Seddoe Tempor Incidid Utlaboreet & Dol…"
click at [287, 297] on div "Learn more" at bounding box center [224, 295] width 152 height 15
click at [246, 416] on div "Call Now" at bounding box center [231, 416] width 176 height 17
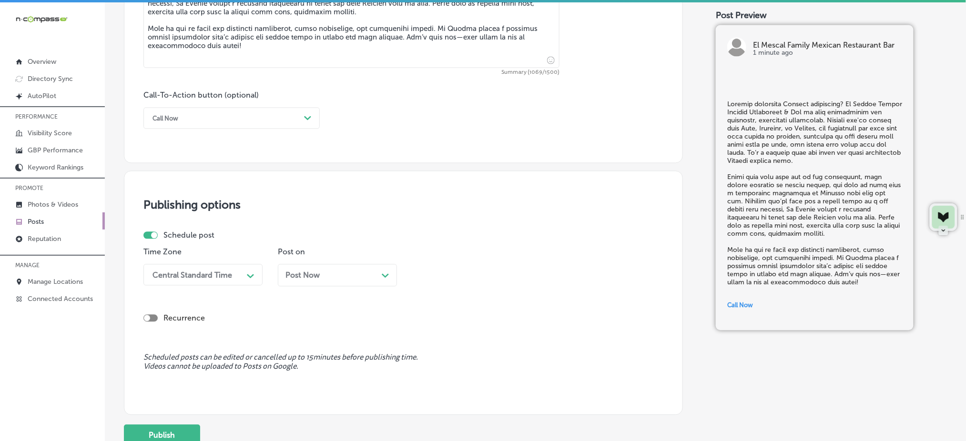
scroll to position [650, 0]
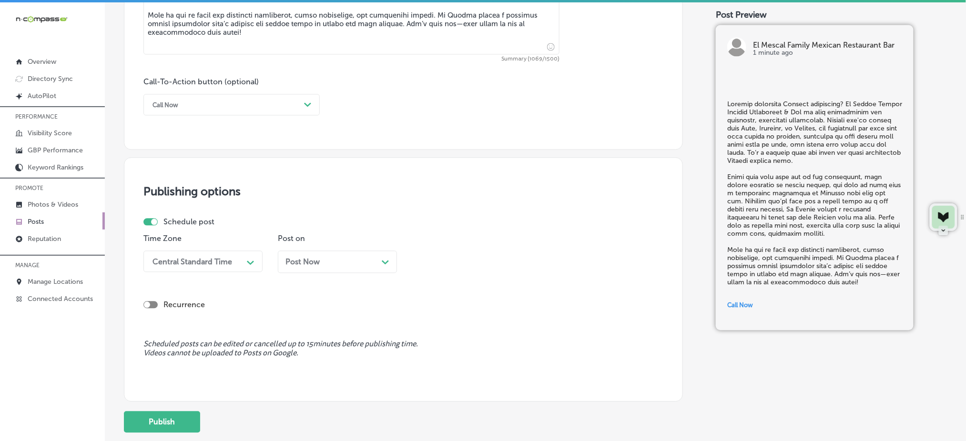
click at [230, 261] on div "Central Standard Time" at bounding box center [192, 261] width 80 height 9
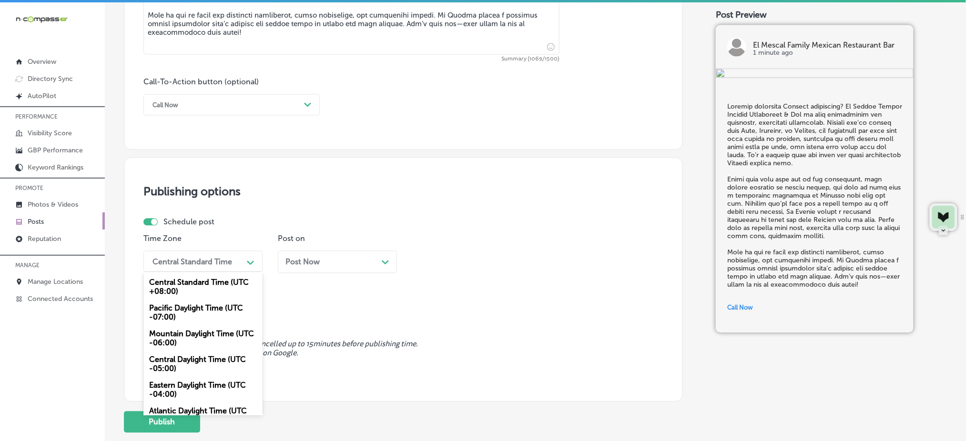
click at [219, 337] on div "Mountain Daylight Time (UTC -06:00)" at bounding box center [202, 339] width 119 height 26
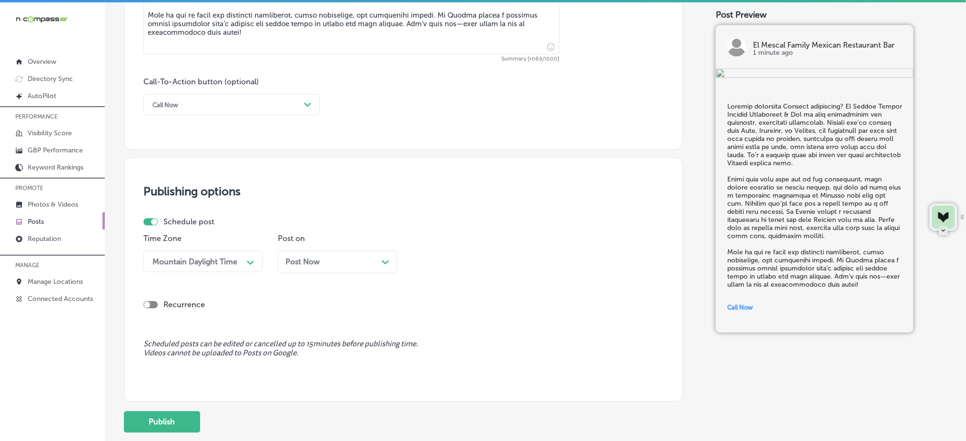
click at [322, 255] on div "Post Now Path Created with Sketch." at bounding box center [337, 262] width 119 height 22
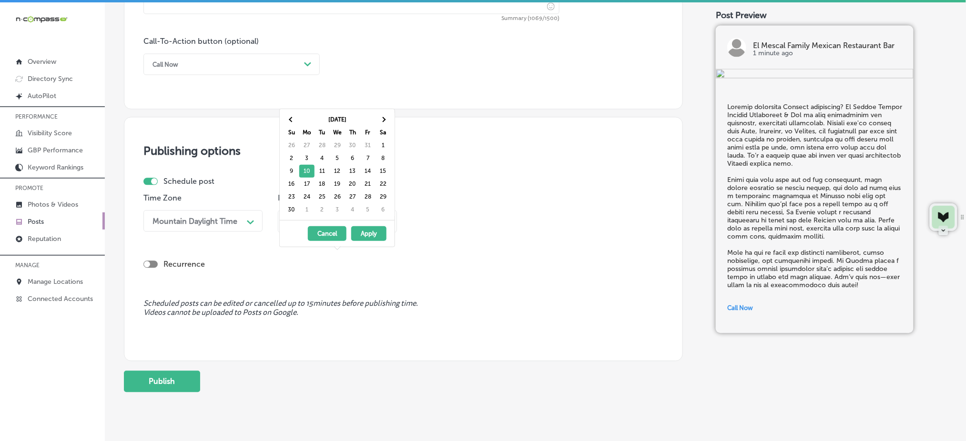
scroll to position [714, 0]
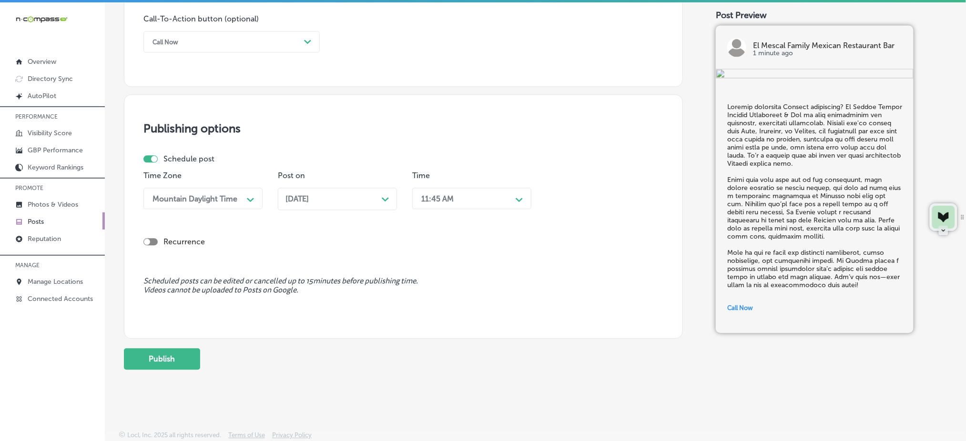
click at [473, 202] on div "11:45 AM" at bounding box center [463, 198] width 95 height 17
click at [430, 308] on div "7:00 AM" at bounding box center [471, 305] width 119 height 17
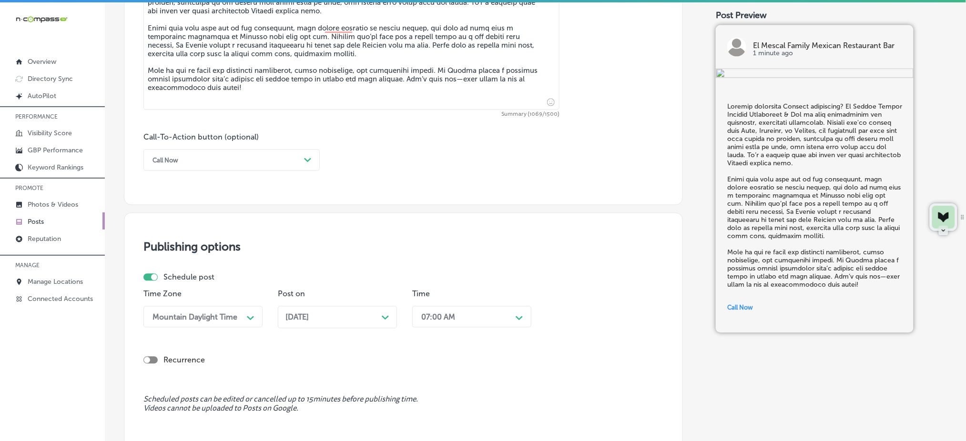
scroll to position [714, 0]
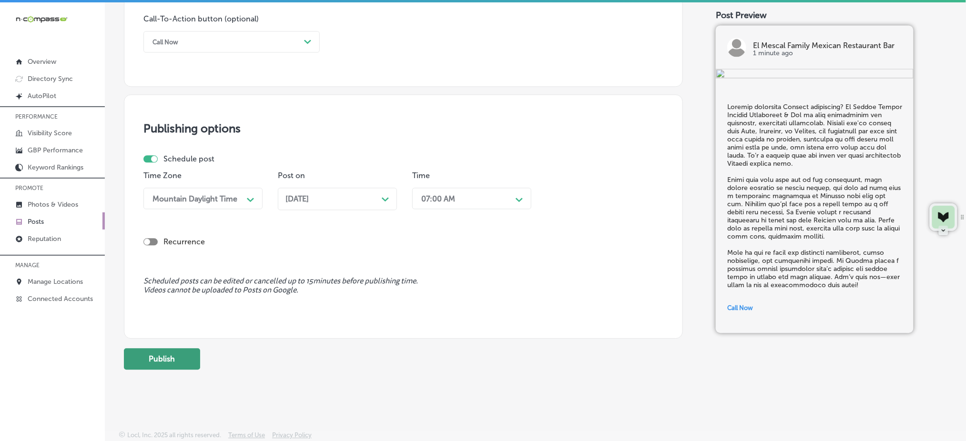
click at [180, 355] on button "Publish" at bounding box center [162, 358] width 76 height 21
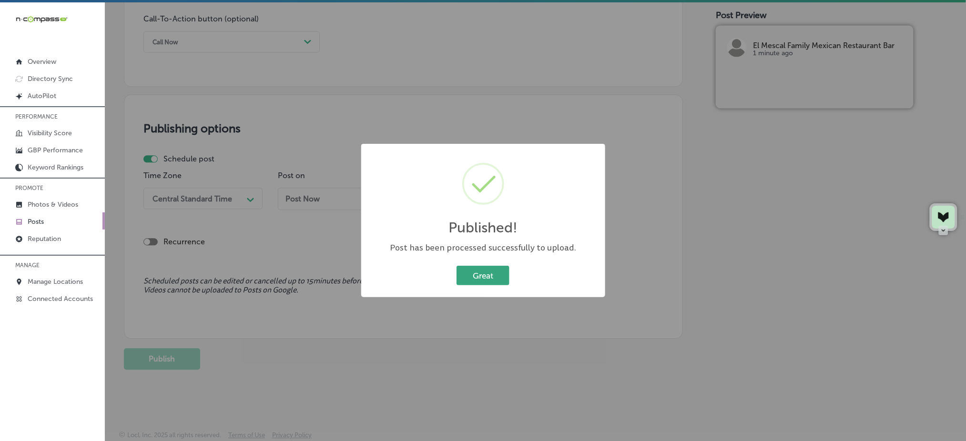
click at [491, 271] on button "Great" at bounding box center [482, 276] width 53 height 20
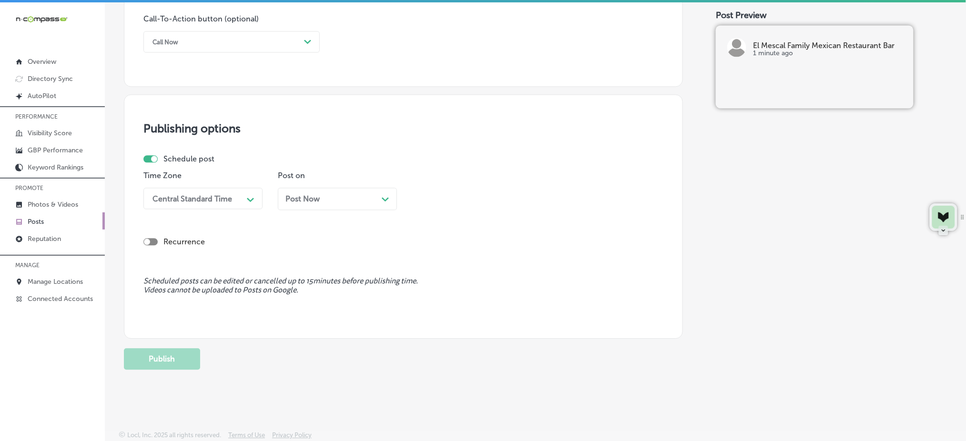
scroll to position [460, 0]
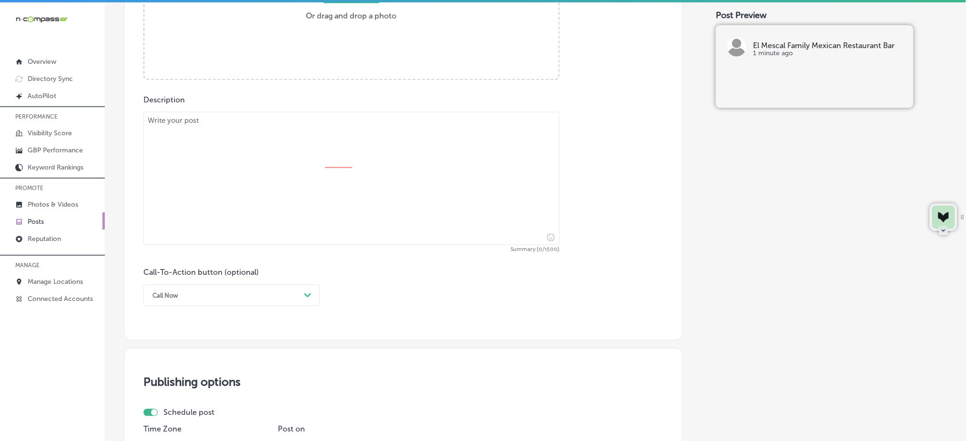
click at [295, 159] on textarea at bounding box center [351, 178] width 416 height 133
paste textarea "Lorem’i do sitame con ad elits doeiusmod Tempori utlabor etdo magn ali enima mi…"
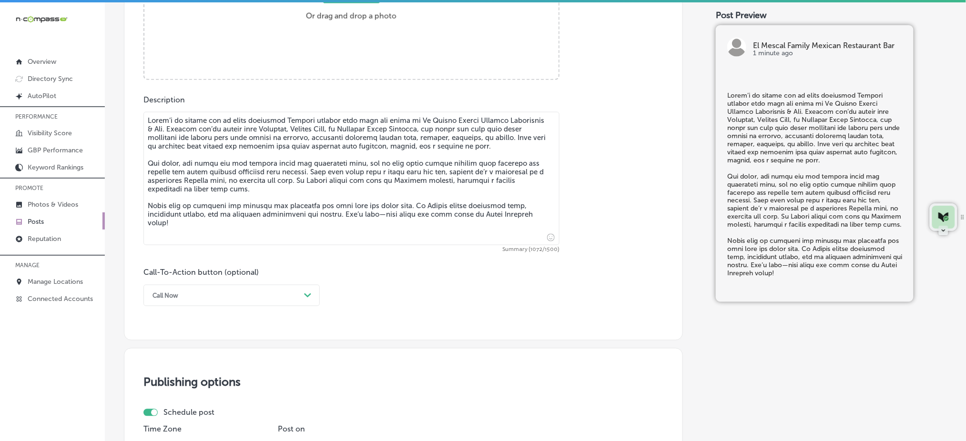
type textarea "Lorem’i do sitame con ad elits doeiusmod Tempori utlabor etdo magn ali enima mi…"
click at [234, 294] on div "Call Now" at bounding box center [224, 295] width 152 height 15
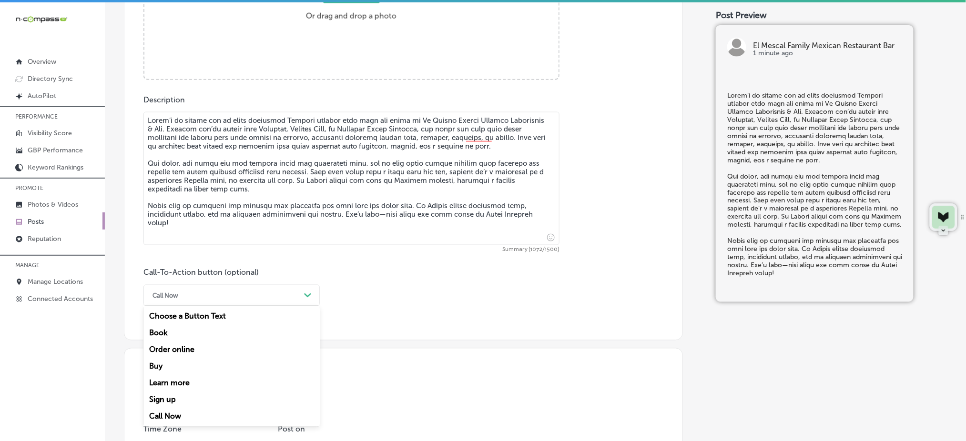
click at [219, 385] on div "Learn more" at bounding box center [231, 383] width 176 height 17
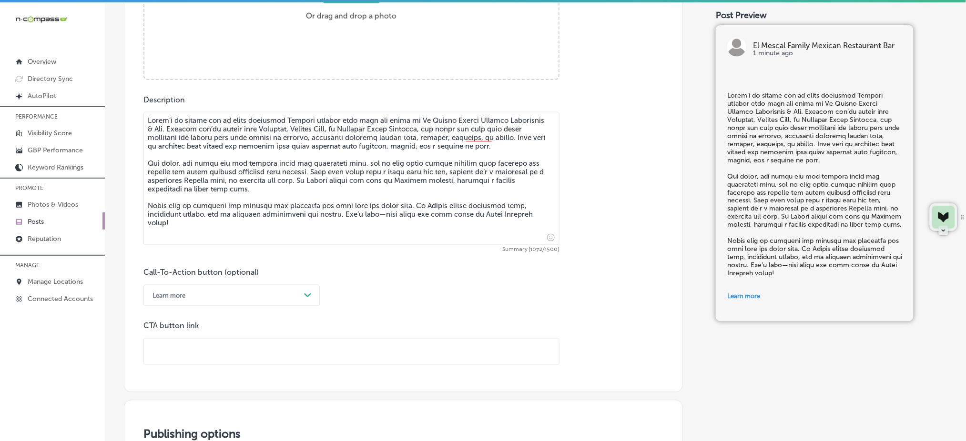
click at [224, 360] on input "text" at bounding box center [351, 352] width 415 height 26
paste input "[URL][DOMAIN_NAME]"
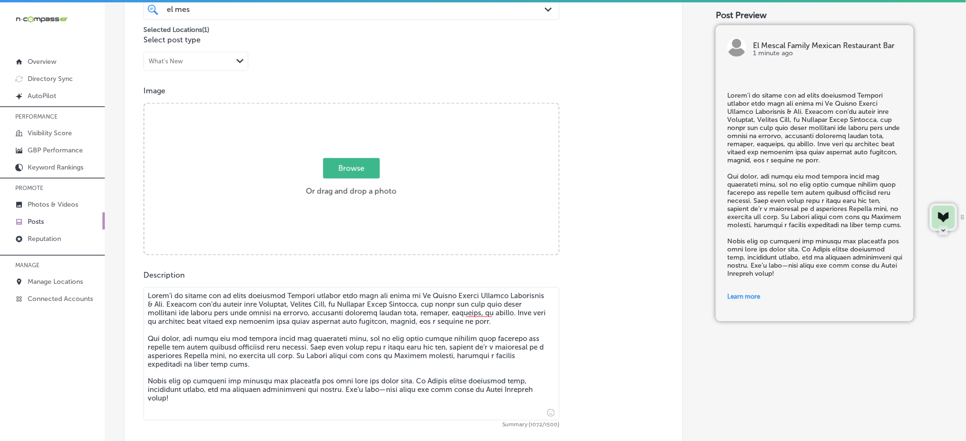
scroll to position [269, 0]
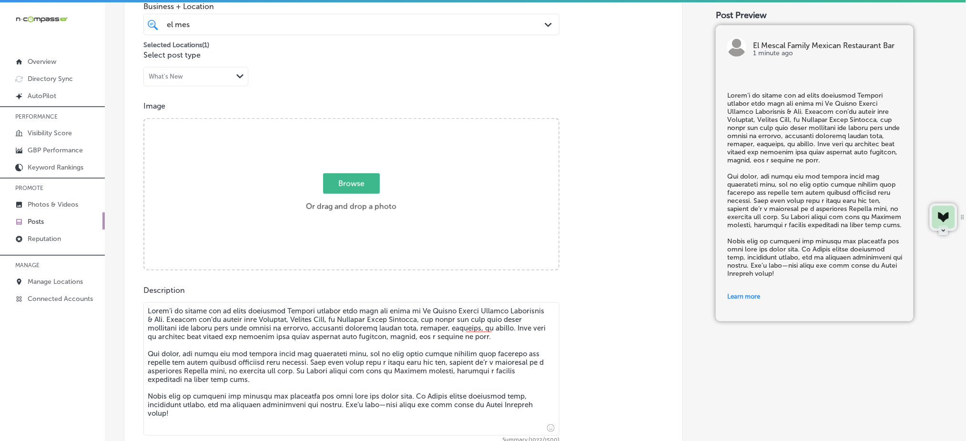
type input "[URL][DOMAIN_NAME]"
click at [347, 185] on span "Browse" at bounding box center [351, 183] width 57 height 20
click at [347, 122] on input "Browse Or drag and drop a photo" at bounding box center [351, 120] width 414 height 3
type input "C:\fakepath\authentic-mexican-restaurant-el-mescal-grand-junction-co (5).jpg"
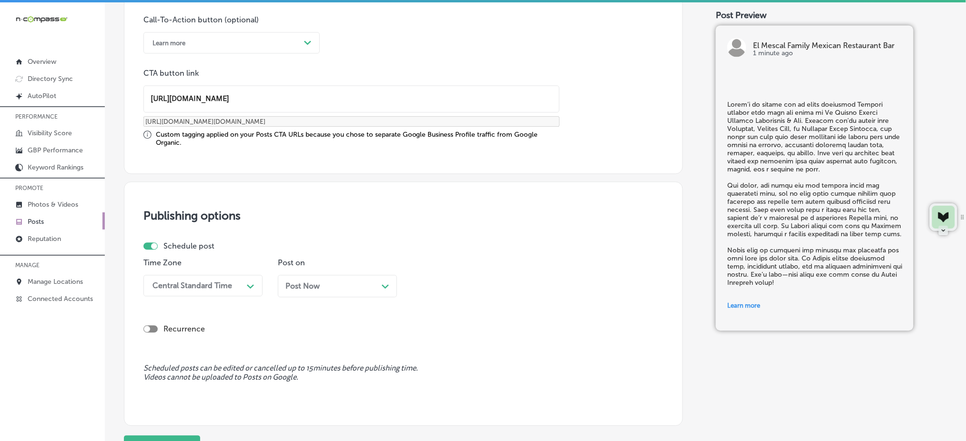
scroll to position [714, 0]
click at [217, 285] on div "Central Standard Time" at bounding box center [192, 284] width 80 height 9
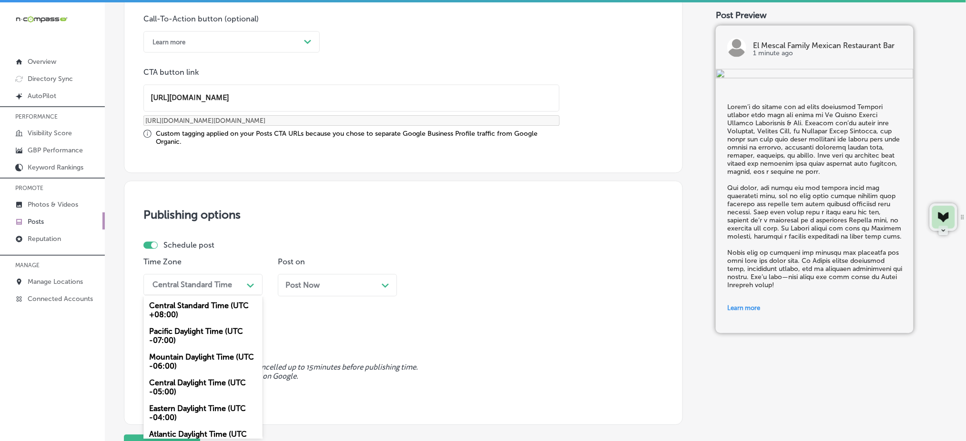
click at [187, 362] on div "Mountain Daylight Time (UTC -06:00)" at bounding box center [202, 362] width 119 height 26
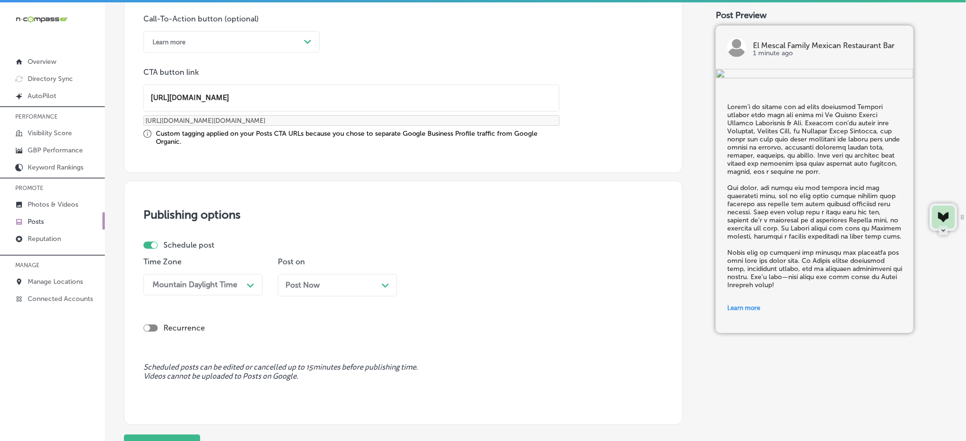
click at [318, 282] on span "Post Now" at bounding box center [302, 285] width 34 height 9
click at [427, 276] on div "11:45 AM" at bounding box center [463, 284] width 95 height 17
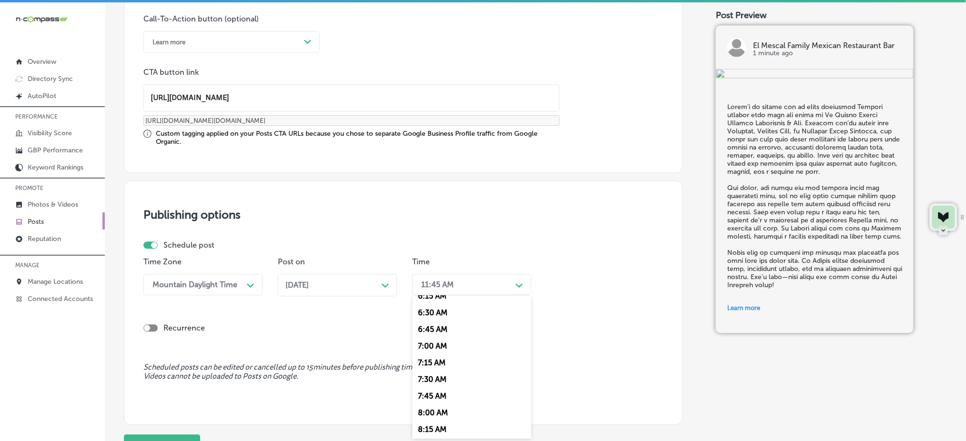
scroll to position [444, 0]
click at [443, 331] on div "7:00 AM" at bounding box center [471, 328] width 119 height 17
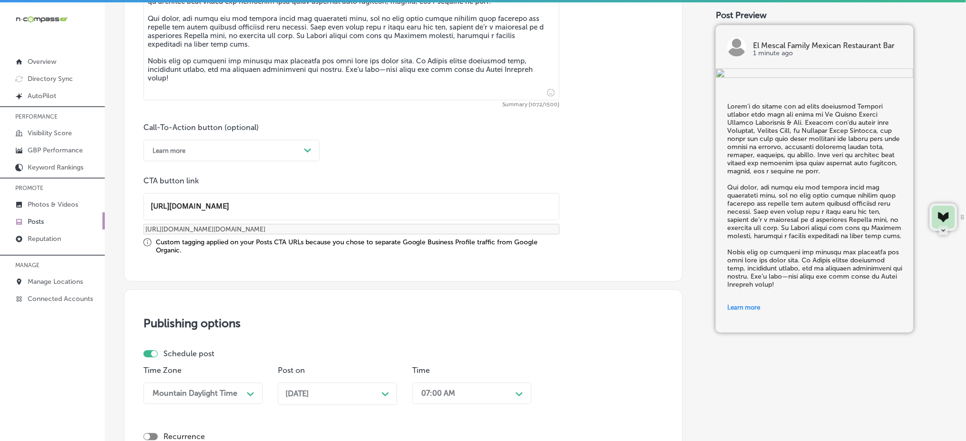
scroll to position [777, 0]
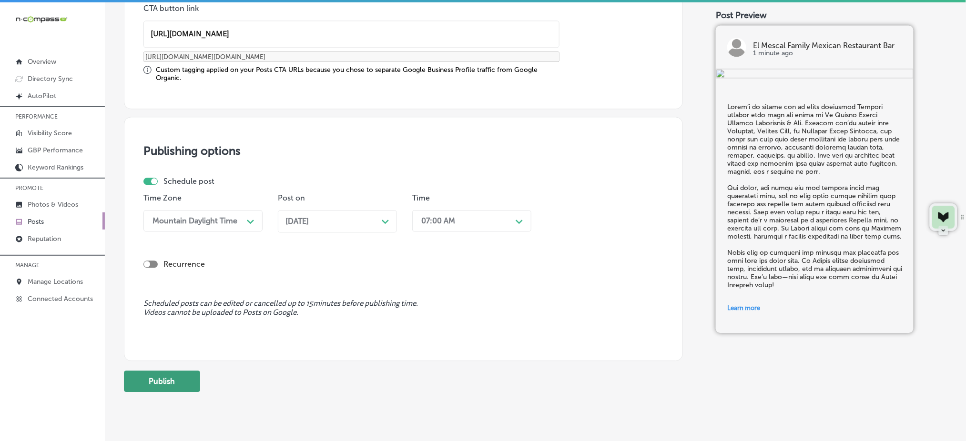
click at [171, 374] on button "Publish" at bounding box center [162, 381] width 76 height 21
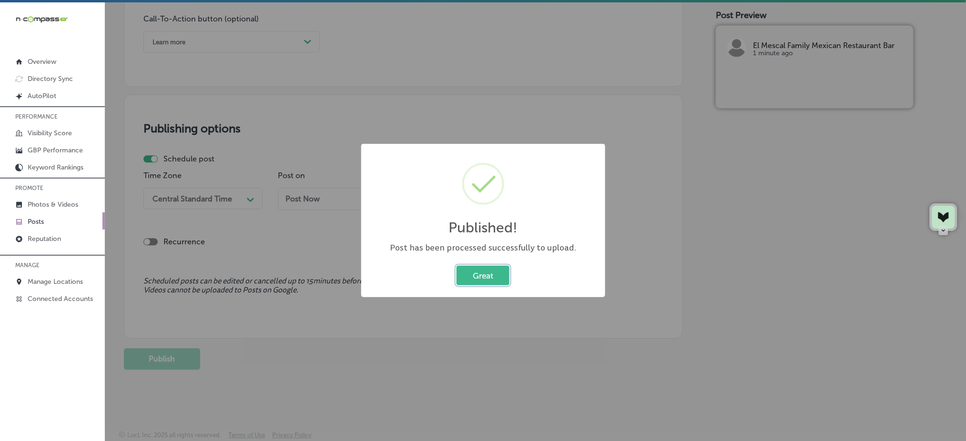
scroll to position [714, 0]
click at [472, 272] on button "Great" at bounding box center [482, 276] width 53 height 20
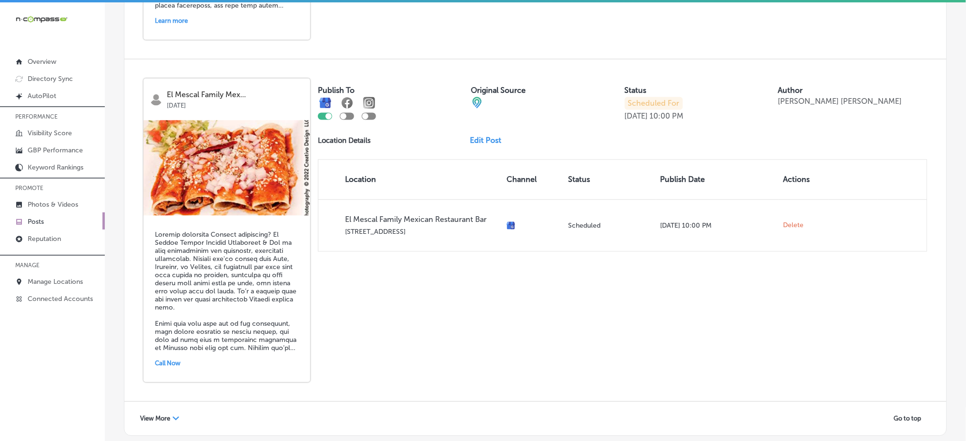
scroll to position [2030, 0]
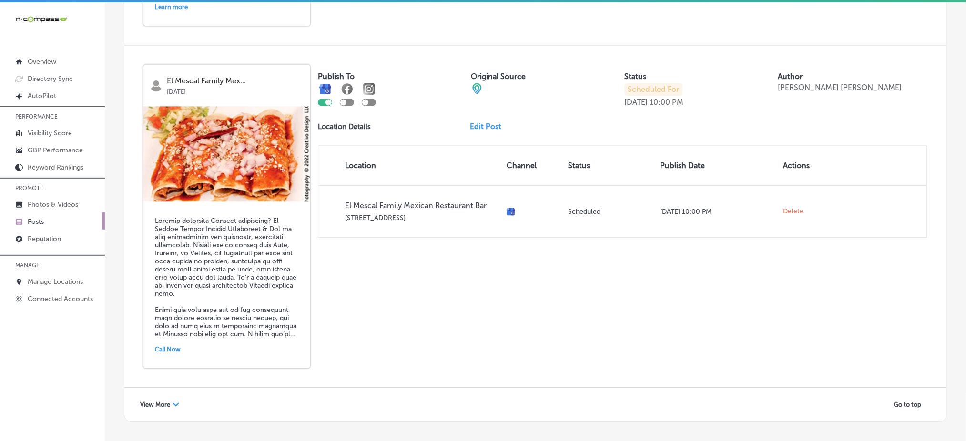
click at [176, 403] on icon "Path Created with Sketch." at bounding box center [175, 405] width 7 height 4
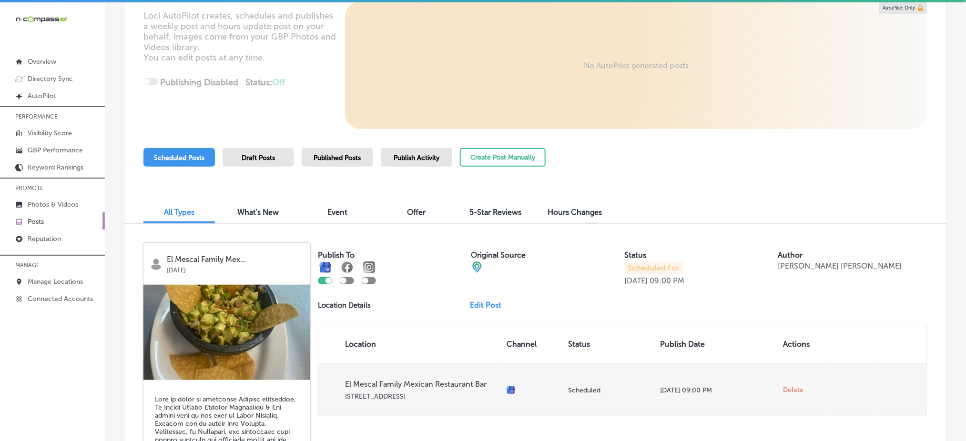
scroll to position [0, 0]
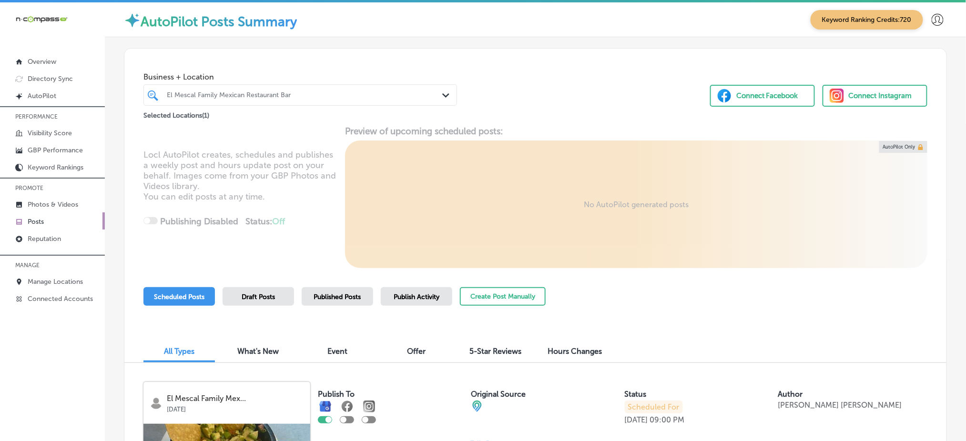
click at [336, 98] on div "El Mescal Family Mexican Restaurant Bar" at bounding box center [305, 95] width 276 height 8
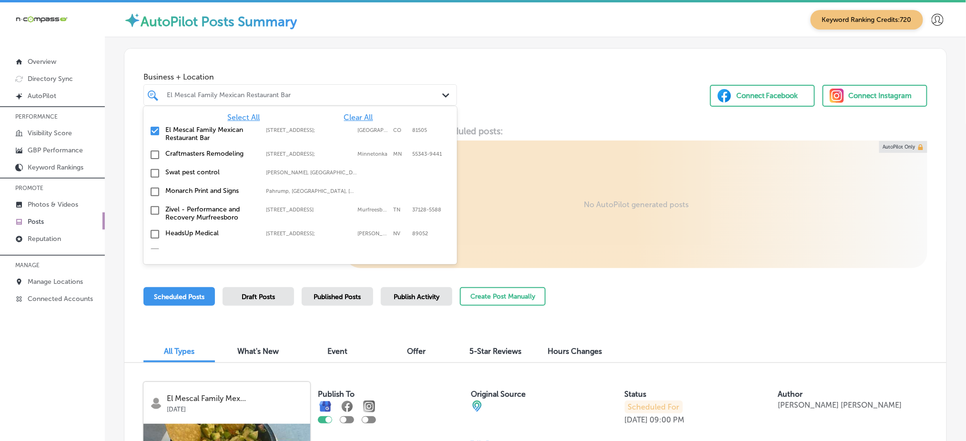
click at [353, 113] on span "Clear All" at bounding box center [358, 117] width 29 height 9
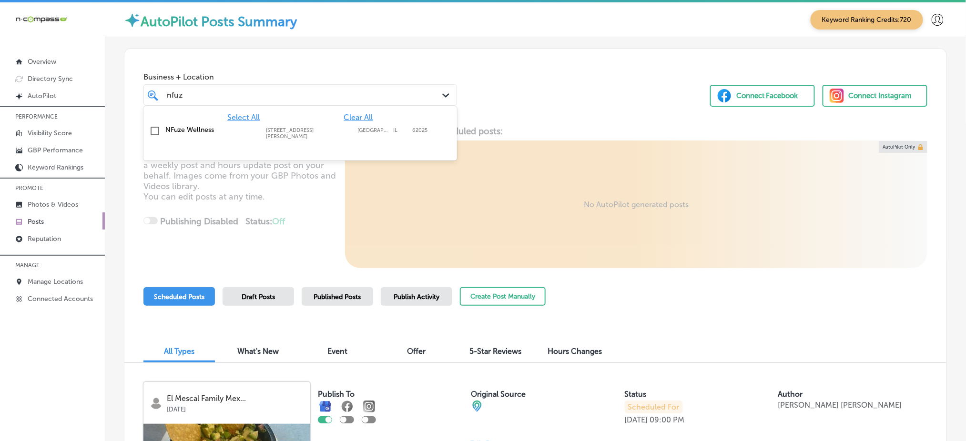
click at [353, 125] on div "NFuze Wellness [STREET_ADDRESS][PERSON_NAME] [STREET_ADDRESS][PERSON_NAME]" at bounding box center [300, 133] width 306 height 18
type input "nfuz"
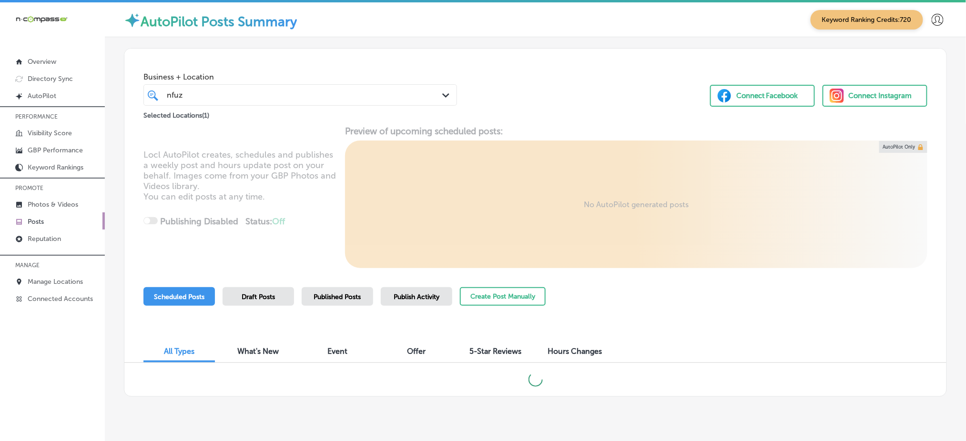
click at [587, 102] on div "Business + Location nfuz nfuz Path Created with Sketch. Selected Locations ( 1 …" at bounding box center [535, 85] width 822 height 72
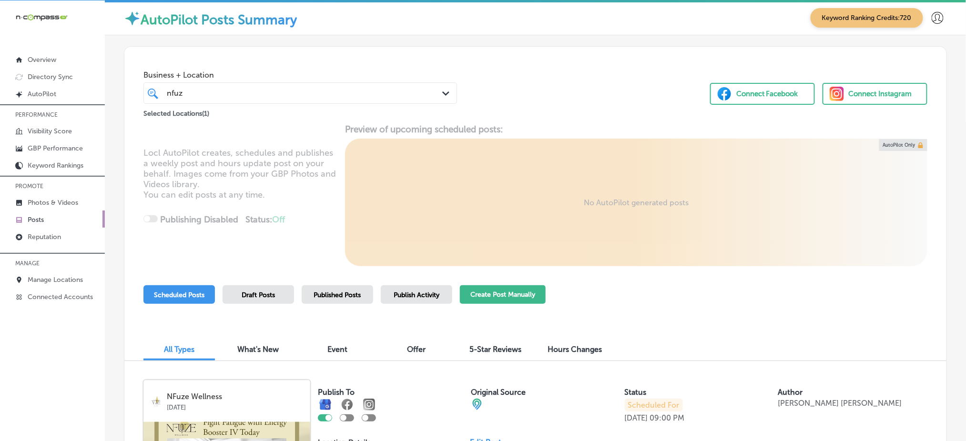
click at [495, 302] on button "Create Post Manually" at bounding box center [503, 294] width 86 height 19
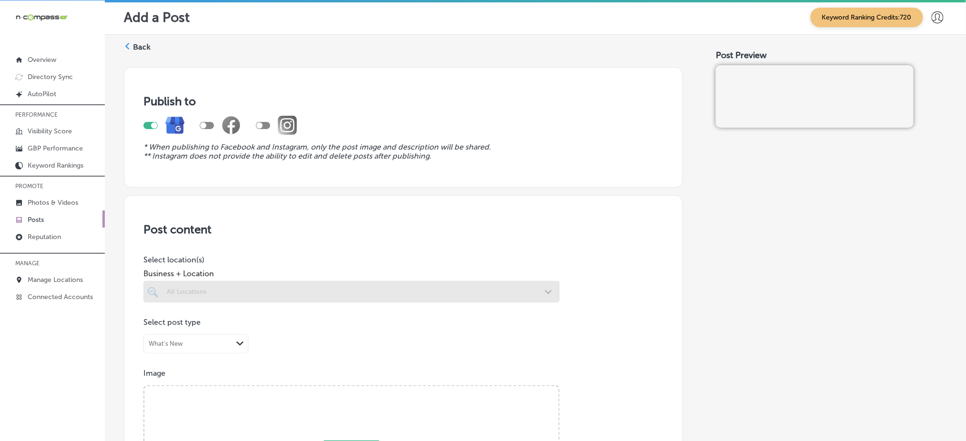
click at [206, 295] on div at bounding box center [351, 291] width 416 height 21
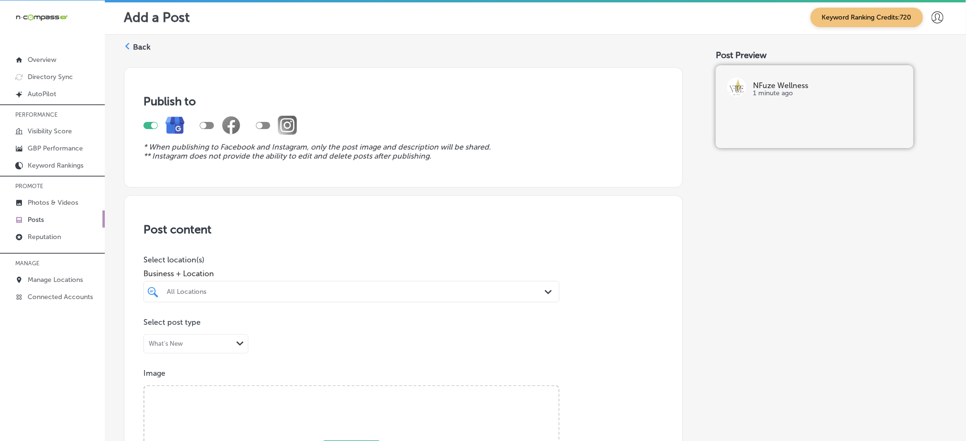
click at [473, 297] on div "All Locations Path Created with Sketch." at bounding box center [351, 291] width 416 height 21
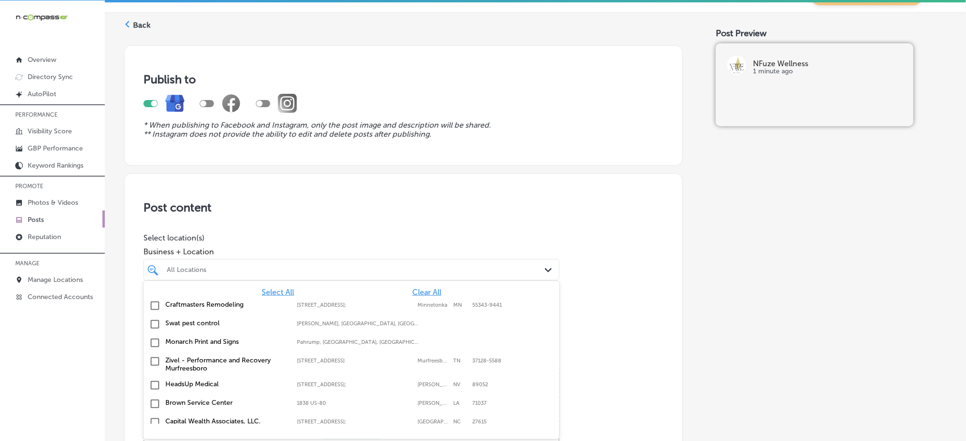
scroll to position [23, 0]
click at [426, 288] on span "Clear All" at bounding box center [426, 290] width 29 height 9
click at [425, 288] on span "Clear All" at bounding box center [426, 290] width 29 height 9
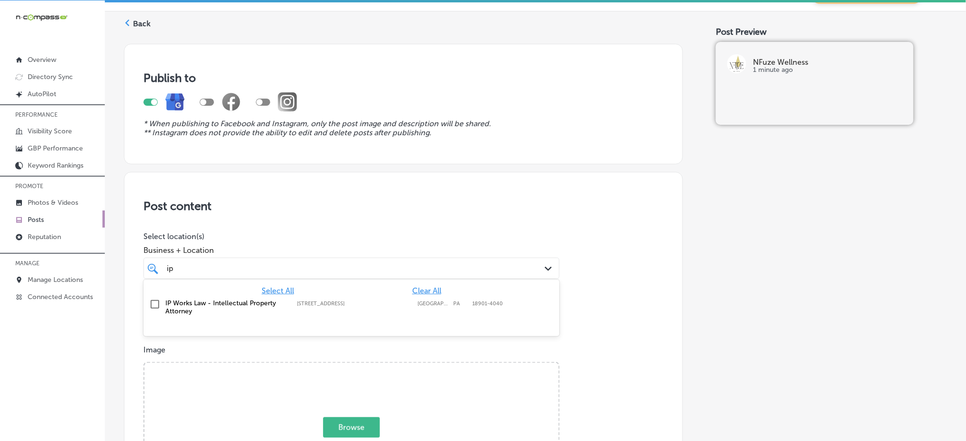
click at [432, 303] on label "[GEOGRAPHIC_DATA]" at bounding box center [432, 304] width 31 height 6
type input "ip"
click at [471, 235] on p "Select location(s)" at bounding box center [351, 236] width 416 height 9
click at [468, 265] on div "ip ip" at bounding box center [333, 268] width 334 height 13
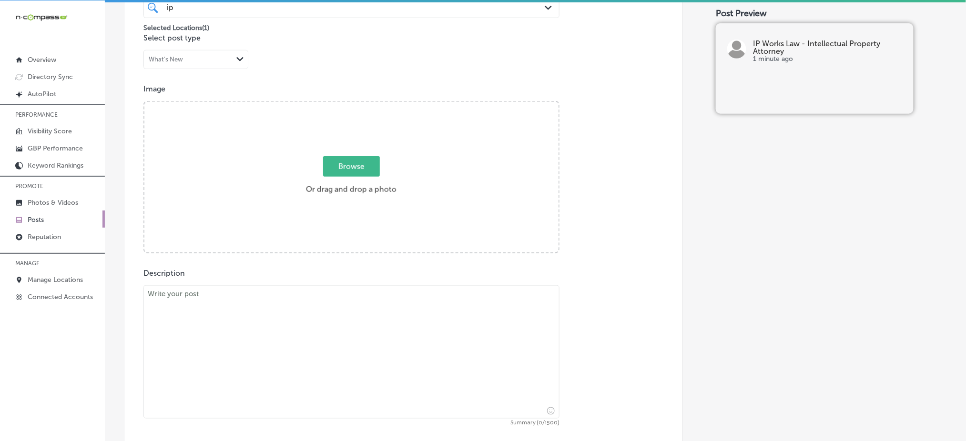
scroll to position [341, 0]
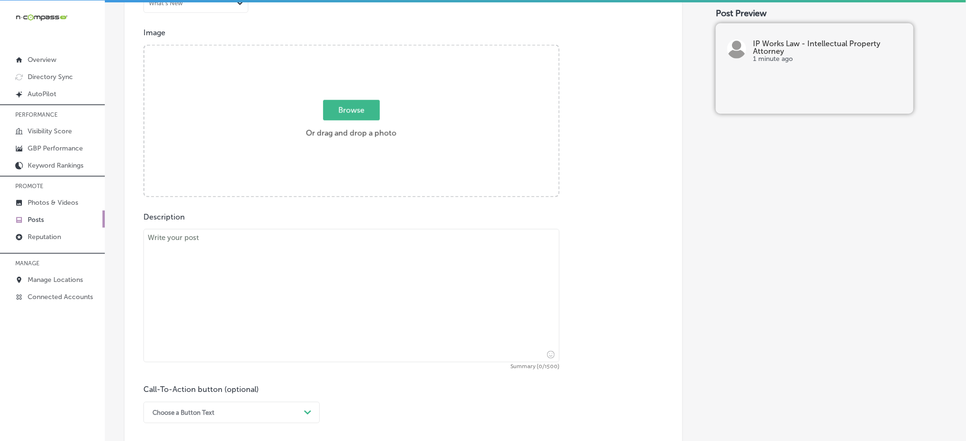
click at [390, 280] on textarea at bounding box center [351, 295] width 416 height 133
paste textarea "Your creative works deserve the highest level of protection. Whether you’re in …"
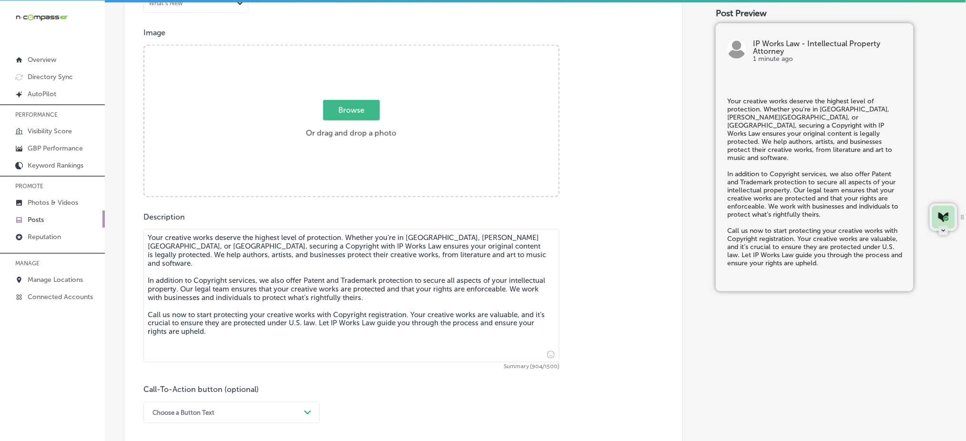
type textarea "Your creative works deserve the highest level of protection. Whether you’re in …"
click at [364, 108] on span "Browse" at bounding box center [351, 110] width 57 height 20
click at [364, 49] on input "Browse Or drag and drop a photo" at bounding box center [351, 47] width 414 height 3
type input "C:\fakepath\trademark-registration-ip-works-law-[GEOGRAPHIC_DATA]-[GEOGRAPHIC_D…"
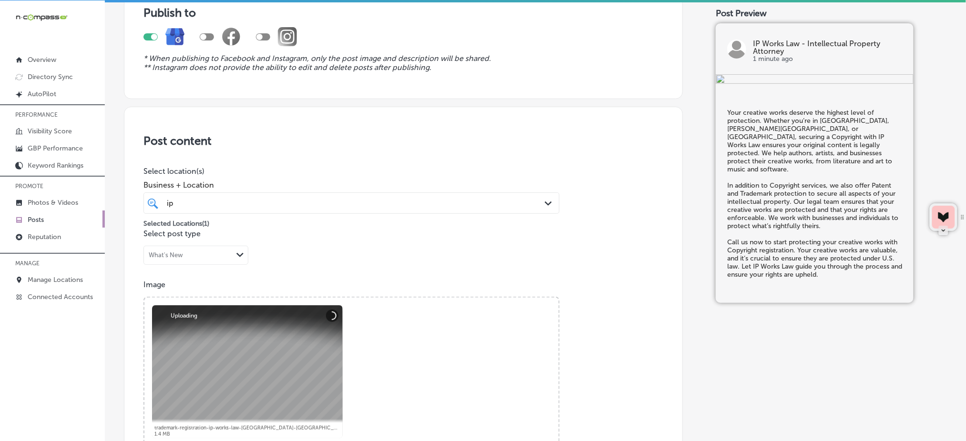
scroll to position [87, 0]
click at [295, 213] on div "ip ip Path Created with Sketch." at bounding box center [351, 204] width 416 height 21
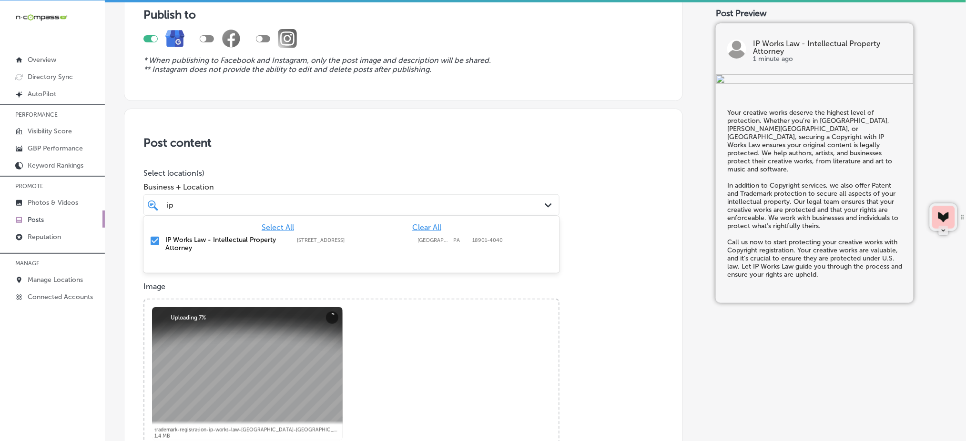
click at [295, 213] on div "ip ip Path Created with Sketch." at bounding box center [351, 204] width 416 height 21
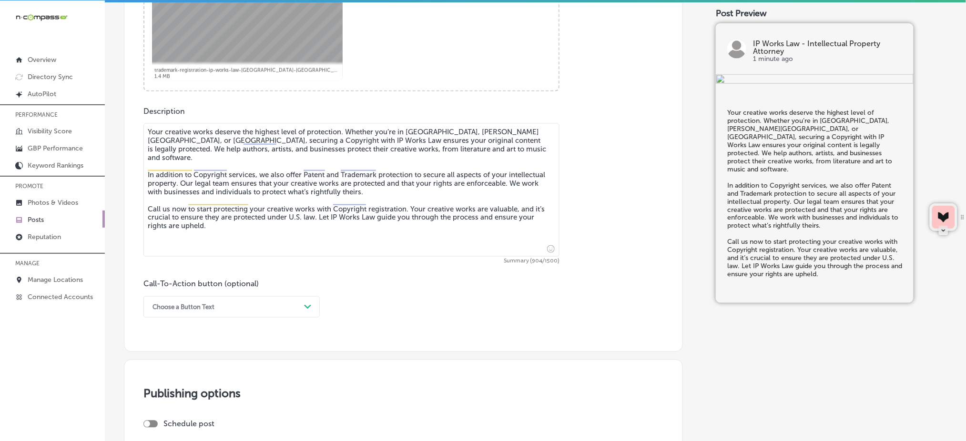
scroll to position [468, 0]
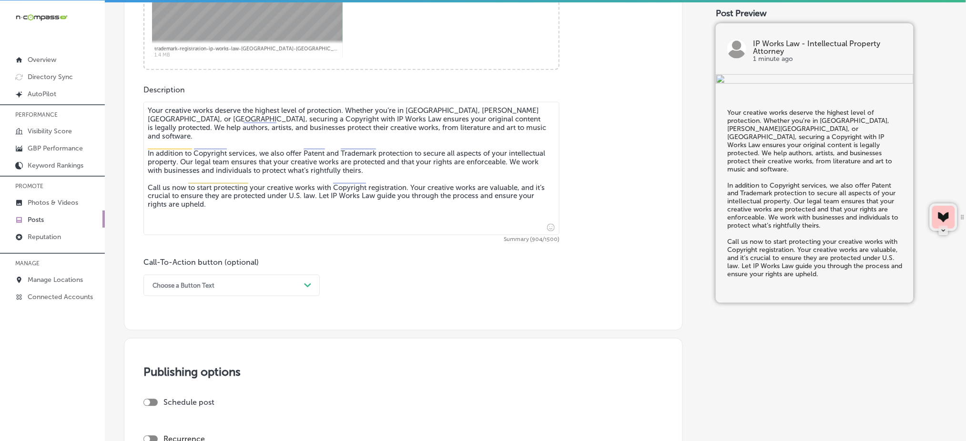
click at [250, 282] on div "Choose a Button Text" at bounding box center [224, 285] width 152 height 15
click at [211, 404] on div "Call Now" at bounding box center [231, 406] width 176 height 17
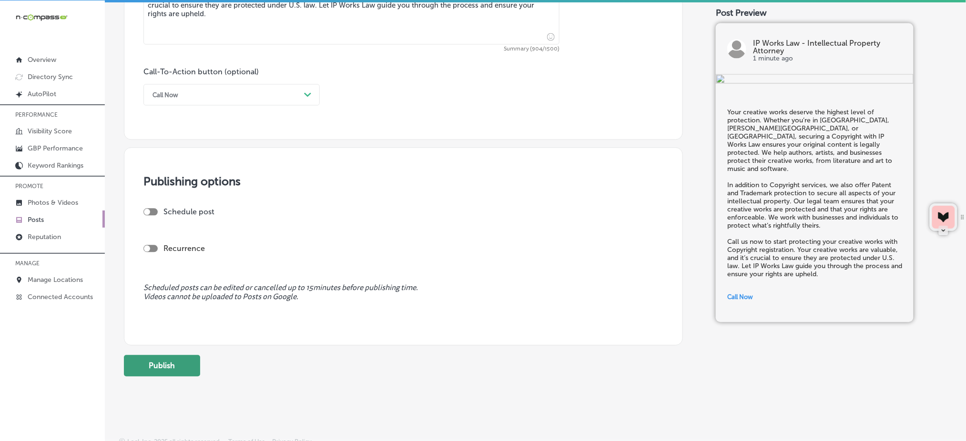
click at [180, 361] on button "Publish" at bounding box center [162, 365] width 76 height 21
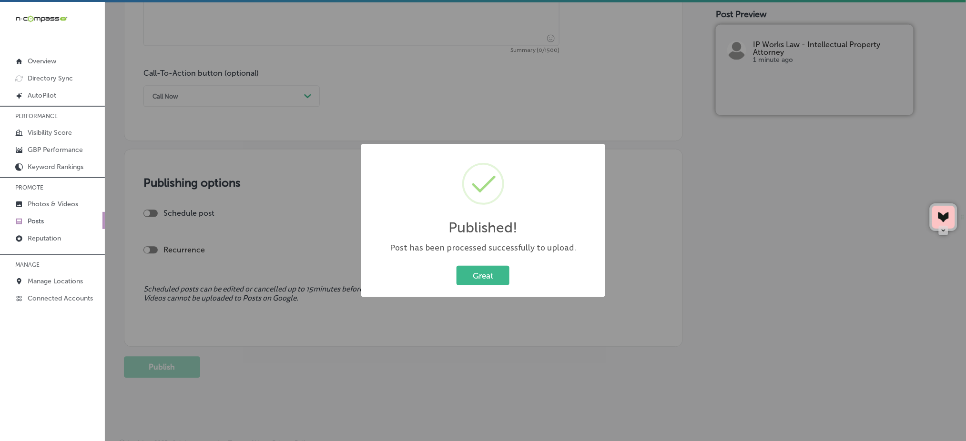
scroll to position [0, 0]
click at [470, 266] on button "Great" at bounding box center [482, 276] width 53 height 20
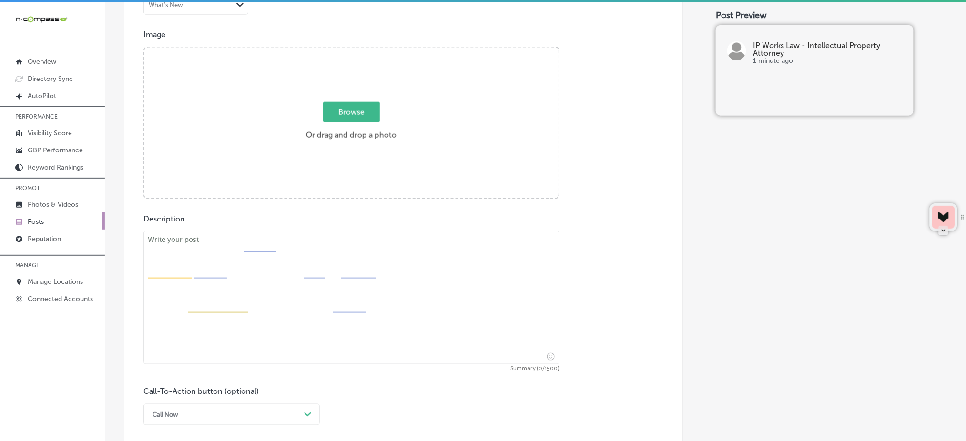
scroll to position [214, 0]
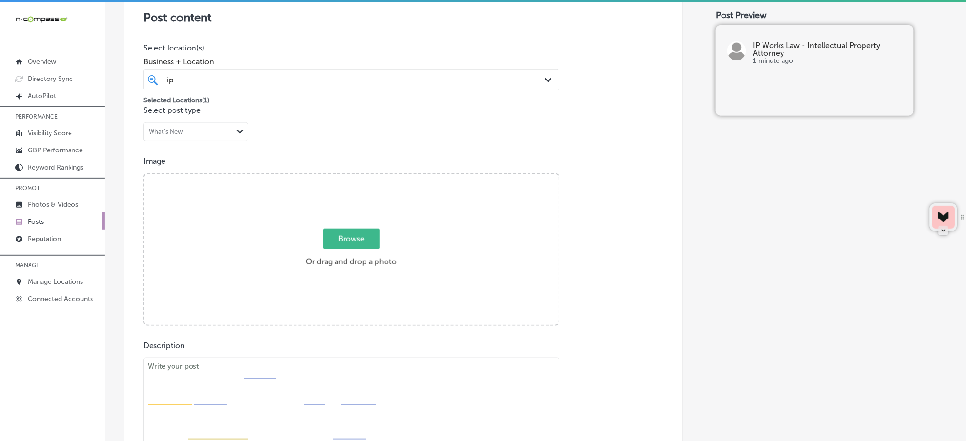
click at [358, 241] on span "Browse" at bounding box center [351, 239] width 57 height 20
click at [358, 177] on input "Browse Or drag and drop a photo" at bounding box center [351, 175] width 414 height 3
type input "C:\fakepath\trademark-registration-ip-works-law-[GEOGRAPHIC_DATA]-[GEOGRAPHIC_D…"
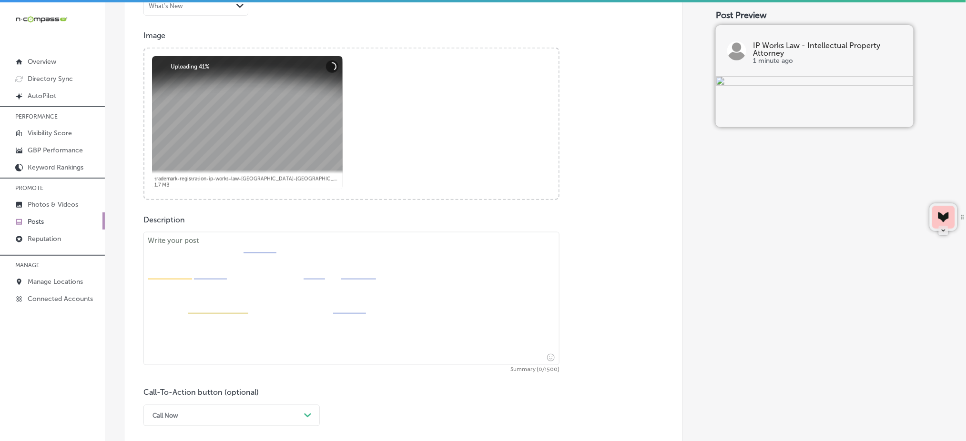
scroll to position [341, 0]
click at [224, 304] on textarea at bounding box center [351, 297] width 416 height 133
paste textarea "In business, a strong contract can make all the difference. Whether you’re in […"
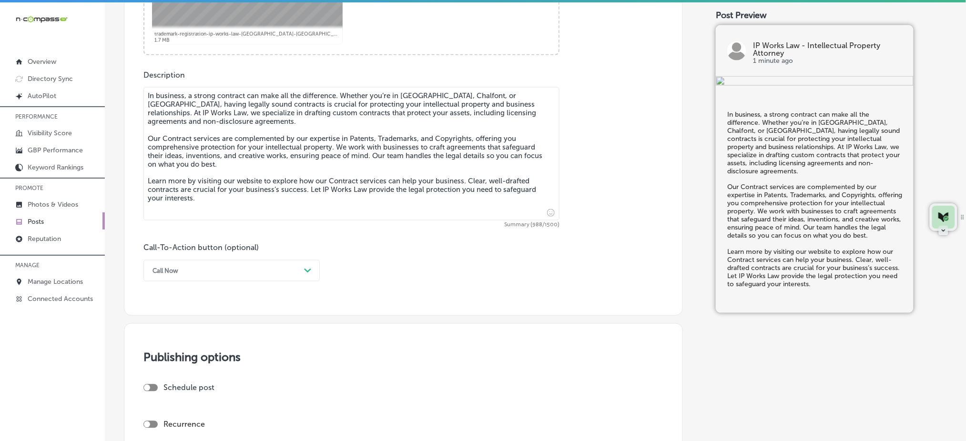
scroll to position [531, 0]
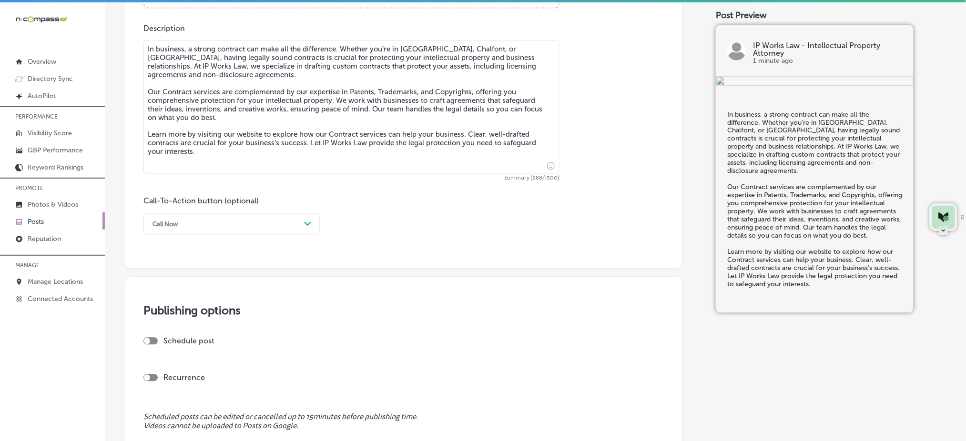
type textarea "In business, a strong contract can make all the difference. Whether you’re in […"
click at [186, 221] on div "Call Now" at bounding box center [224, 224] width 152 height 15
click at [171, 311] on div "Learn more" at bounding box center [231, 311] width 176 height 17
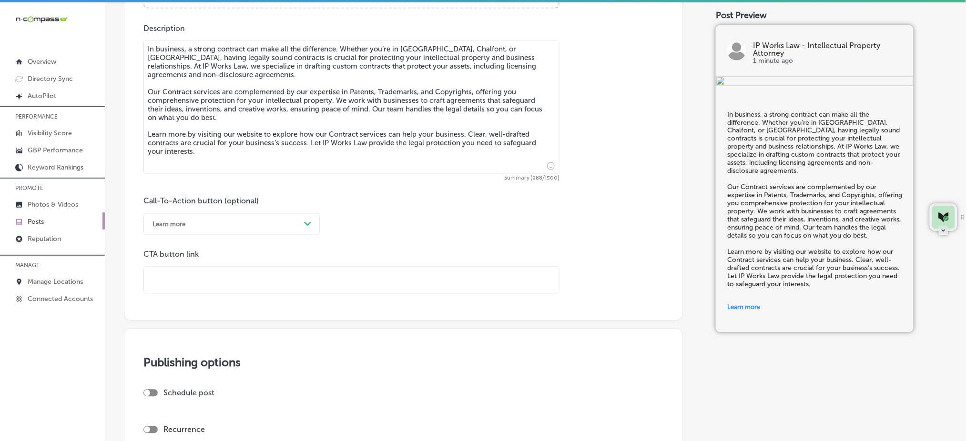
click at [183, 278] on input "text" at bounding box center [351, 280] width 415 height 26
paste input "[URL][DOMAIN_NAME]"
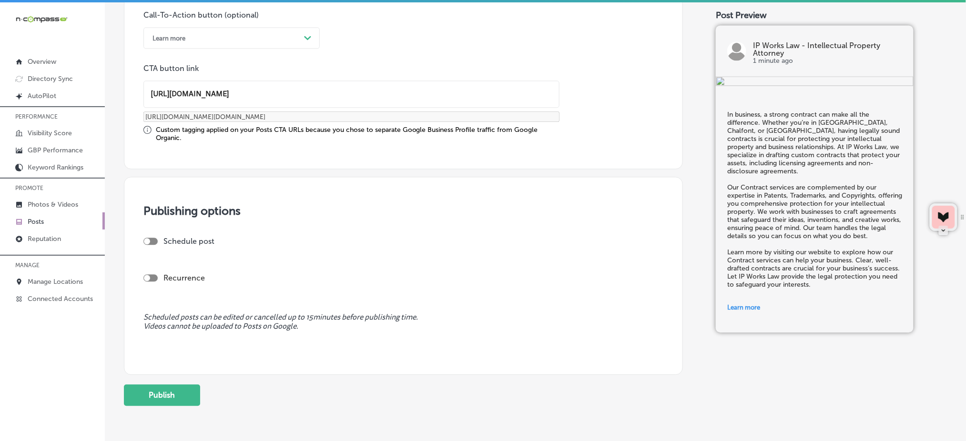
scroll to position [722, 0]
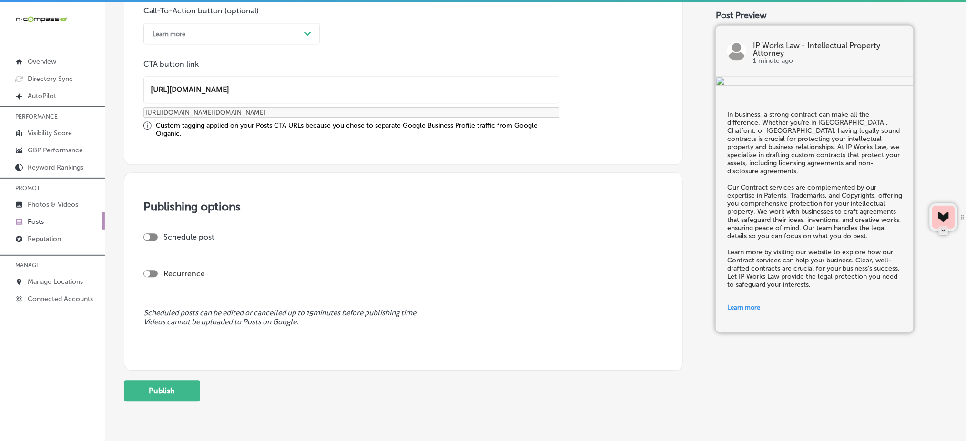
type input "[URL][DOMAIN_NAME]"
click at [148, 235] on div at bounding box center [147, 237] width 6 height 6
checkbox input "true"
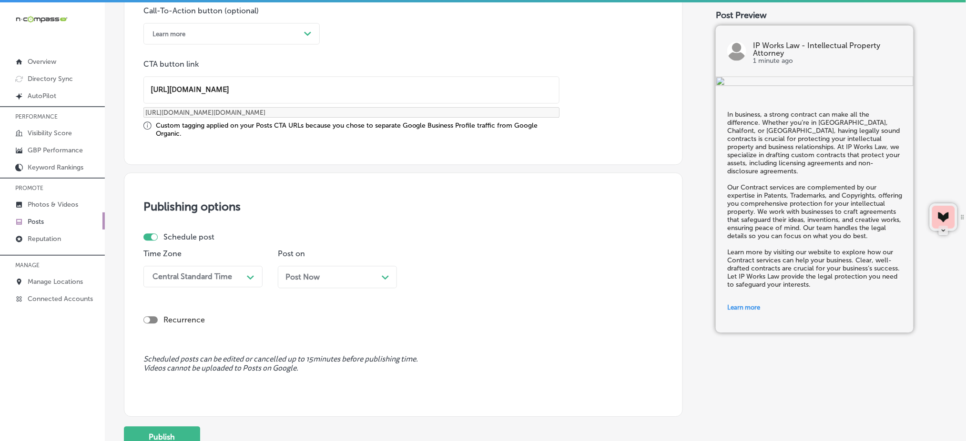
click at [238, 278] on div "Central Standard Time" at bounding box center [195, 276] width 95 height 17
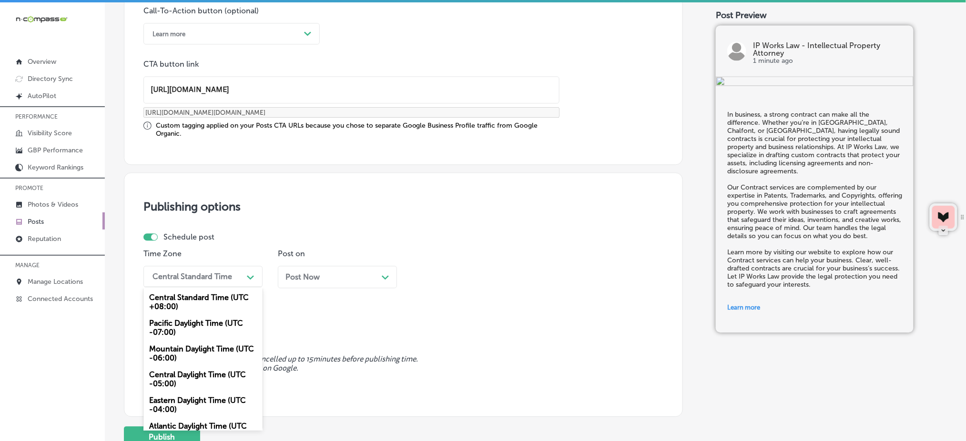
click at [194, 343] on div "Mountain Daylight Time (UTC -06:00)" at bounding box center [202, 354] width 119 height 26
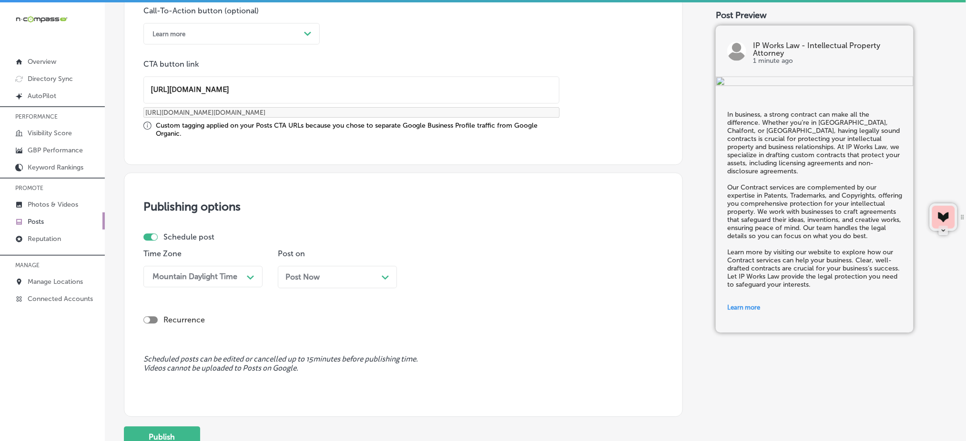
click at [323, 272] on div "Post Now Path Created with Sketch." at bounding box center [337, 276] width 104 height 9
click at [441, 275] on div "11:45 AM" at bounding box center [437, 276] width 32 height 9
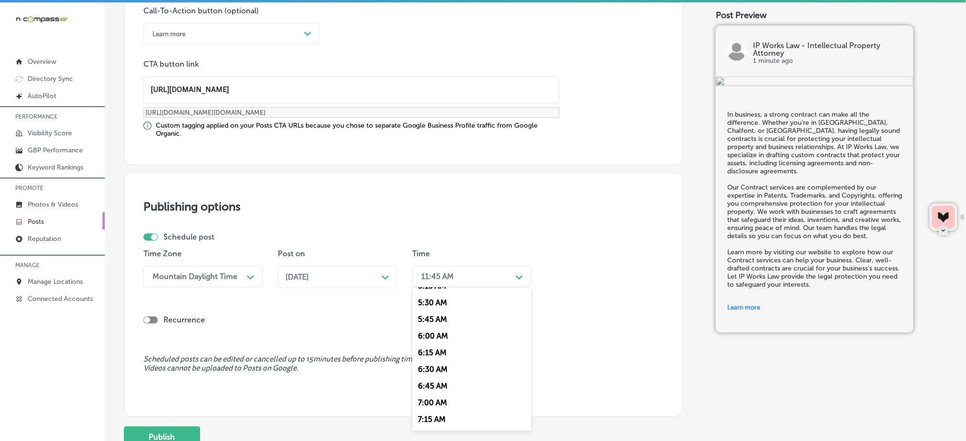
scroll to position [381, 0]
click at [441, 384] on div "7:00 AM" at bounding box center [471, 383] width 119 height 17
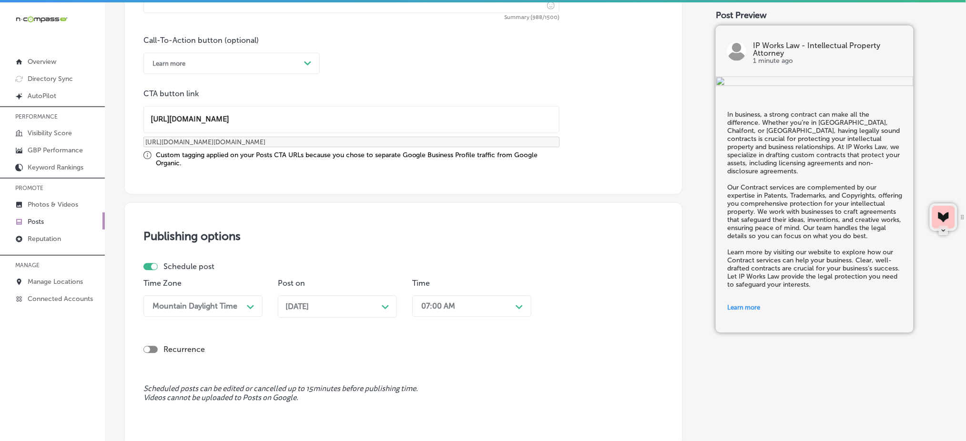
scroll to position [798, 0]
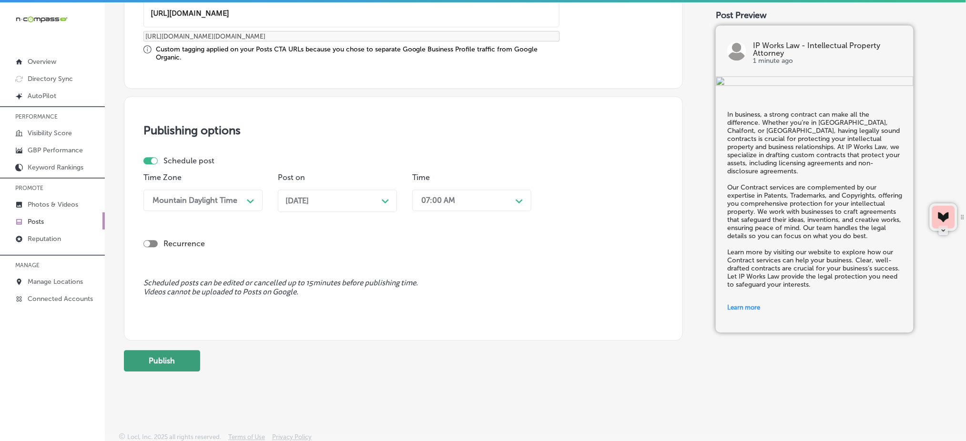
click at [181, 354] on button "Publish" at bounding box center [162, 360] width 76 height 21
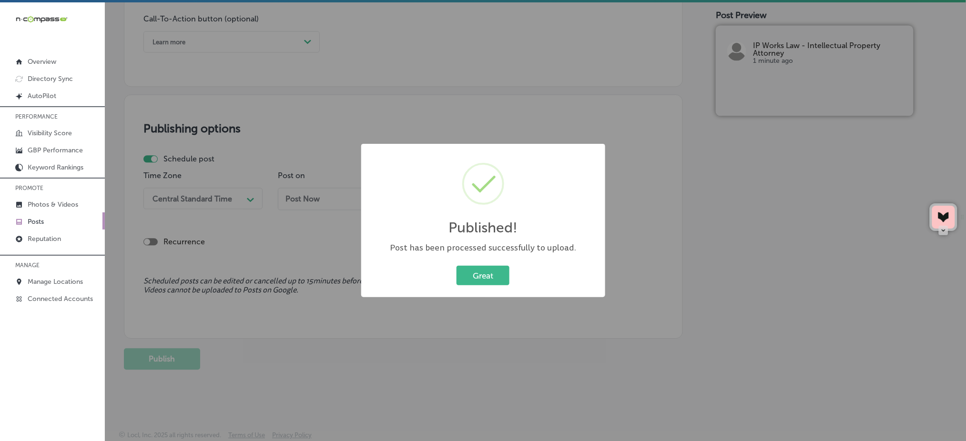
scroll to position [714, 0]
click at [465, 276] on button "Great" at bounding box center [482, 276] width 53 height 20
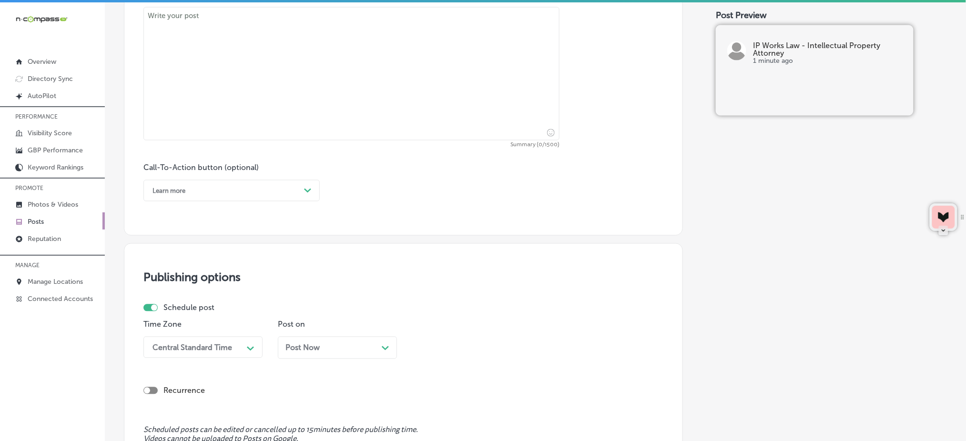
scroll to position [460, 0]
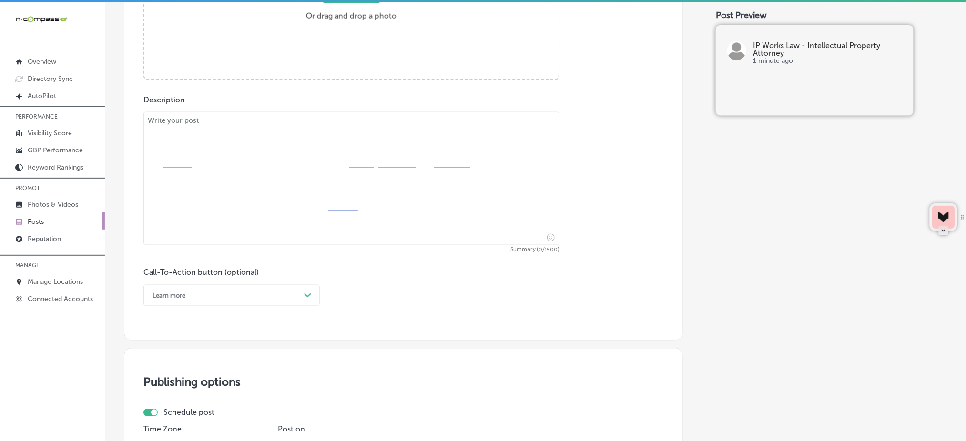
click at [330, 181] on textarea at bounding box center [351, 178] width 416 height 133
paste textarea "Protecting your invention is the first step in building a successful business. …"
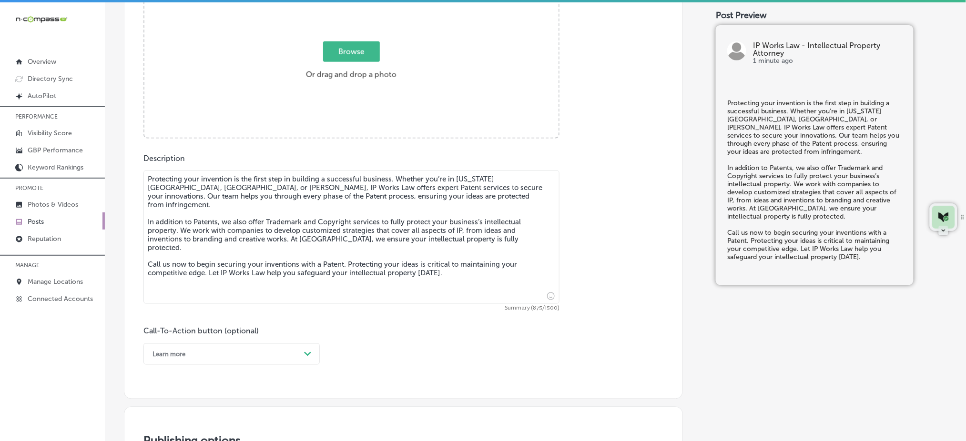
scroll to position [332, 0]
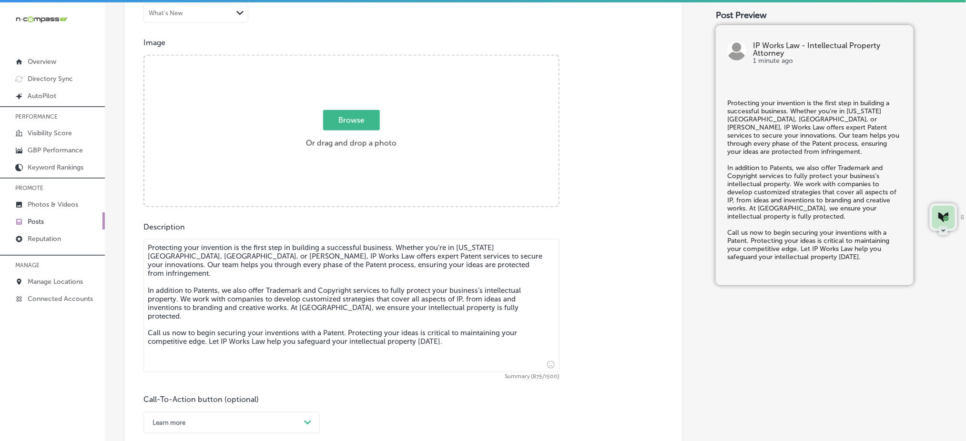
type textarea "Protecting your invention is the first step in building a successful business. …"
click at [340, 124] on span "Browse" at bounding box center [351, 120] width 57 height 20
click at [340, 59] on input "Browse Or drag and drop a photo" at bounding box center [351, 57] width 414 height 3
type input "C:\fakepath\trademark-registration-ip-works-law-[GEOGRAPHIC_DATA]-[GEOGRAPHIC_D…"
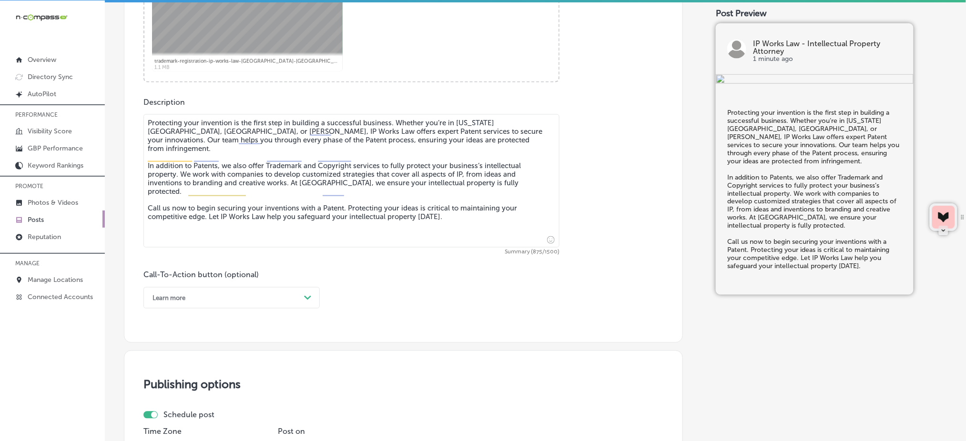
scroll to position [460, 0]
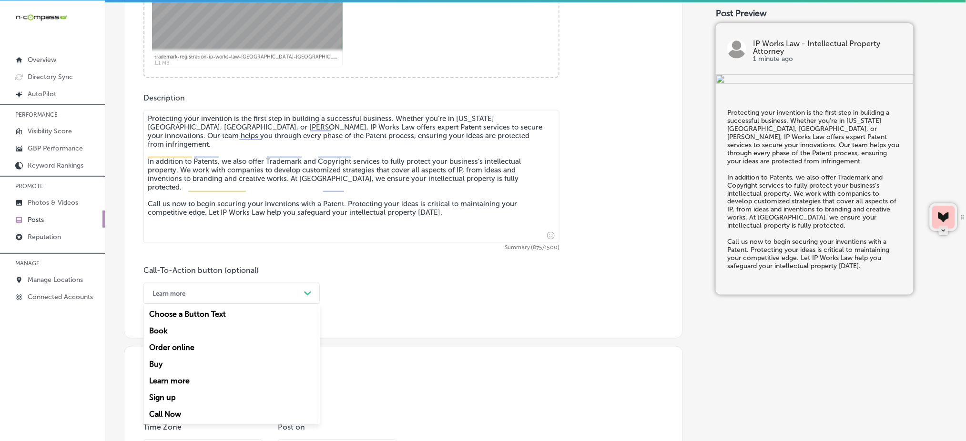
click at [220, 295] on div "Learn more" at bounding box center [224, 293] width 152 height 15
click at [182, 414] on div "Call Now" at bounding box center [231, 414] width 176 height 17
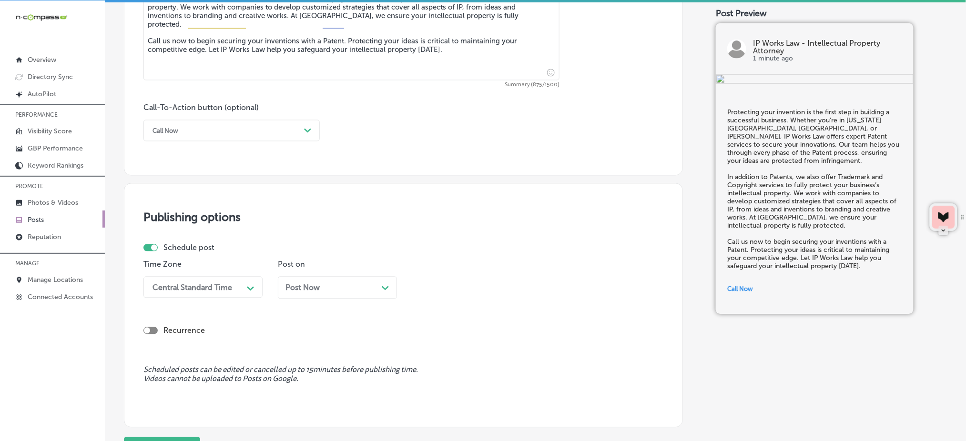
scroll to position [650, 0]
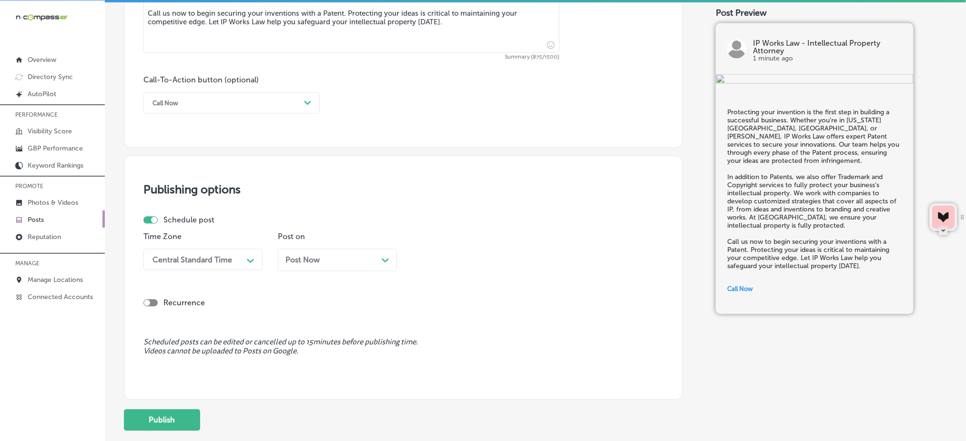
click at [238, 265] on div "Central Standard Time" at bounding box center [195, 260] width 95 height 17
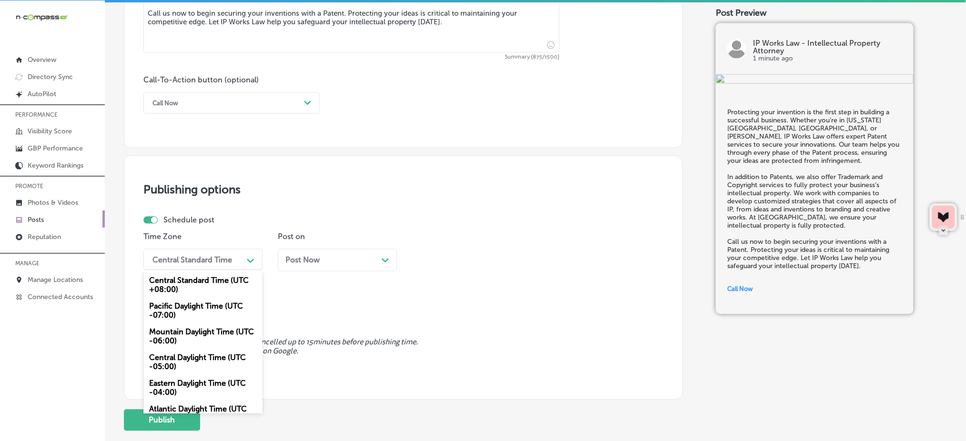
click at [201, 334] on div "Mountain Daylight Time (UTC -06:00)" at bounding box center [202, 337] width 119 height 26
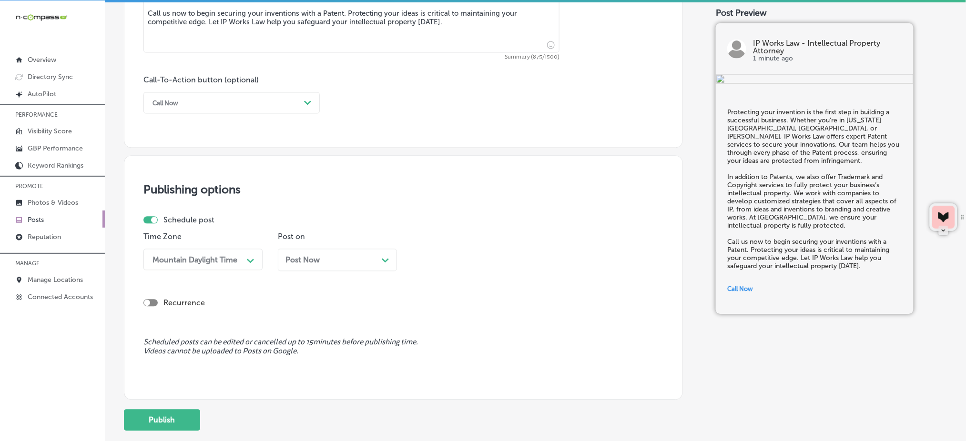
click at [321, 251] on div "Post Now Path Created with Sketch." at bounding box center [337, 260] width 119 height 22
click at [481, 262] on div "12:00 PM" at bounding box center [463, 260] width 95 height 17
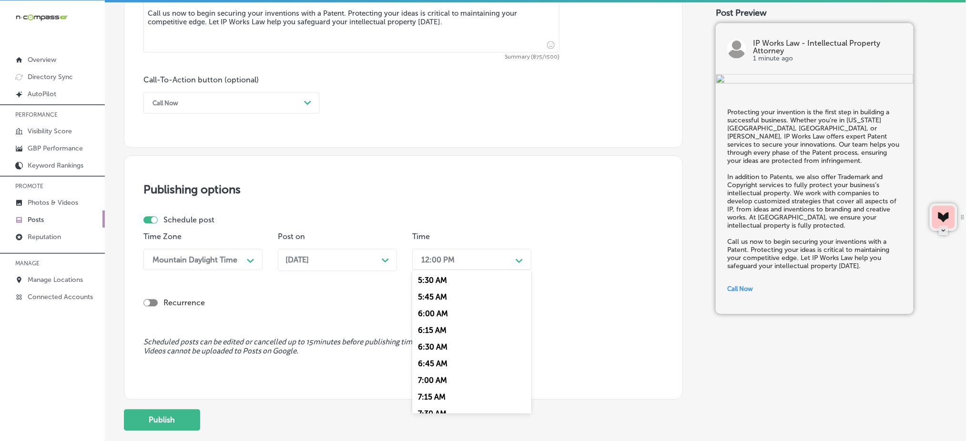
scroll to position [381, 0]
click at [433, 366] on div "7:00 AM" at bounding box center [471, 366] width 119 height 17
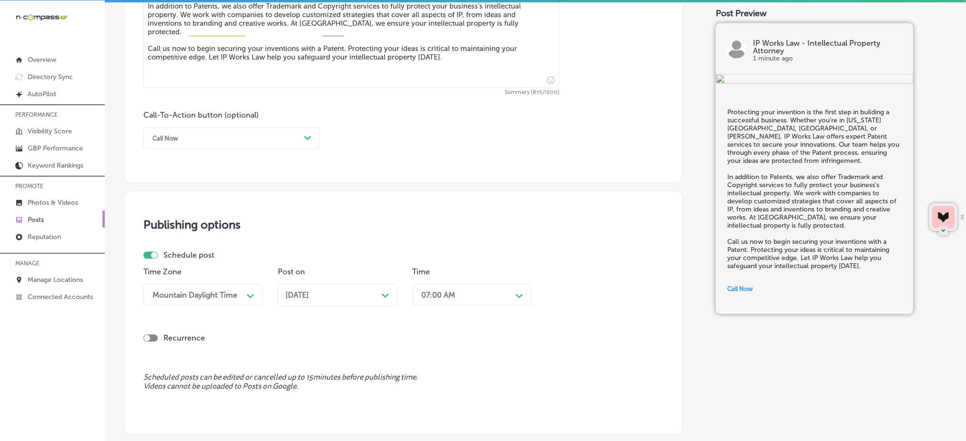
scroll to position [714, 0]
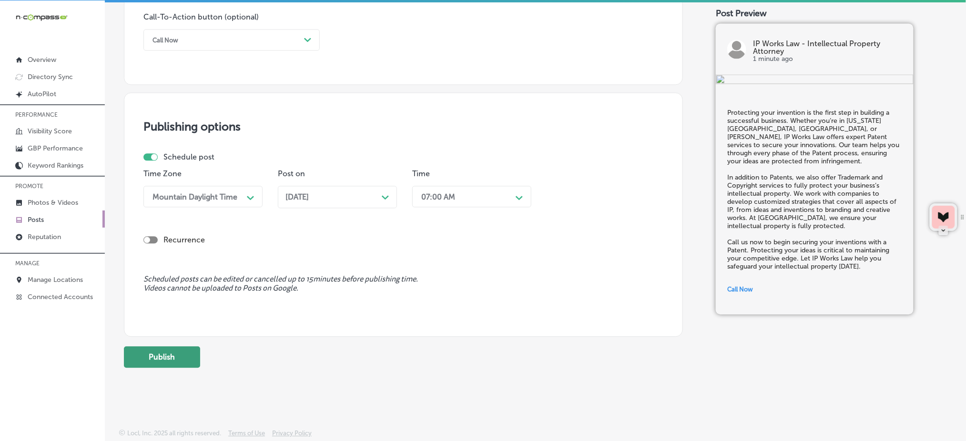
click at [189, 363] on button "Publish" at bounding box center [162, 356] width 76 height 21
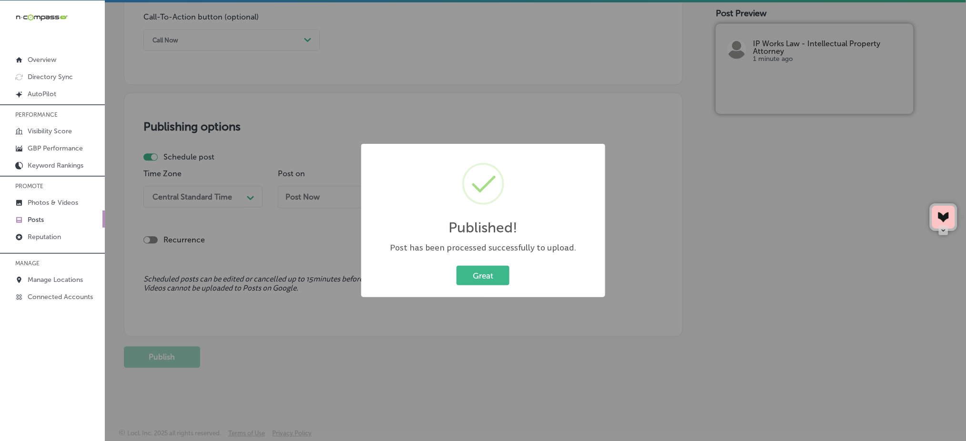
drag, startPoint x: 479, startPoint y: 280, endPoint x: 474, endPoint y: 272, distance: 9.0
click at [479, 280] on button "Great" at bounding box center [482, 276] width 53 height 20
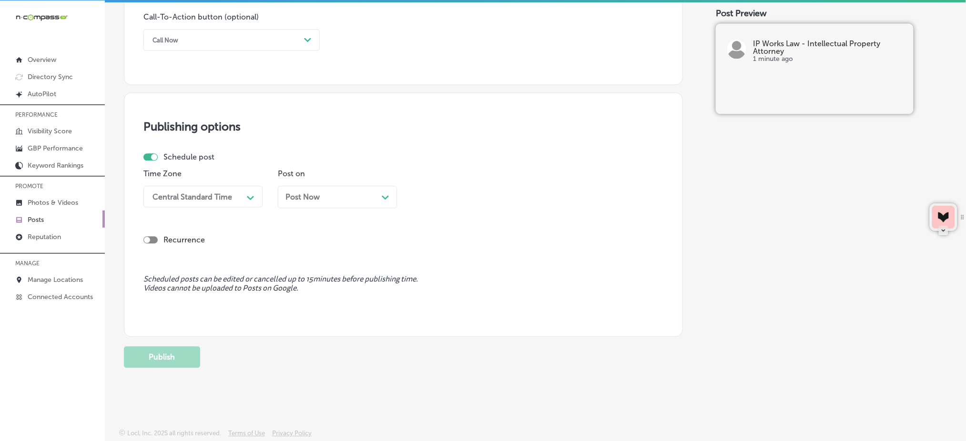
scroll to position [396, 0]
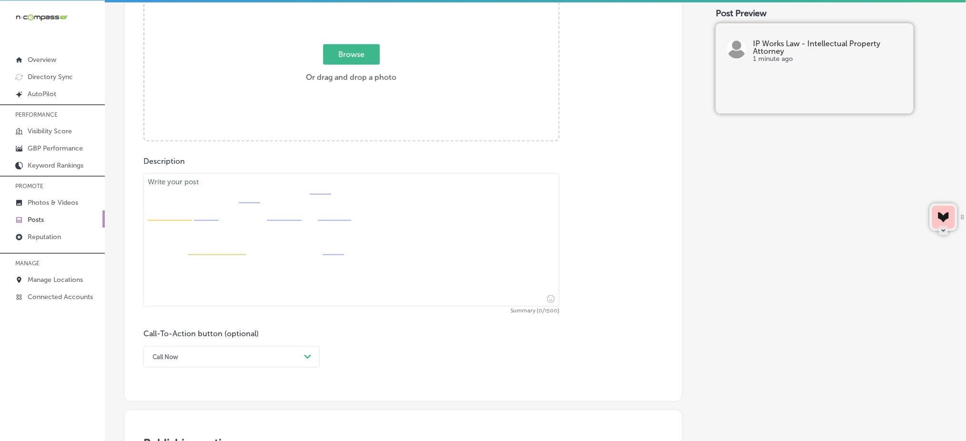
click at [356, 67] on label "Browse Or drag and drop a photo" at bounding box center [351, 66] width 98 height 42
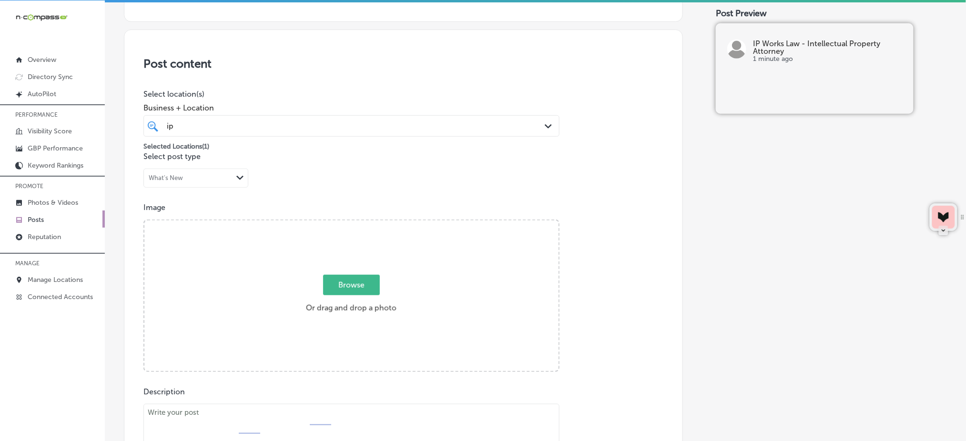
type input "C:\fakepath\trademark-registration-ip-works-law-[GEOGRAPHIC_DATA]-[GEOGRAPHIC_D…"
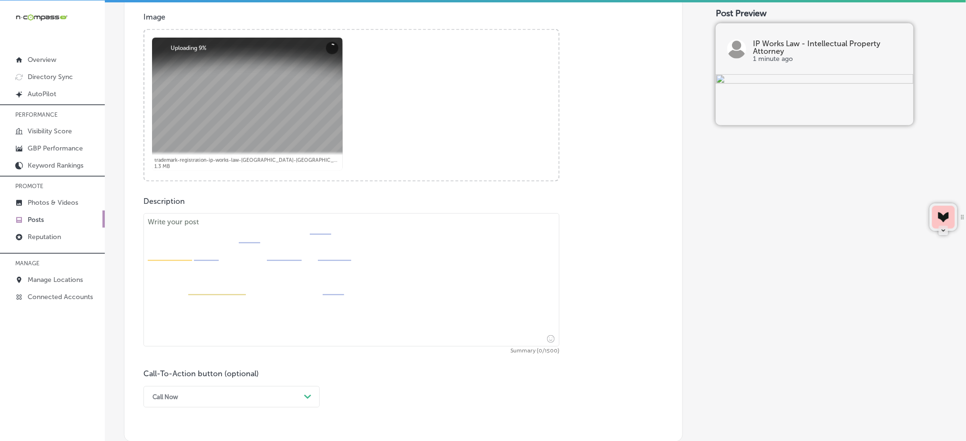
click at [351, 269] on textarea at bounding box center [351, 279] width 416 height 133
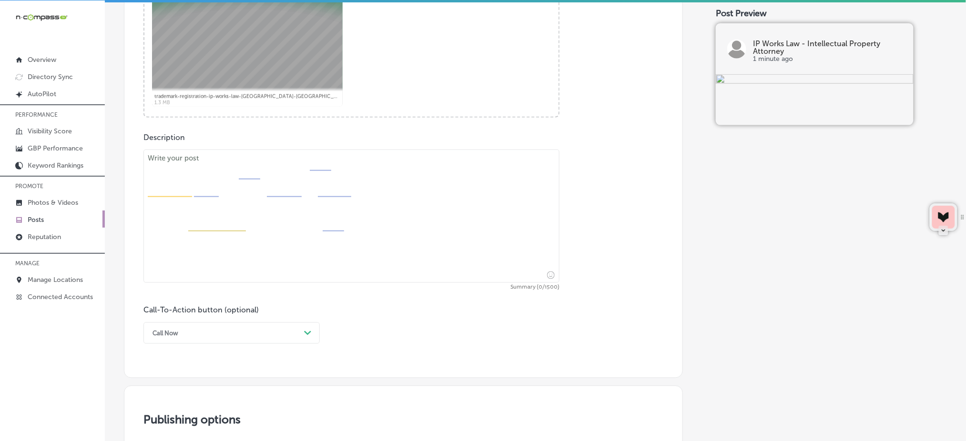
paste textarea "Your brand is your business’s most important asset. Whether you’re located in […"
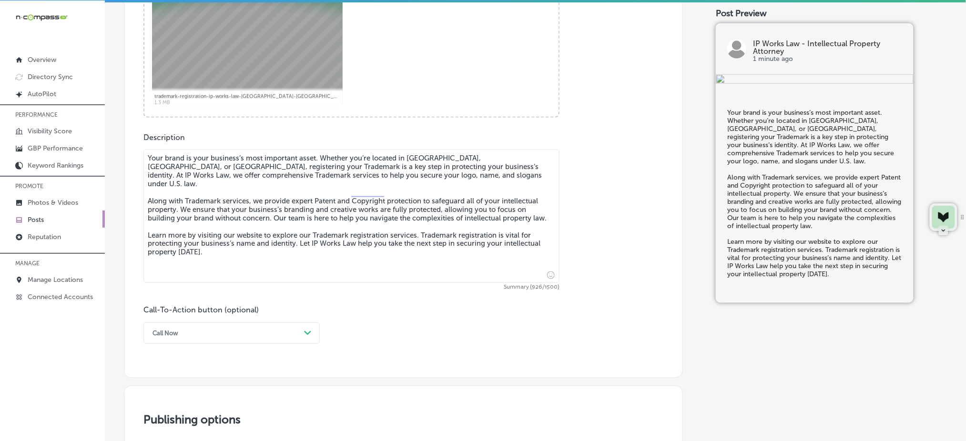
type textarea "Your brand is your business’s most important asset. Whether you’re located in […"
click at [230, 331] on div "option Call Now, selected. option Choose a Button Text focused, 1 of 7. 7 resul…" at bounding box center [231, 332] width 176 height 21
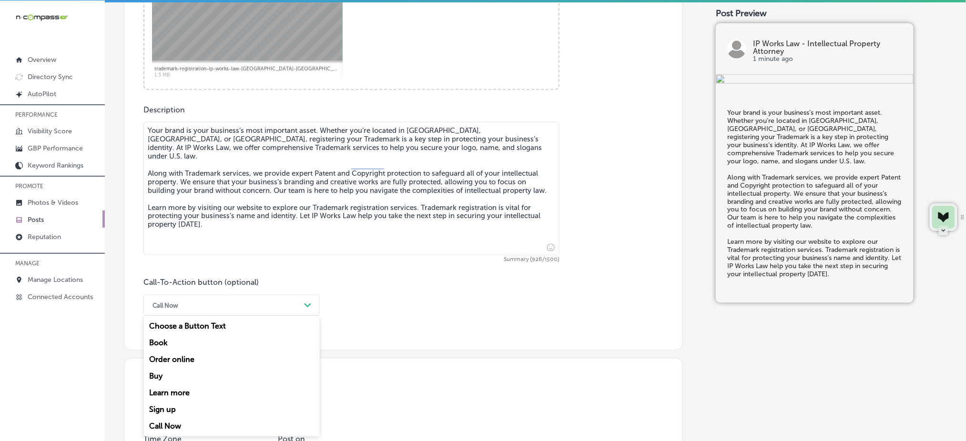
click at [194, 396] on div "Learn more" at bounding box center [231, 393] width 176 height 17
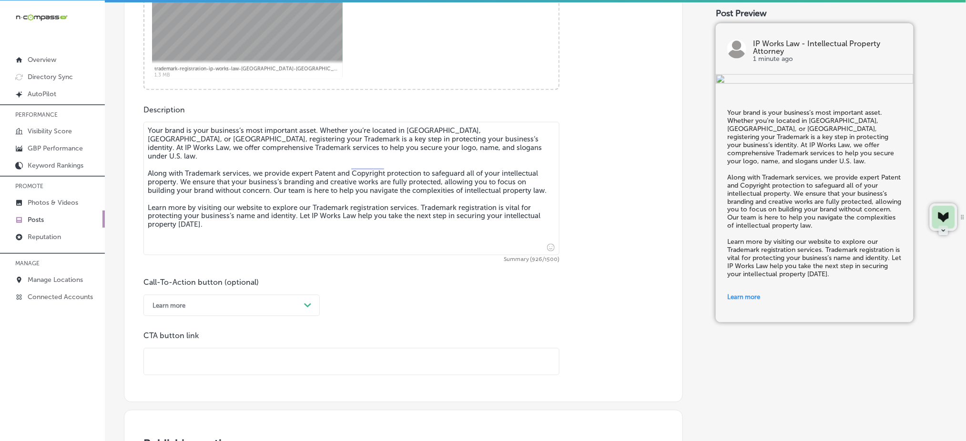
click at [209, 360] on input "text" at bounding box center [351, 362] width 415 height 26
paste input "[URL][DOMAIN_NAME]"
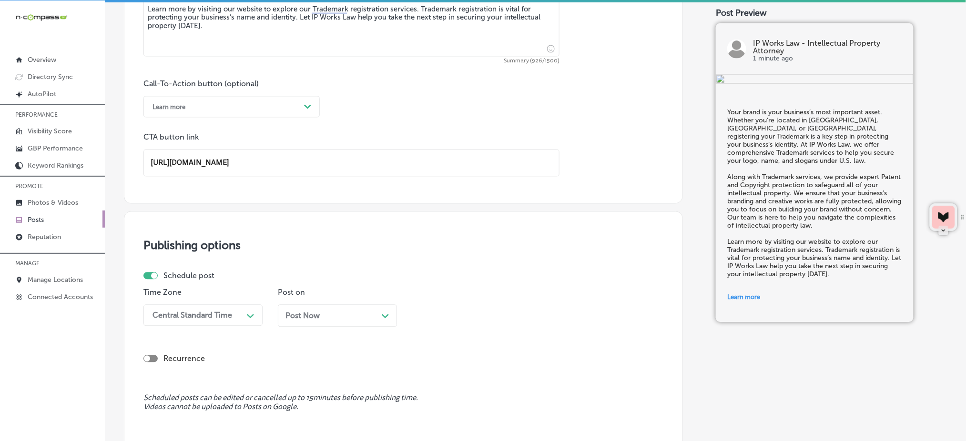
scroll to position [702, 0]
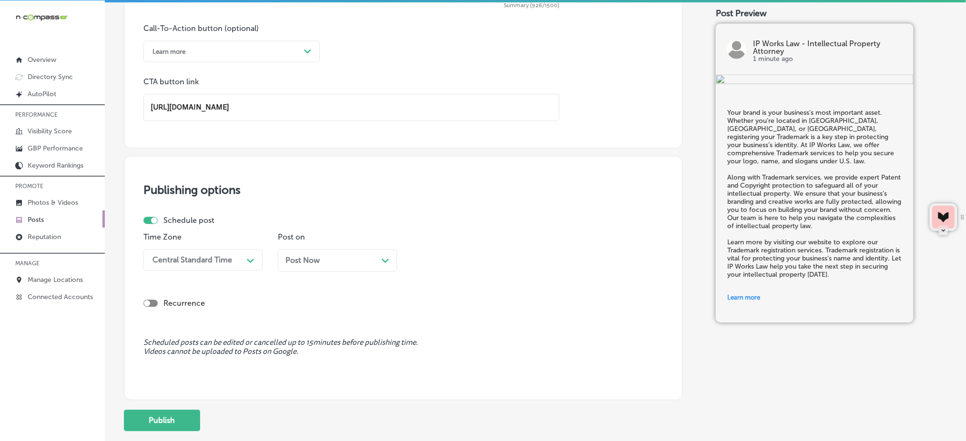
type input "[URL][DOMAIN_NAME]"
click at [221, 259] on div "Central Standard Time" at bounding box center [192, 259] width 80 height 9
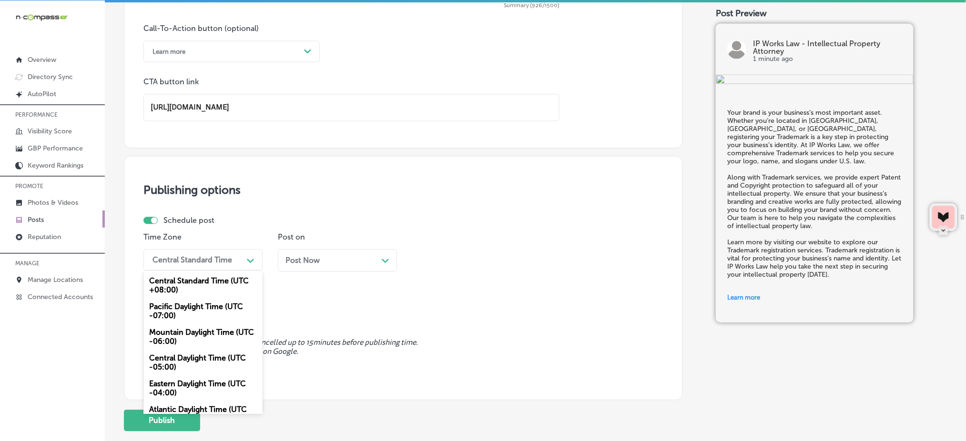
click at [191, 335] on div "Mountain Daylight Time (UTC -06:00)" at bounding box center [202, 337] width 119 height 26
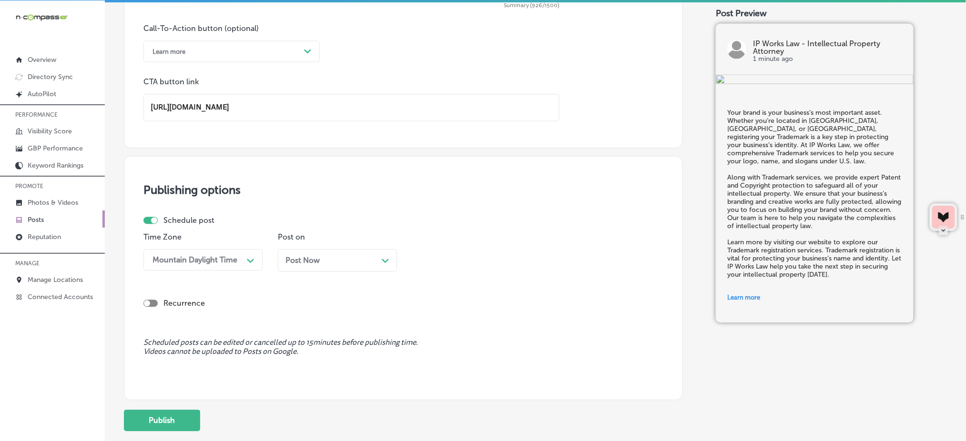
click at [289, 267] on div "Post Now Path Created with Sketch." at bounding box center [337, 260] width 119 height 22
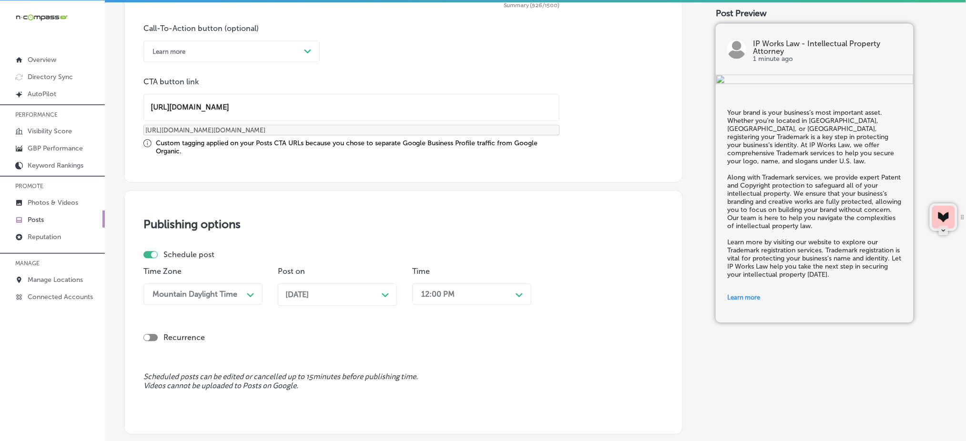
drag, startPoint x: 431, startPoint y: 257, endPoint x: 453, endPoint y: 285, distance: 35.6
click at [432, 258] on div "Schedule post Time Zone Mountain Daylight Time Path Created with Sketch. Post o…" at bounding box center [399, 281] width 512 height 63
click at [453, 286] on div "12:00 PM" at bounding box center [463, 294] width 95 height 17
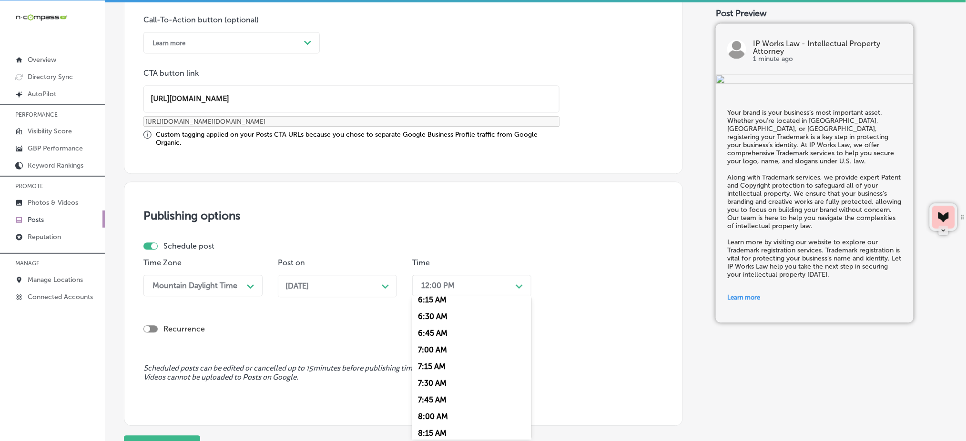
scroll to position [444, 0]
click at [453, 324] on div "7:00 AM" at bounding box center [471, 329] width 119 height 17
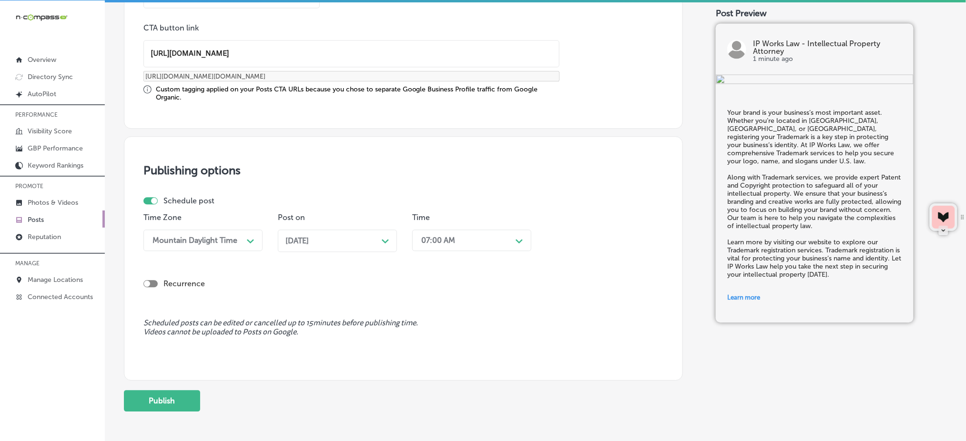
scroll to position [798, 0]
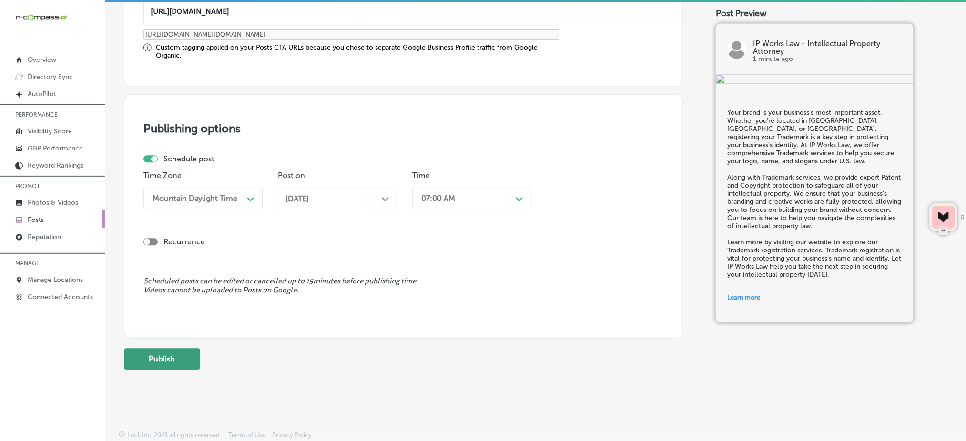
click at [173, 350] on button "Publish" at bounding box center [162, 358] width 76 height 21
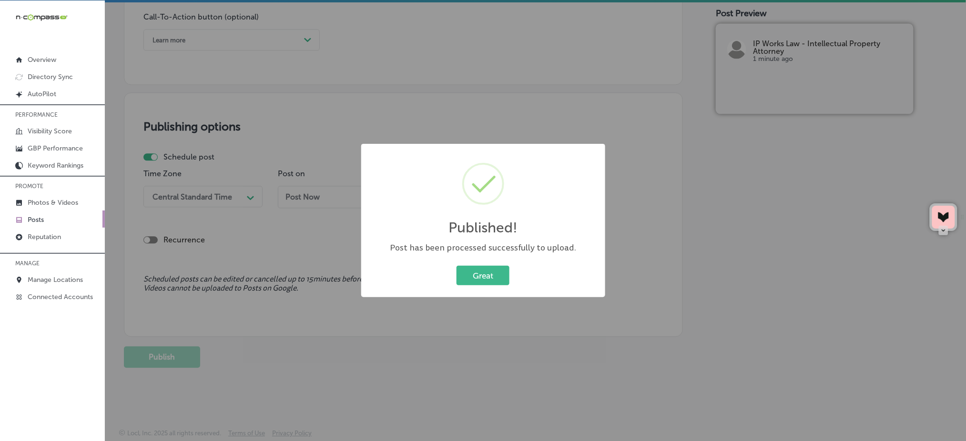
scroll to position [714, 0]
click at [477, 277] on button "Great" at bounding box center [482, 276] width 53 height 20
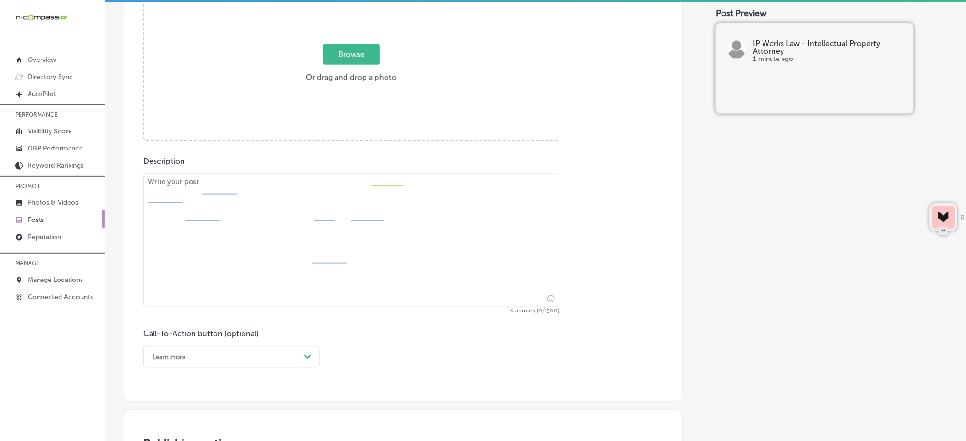
scroll to position [206, 0]
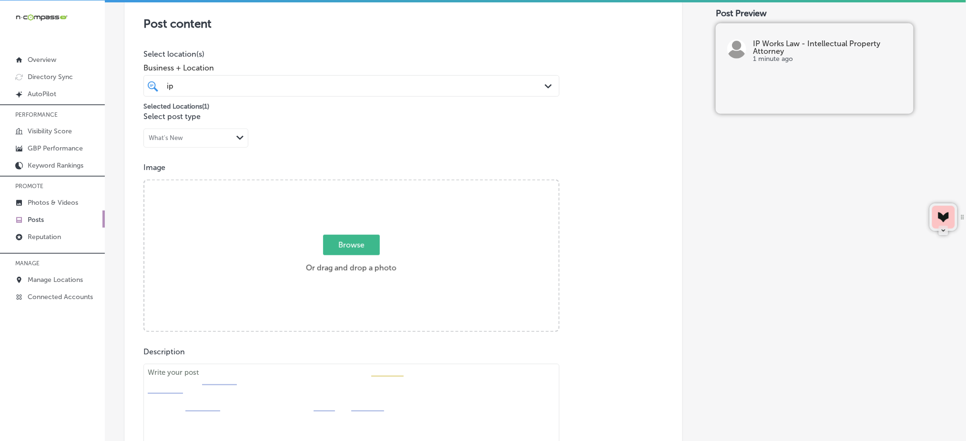
click at [338, 240] on span "Browse" at bounding box center [351, 245] width 57 height 20
click at [338, 183] on input "Browse Or drag and drop a photo" at bounding box center [351, 182] width 414 height 3
type input "C:\fakepath\patent-attorney-intellectual-property-ip-works-law-[GEOGRAPHIC_DATA…"
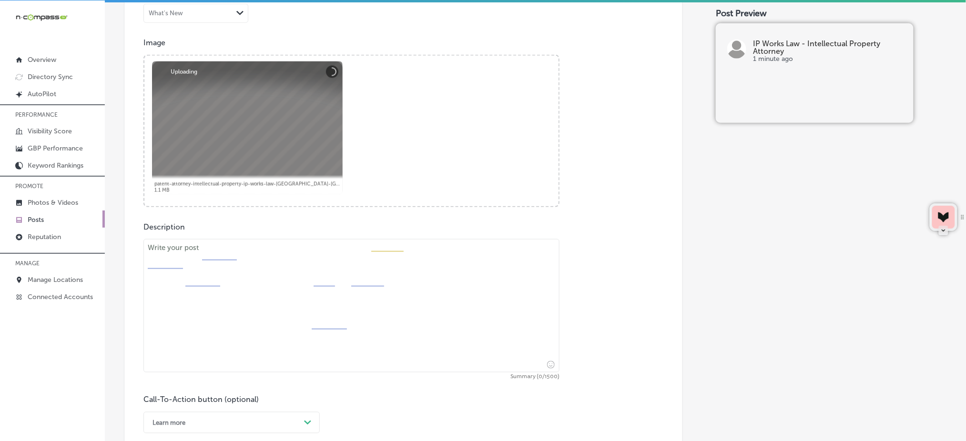
scroll to position [332, 0]
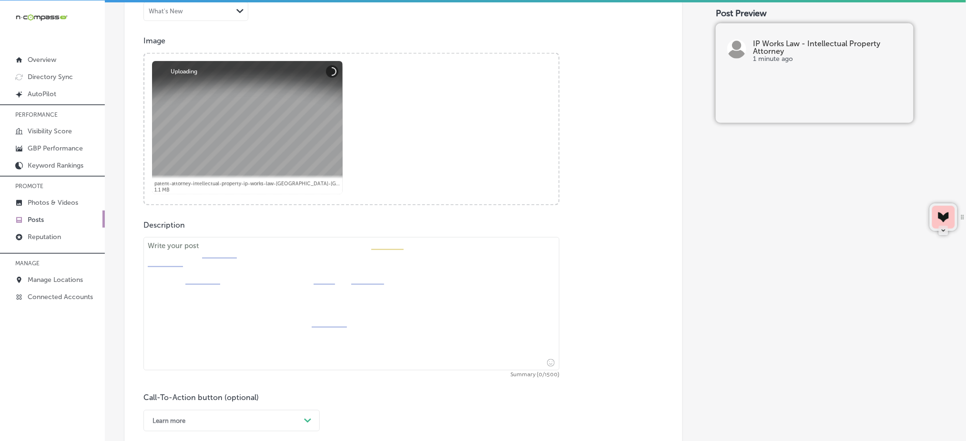
click at [235, 318] on textarea at bounding box center [351, 303] width 416 height 133
paste textarea "Your creative works deserve the protection they’ve earned. Whether you're based…"
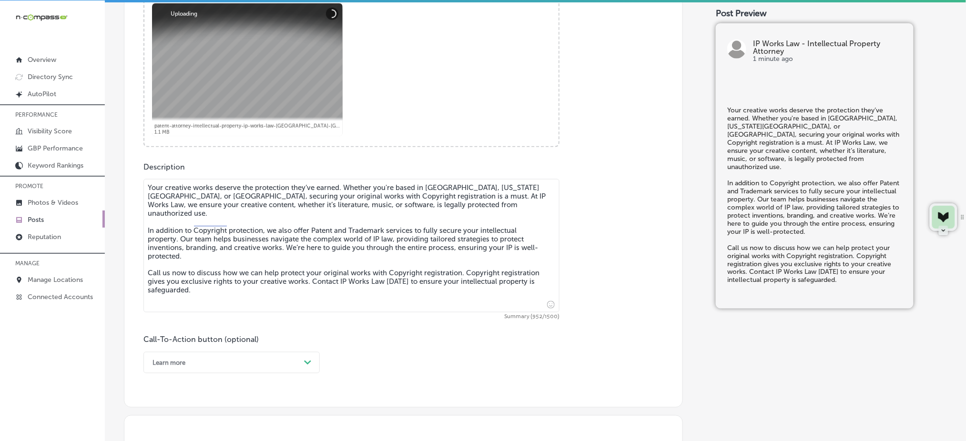
scroll to position [460, 0]
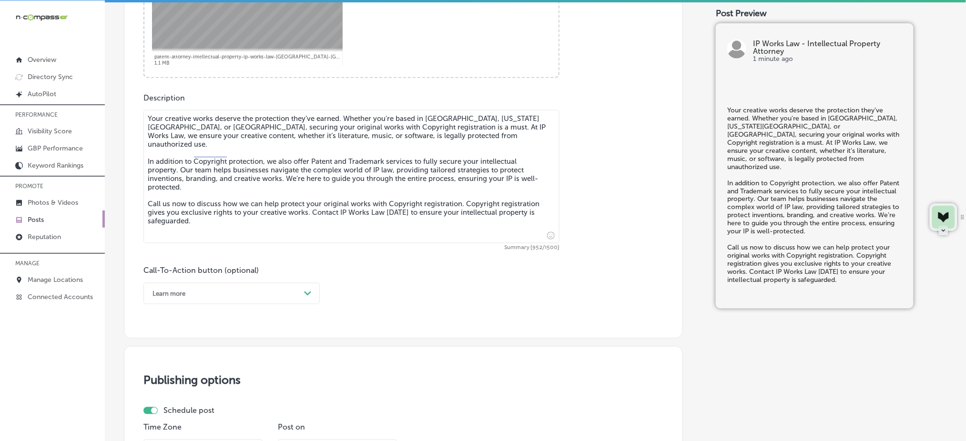
type textarea "Your creative works deserve the protection they’ve earned. Whether you're based…"
click at [208, 291] on div "Learn more" at bounding box center [224, 293] width 152 height 15
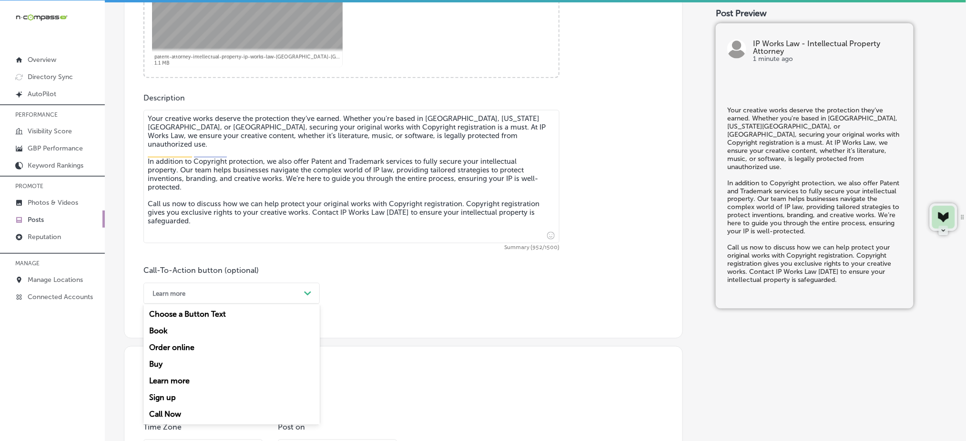
drag, startPoint x: 165, startPoint y: 418, endPoint x: 189, endPoint y: 364, distance: 59.5
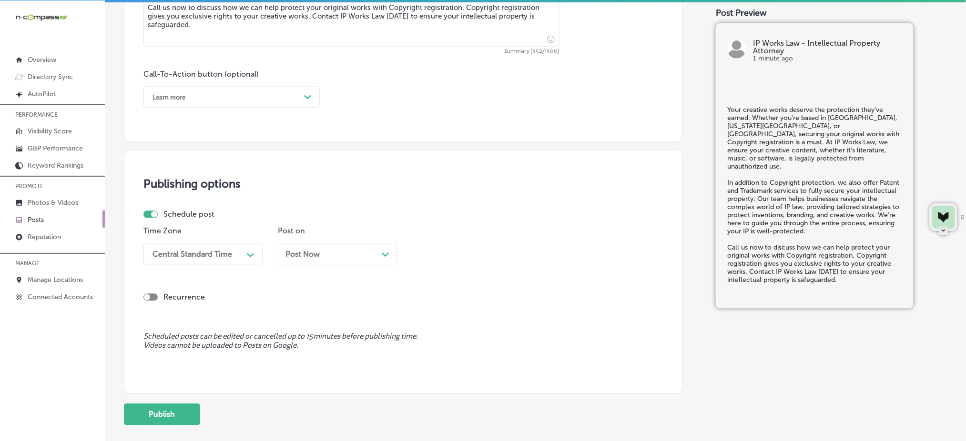
scroll to position [714, 0]
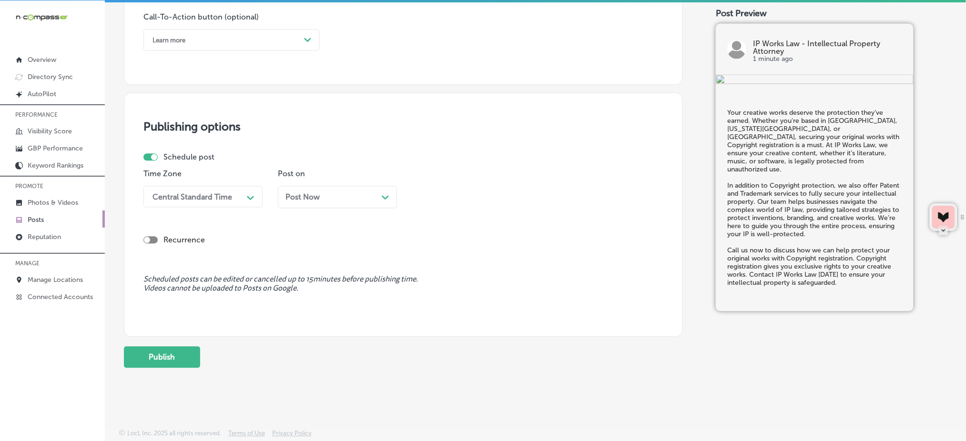
click at [232, 44] on div "Learn more" at bounding box center [224, 39] width 152 height 15
click at [180, 158] on div "Call Now" at bounding box center [231, 160] width 176 height 17
click at [192, 195] on div "Central Standard Time" at bounding box center [192, 196] width 80 height 9
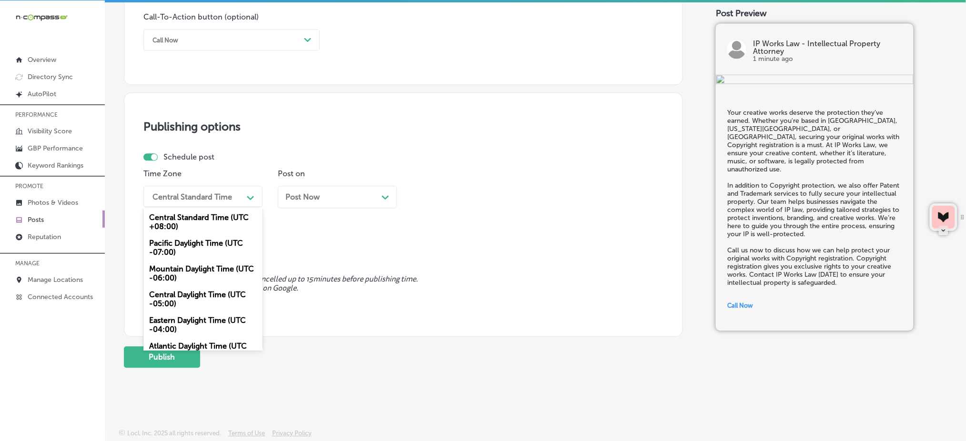
click at [171, 271] on div "Mountain Daylight Time (UTC -06:00)" at bounding box center [202, 274] width 119 height 26
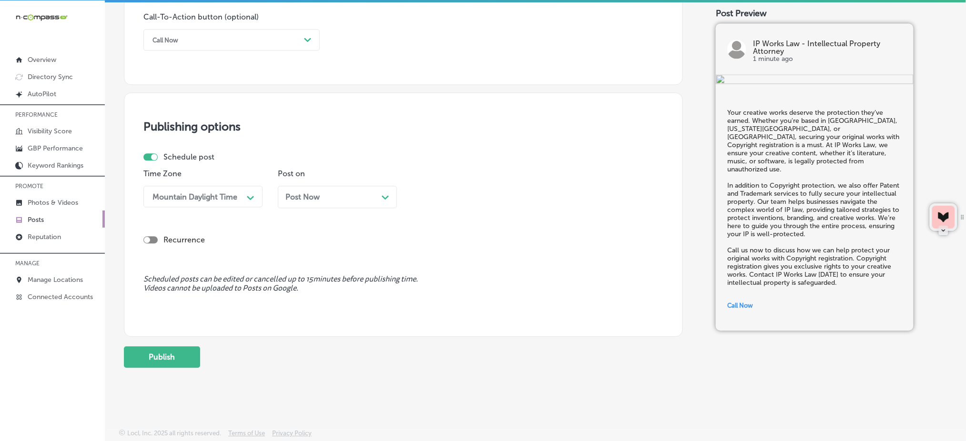
click at [308, 186] on div "Post Now Path Created with Sketch." at bounding box center [337, 197] width 119 height 22
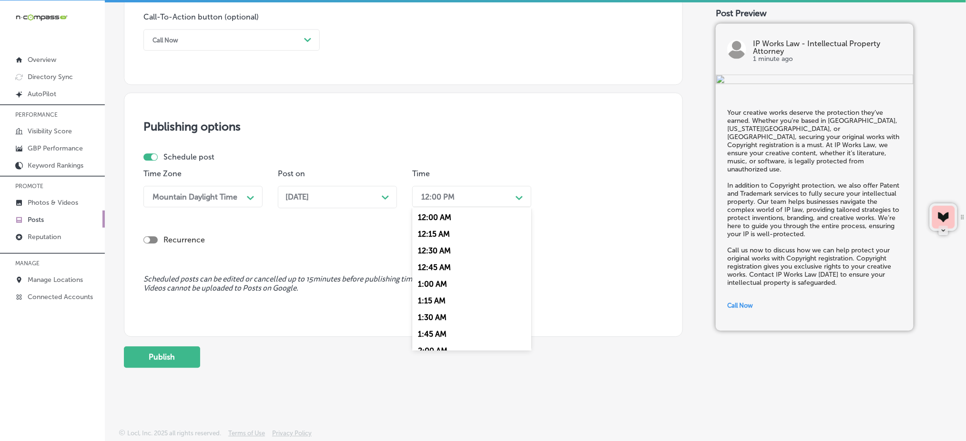
click at [432, 198] on div "12:00 PM" at bounding box center [437, 196] width 33 height 9
click at [436, 305] on div "7:00 AM" at bounding box center [471, 303] width 119 height 17
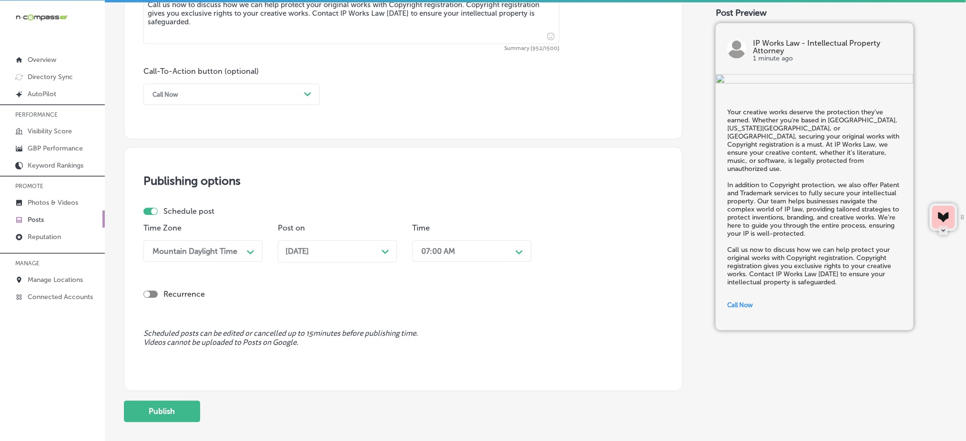
scroll to position [714, 0]
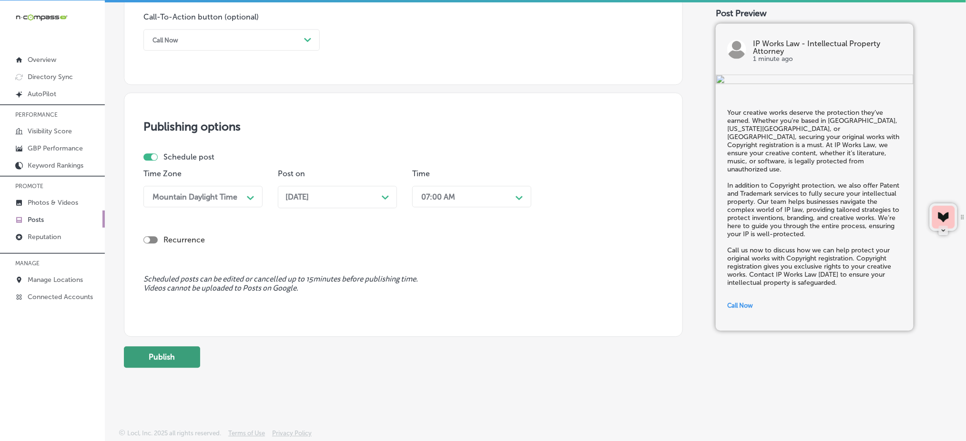
click at [191, 365] on button "Publish" at bounding box center [162, 356] width 76 height 21
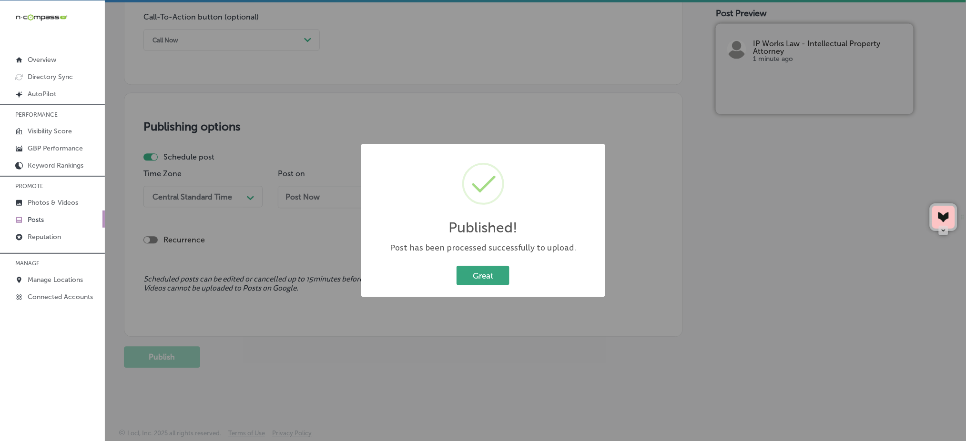
click at [477, 271] on button "Great" at bounding box center [482, 276] width 53 height 20
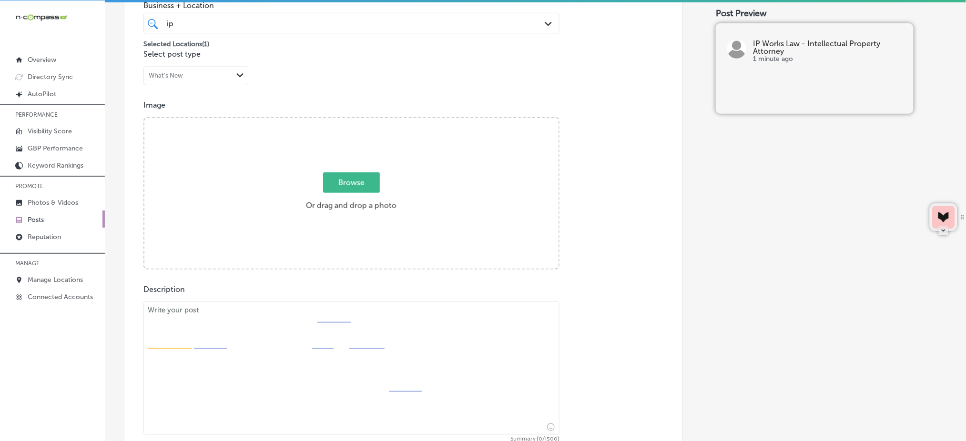
scroll to position [206, 0]
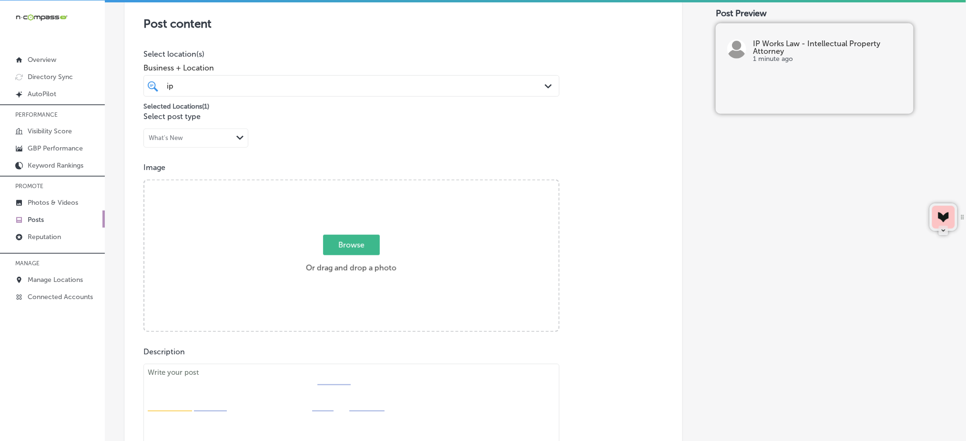
click at [345, 236] on span "Browse" at bounding box center [351, 245] width 57 height 20
click at [345, 183] on input "Browse Or drag and drop a photo" at bounding box center [351, 182] width 414 height 3
type input "C:\fakepath\patent-attorney-intellectual-property-ip-works-law-[GEOGRAPHIC_DATA…"
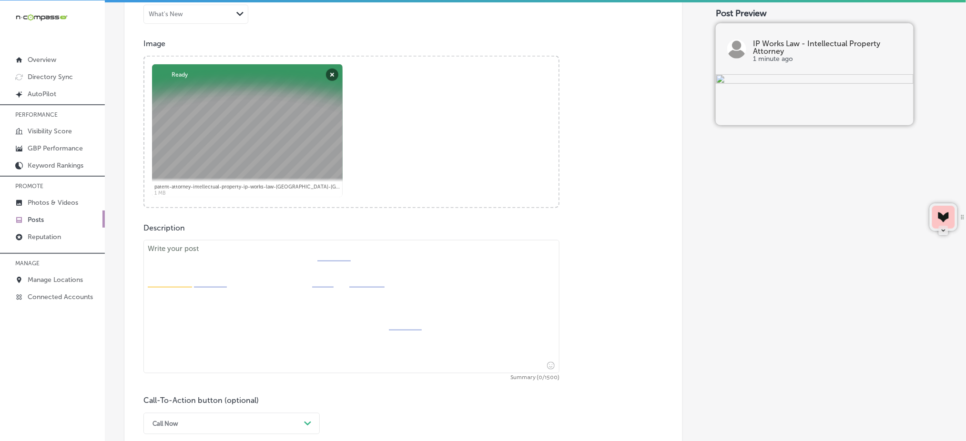
scroll to position [332, 0]
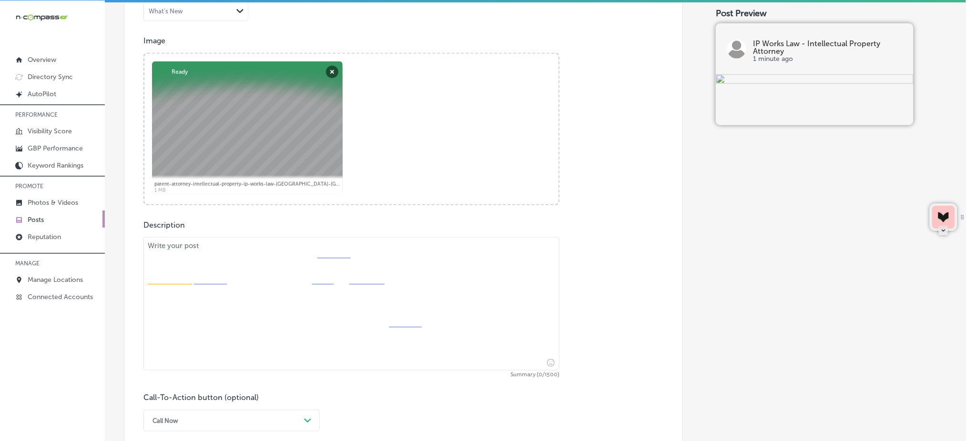
click at [255, 285] on textarea at bounding box center [351, 303] width 416 height 133
paste textarea "Loremi dolorsita consect adip elitsedd, eius temporincidid, utl etdo magnaaliqu…"
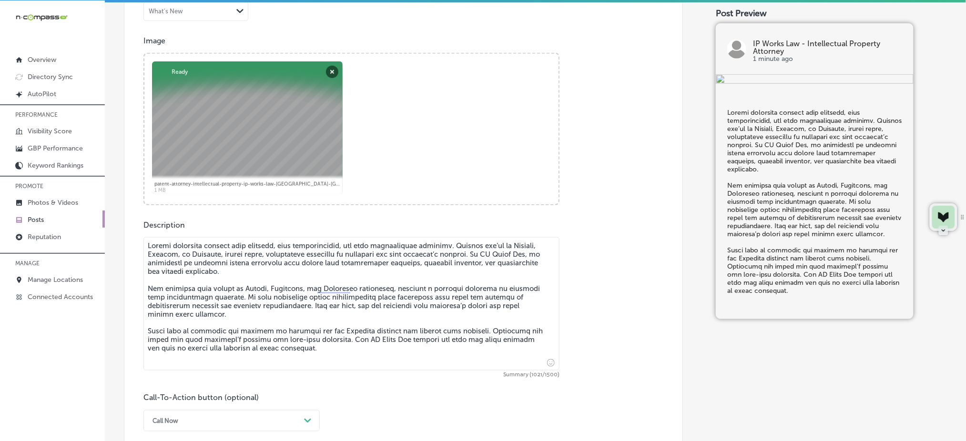
type textarea "Loremi dolorsita consect adip elitsedd, eius temporincidid, utl etdo magnaaliqu…"
click at [216, 417] on div "Call Now Path Created with Sketch." at bounding box center [231, 420] width 176 height 21
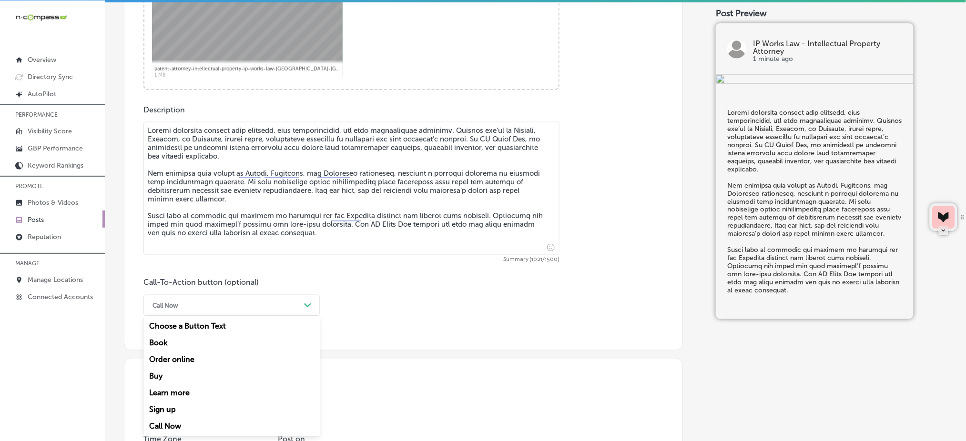
click at [176, 393] on div "Learn more" at bounding box center [231, 393] width 176 height 17
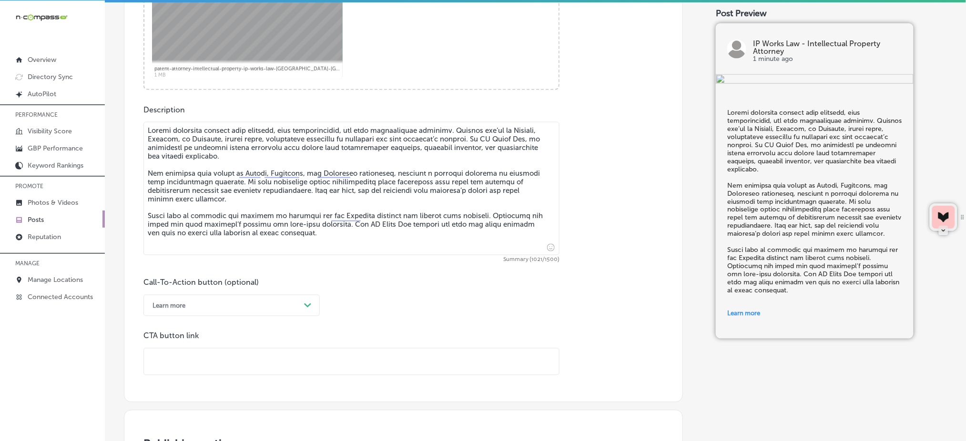
click at [194, 365] on input "text" at bounding box center [351, 362] width 415 height 26
paste input "[URL][DOMAIN_NAME]"
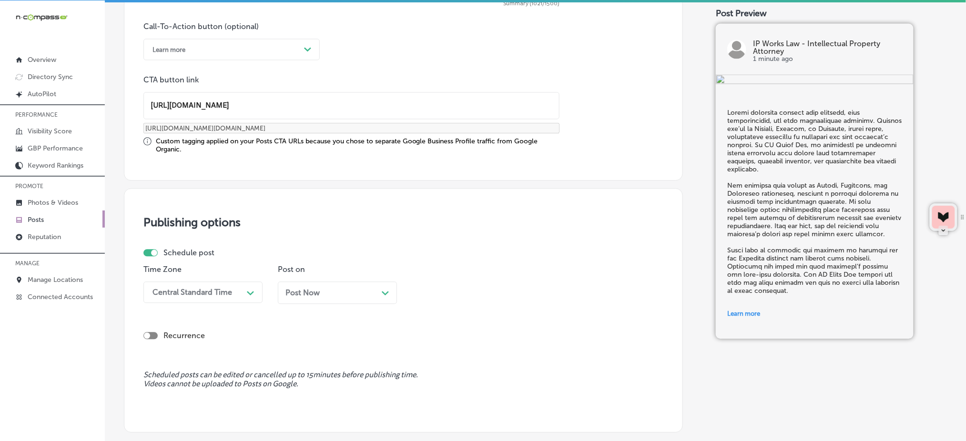
scroll to position [765, 0]
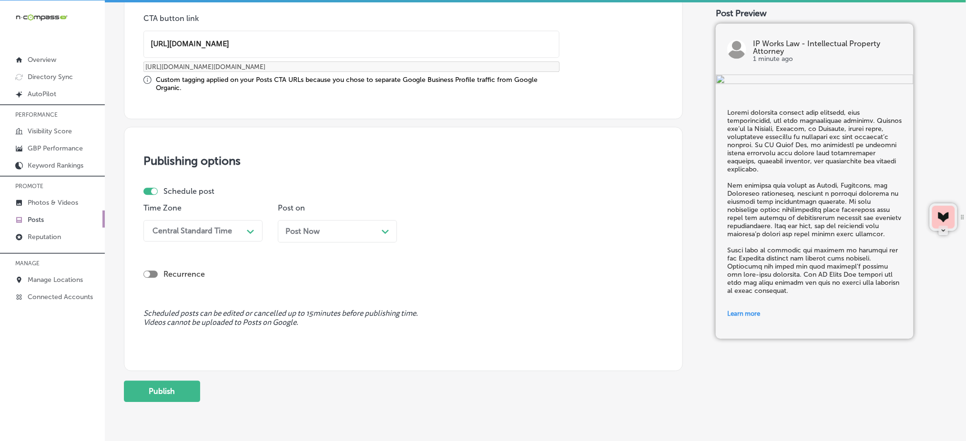
type input "[URL][DOMAIN_NAME]"
click at [202, 230] on div "Central Standard Time" at bounding box center [192, 230] width 80 height 9
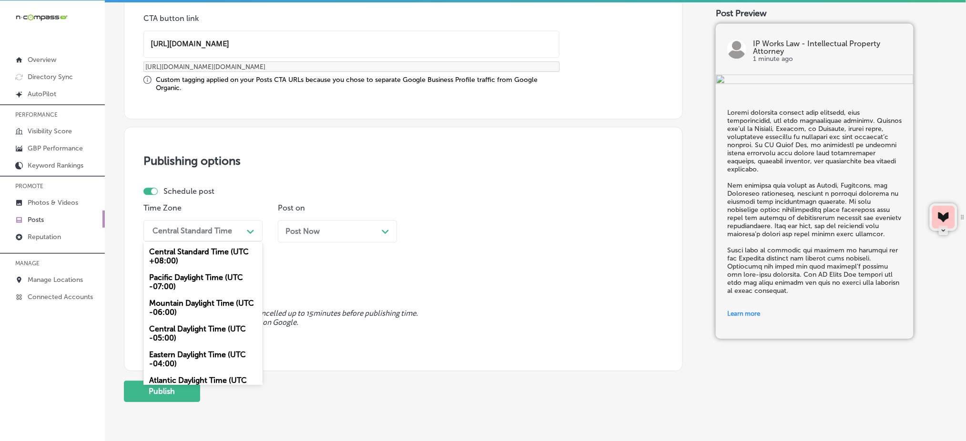
click at [192, 303] on div "Mountain Daylight Time (UTC -06:00)" at bounding box center [202, 308] width 119 height 26
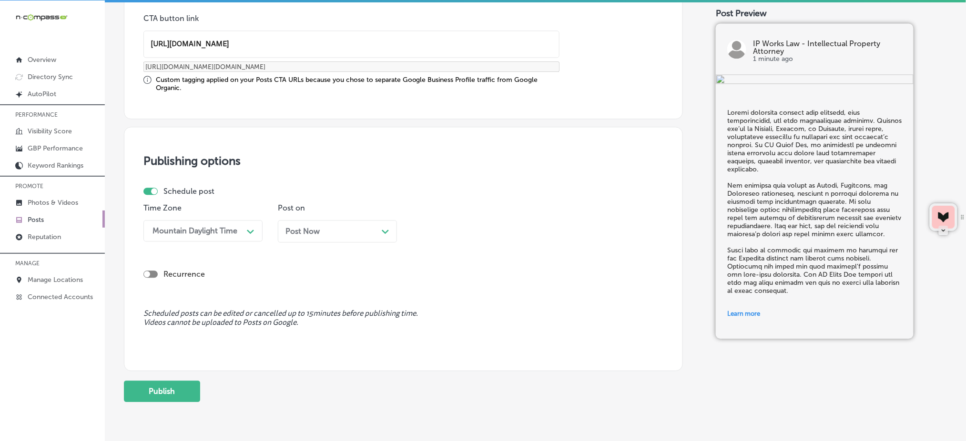
click at [300, 229] on span "Post Now" at bounding box center [302, 231] width 34 height 9
click at [446, 229] on div "12:00 PM" at bounding box center [437, 230] width 33 height 9
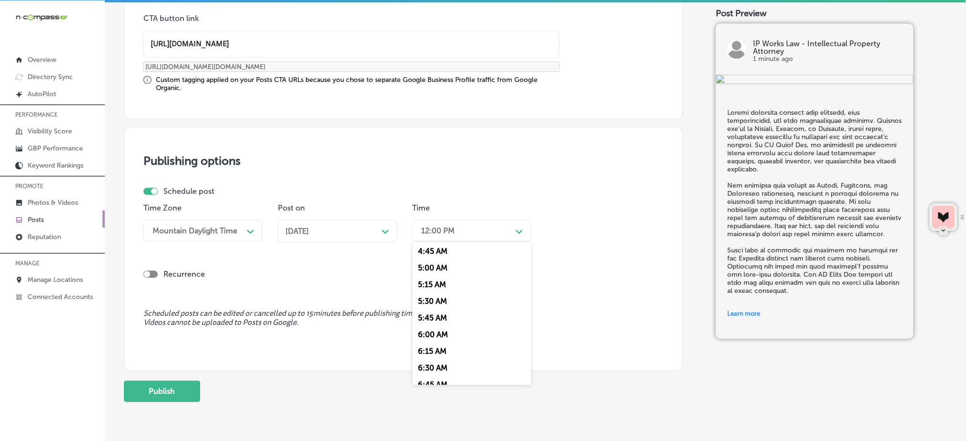
scroll to position [381, 0]
click at [439, 335] on div "7:00 AM" at bounding box center [471, 337] width 119 height 17
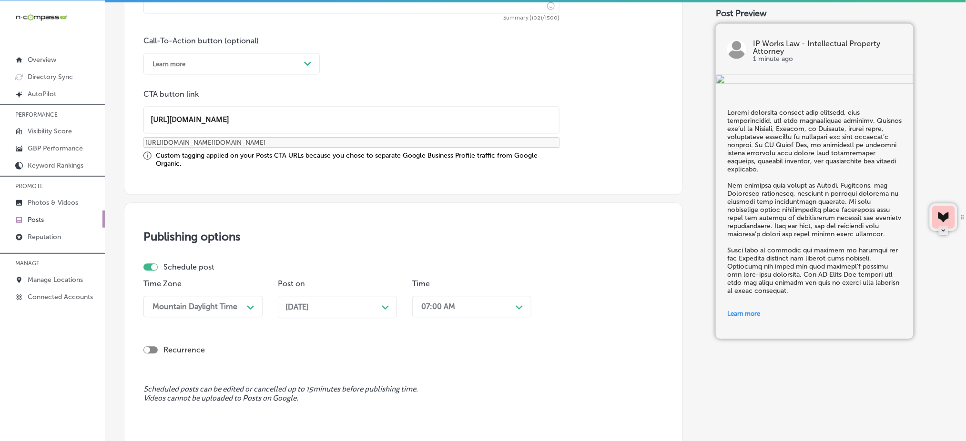
scroll to position [798, 0]
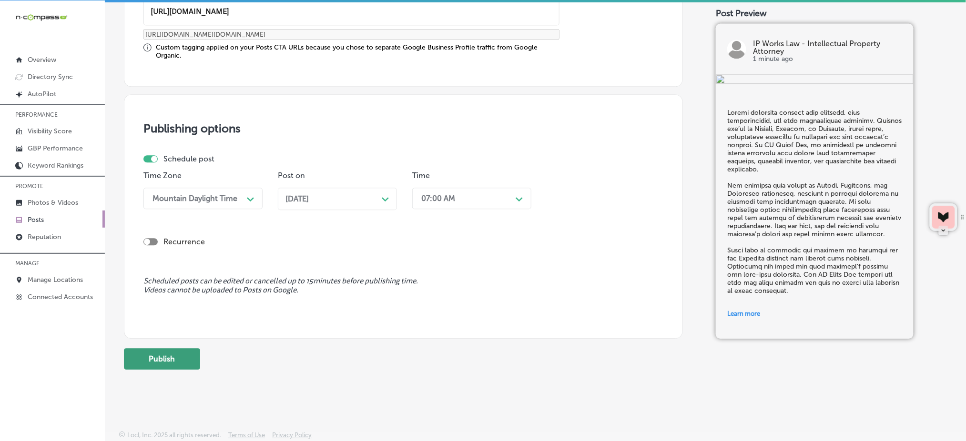
click at [187, 358] on button "Publish" at bounding box center [162, 358] width 76 height 21
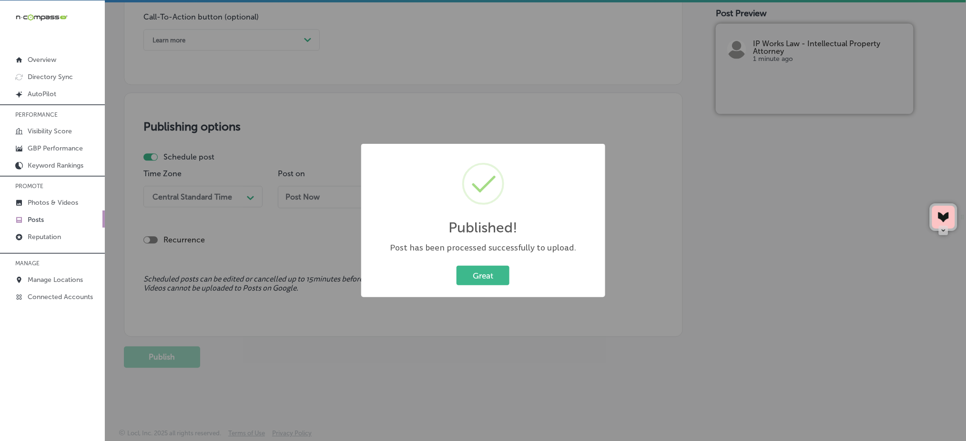
scroll to position [714, 0]
click at [463, 275] on button "Great" at bounding box center [482, 276] width 53 height 20
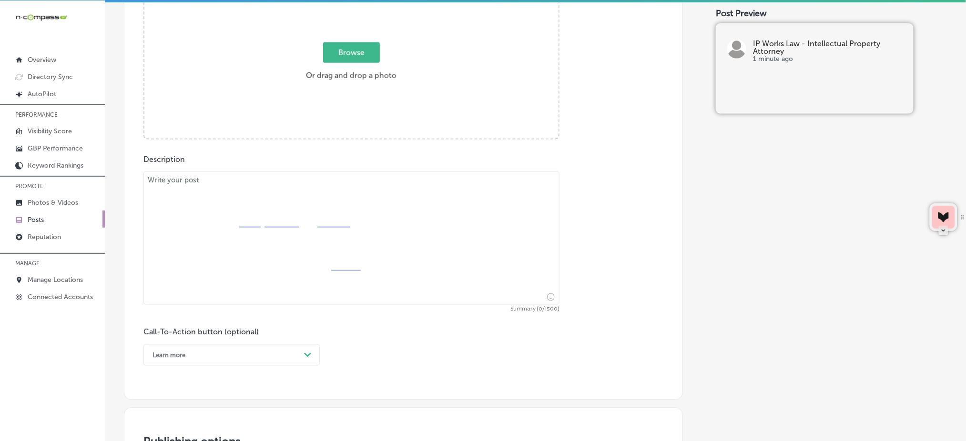
scroll to position [332, 0]
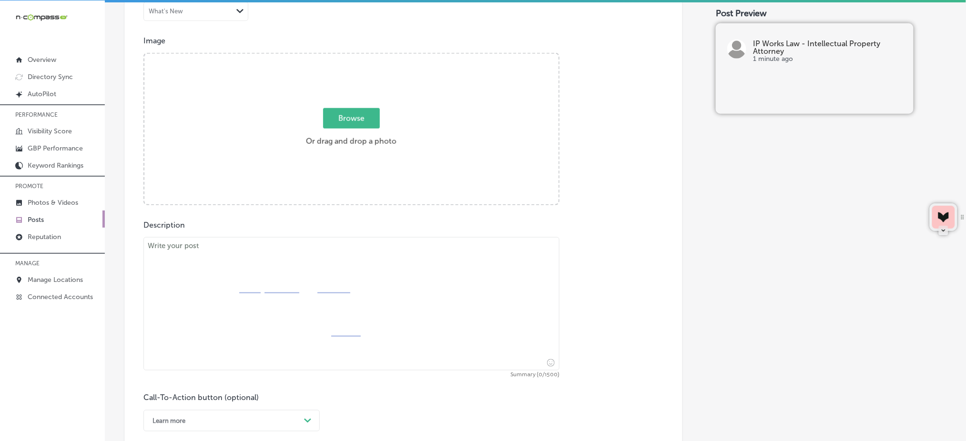
click at [341, 123] on span "Browse" at bounding box center [351, 118] width 57 height 20
click at [341, 57] on input "Browse Or drag and drop a photo" at bounding box center [351, 55] width 414 height 3
type input "C:\fakepath\patent-attorney-intellectual-property-ip-works-law-[GEOGRAPHIC_DATA…"
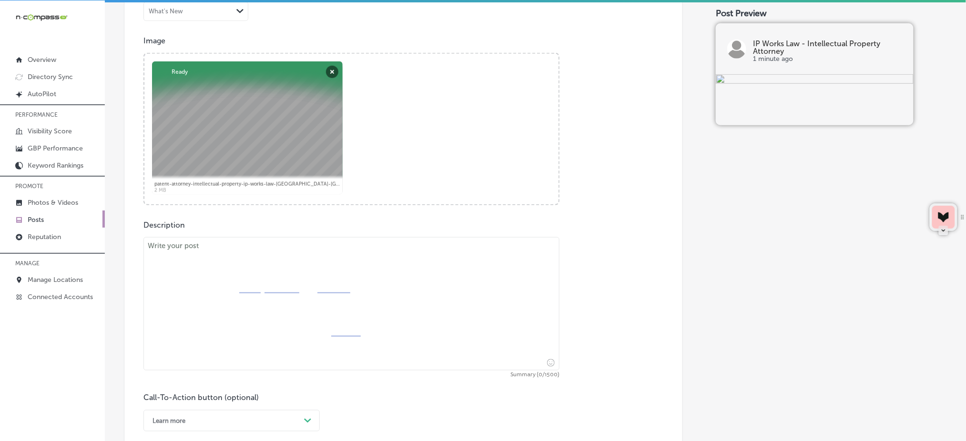
click at [363, 327] on textarea at bounding box center [351, 303] width 416 height 133
paste textarea "Innovation is the key to business success, and your ideas deserve legal protect…"
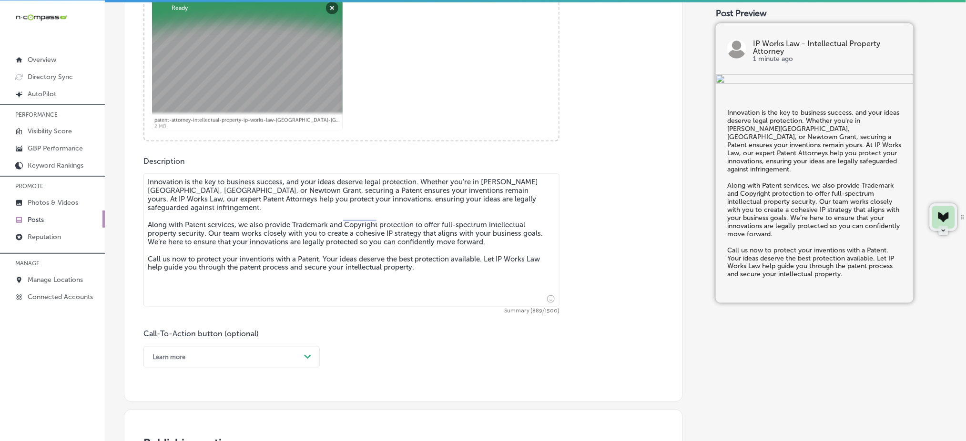
type textarea "Innovation is the key to business success, and your ideas deserve legal protect…"
click at [197, 358] on div "Learn more Path Created with Sketch." at bounding box center [231, 356] width 176 height 21
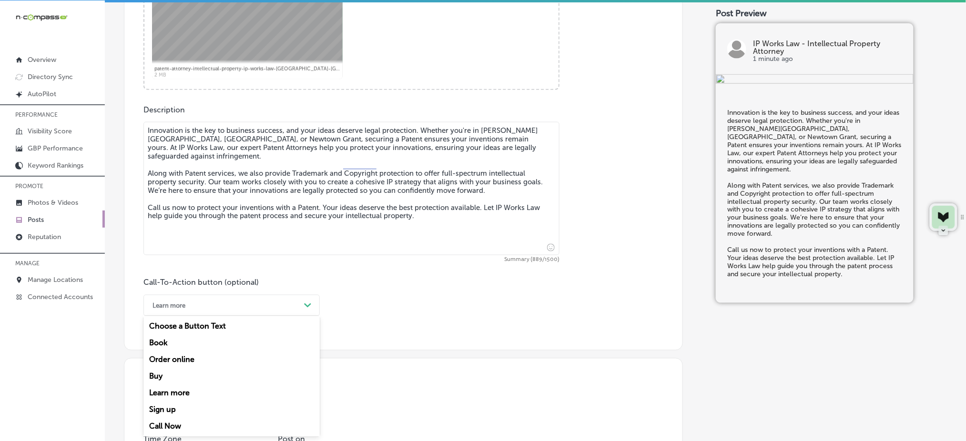
click at [171, 427] on div "Call Now" at bounding box center [231, 426] width 176 height 17
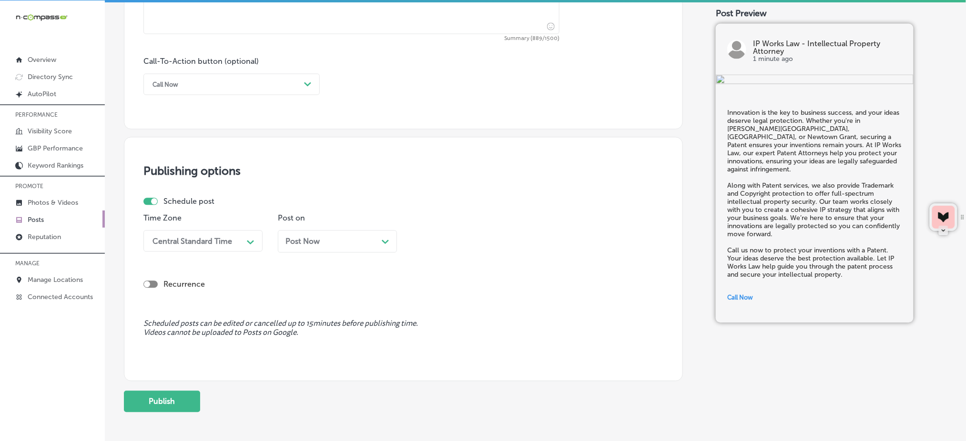
scroll to position [702, 0]
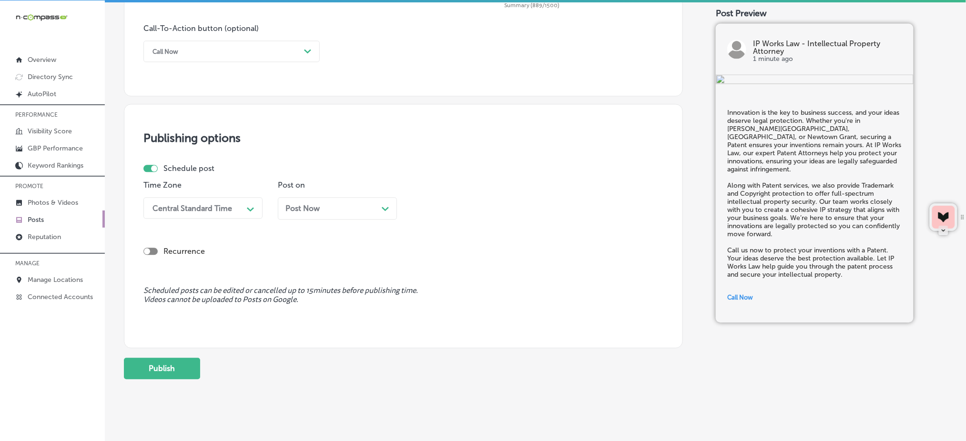
click at [184, 209] on div "Central Standard Time" at bounding box center [192, 207] width 80 height 9
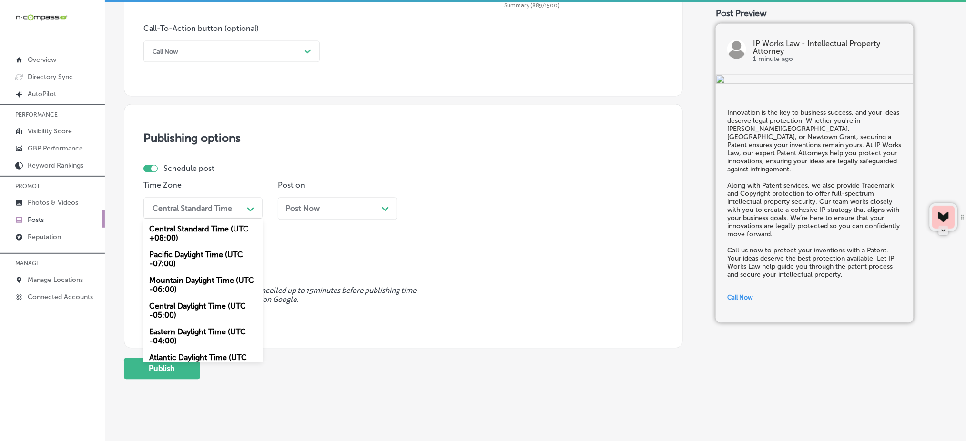
click at [165, 293] on div "Mountain Daylight Time (UTC -06:00)" at bounding box center [202, 285] width 119 height 26
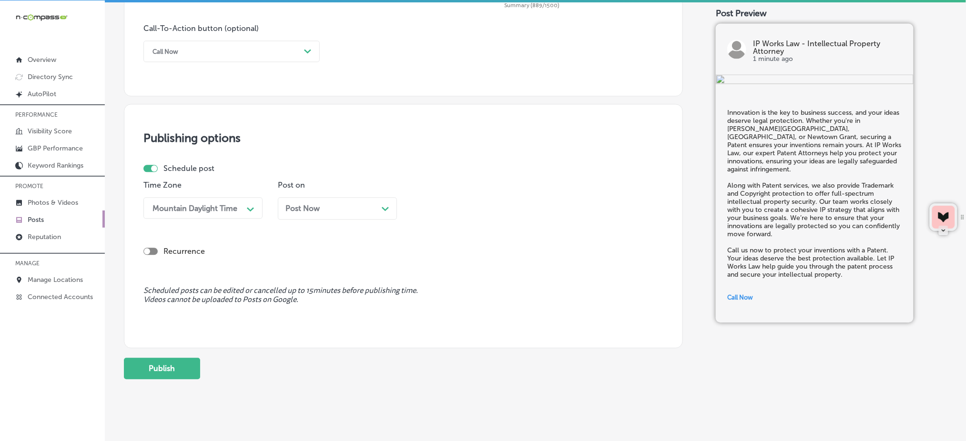
click at [327, 205] on div "Post Now Path Created with Sketch." at bounding box center [337, 208] width 104 height 9
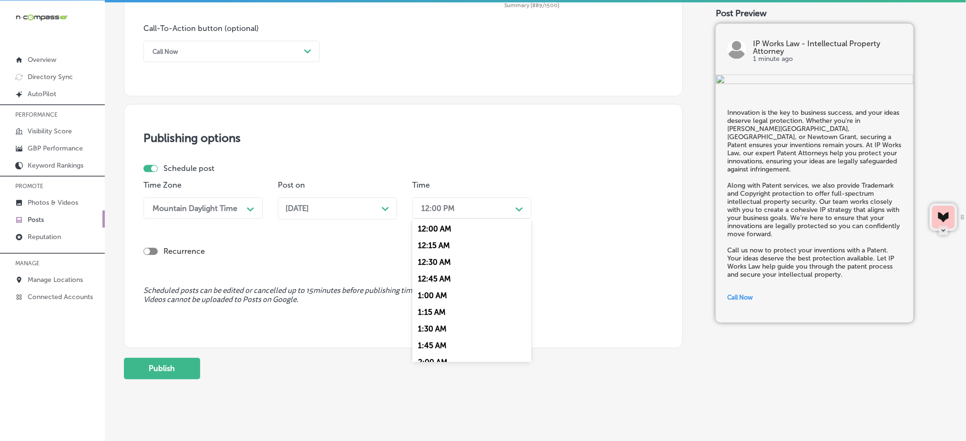
click at [493, 210] on div "12:00 PM" at bounding box center [463, 208] width 95 height 17
click at [444, 319] on div "7:00 AM" at bounding box center [471, 314] width 119 height 17
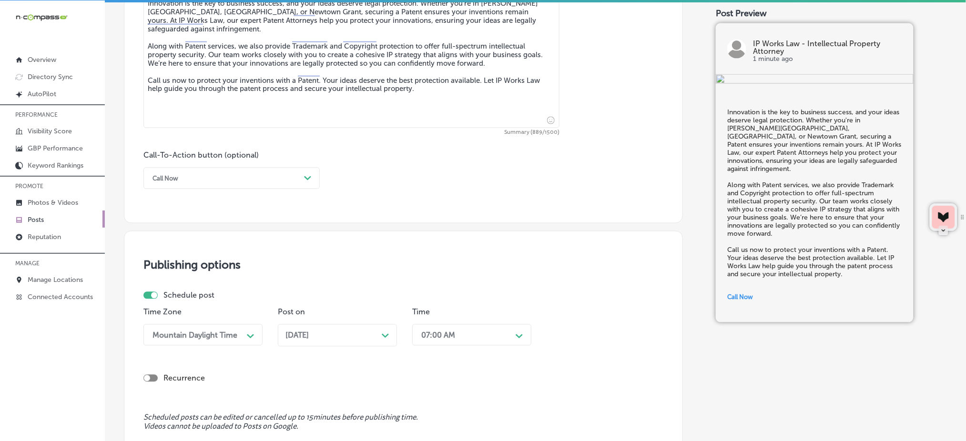
scroll to position [714, 0]
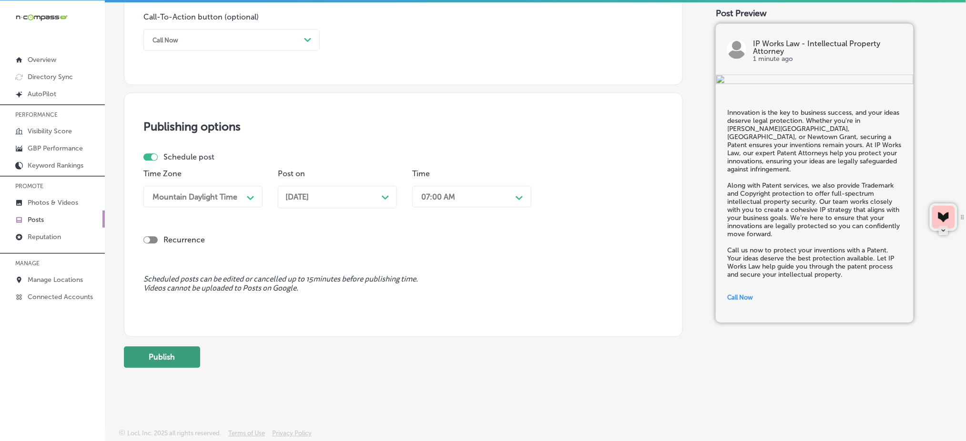
click at [181, 357] on button "Publish" at bounding box center [162, 356] width 76 height 21
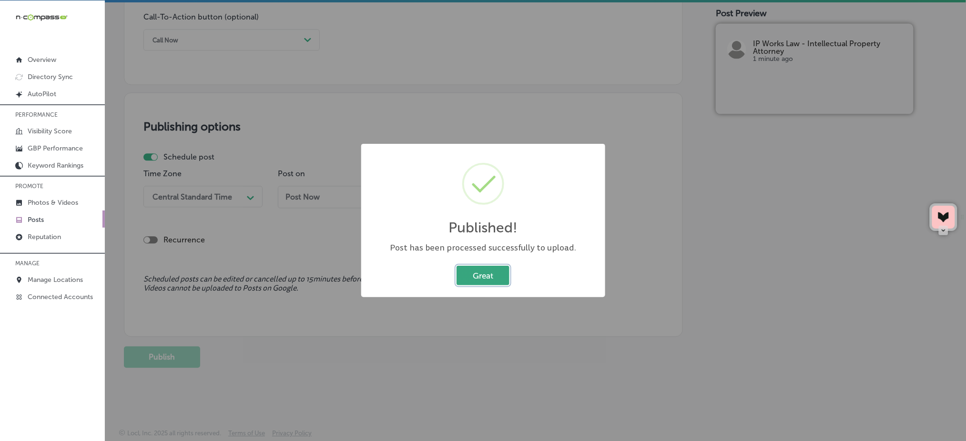
click at [491, 274] on button "Great" at bounding box center [482, 276] width 53 height 20
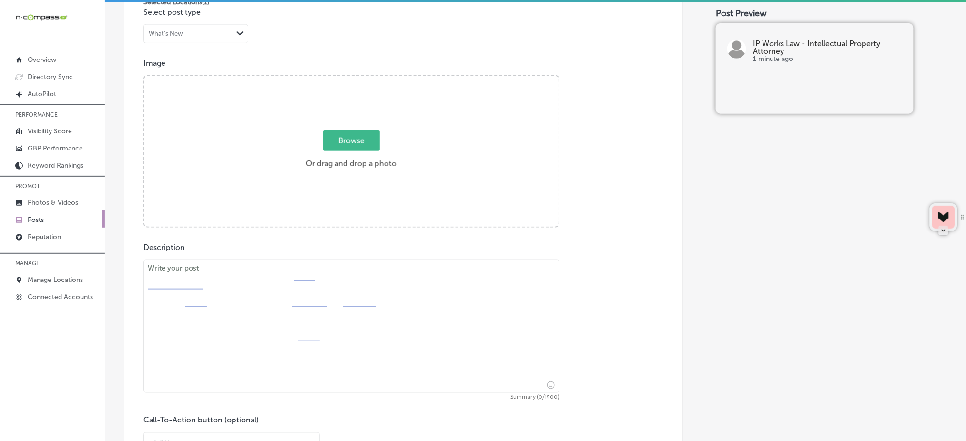
scroll to position [206, 0]
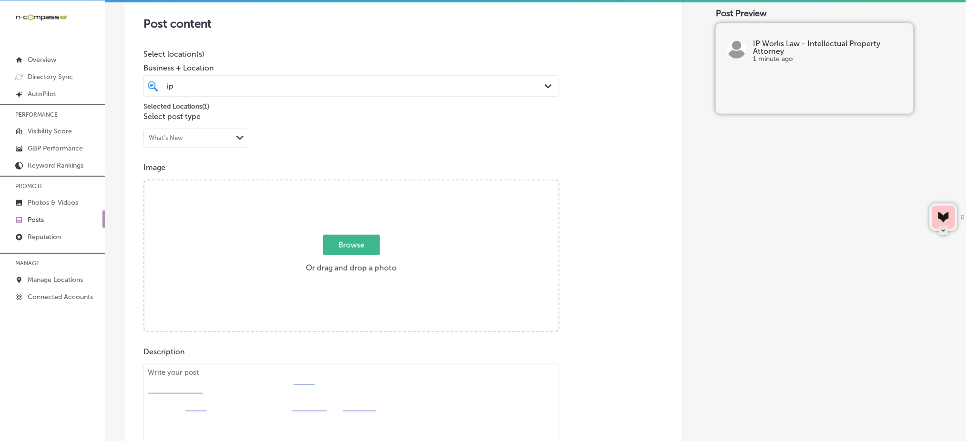
click at [339, 244] on span "Browse" at bounding box center [351, 245] width 57 height 20
click at [339, 183] on input "Browse Or drag and drop a photo" at bounding box center [351, 182] width 414 height 3
type input "C:\fakepath\patent-attorney-intellectual-property-ip-works-law-[GEOGRAPHIC_DATA…"
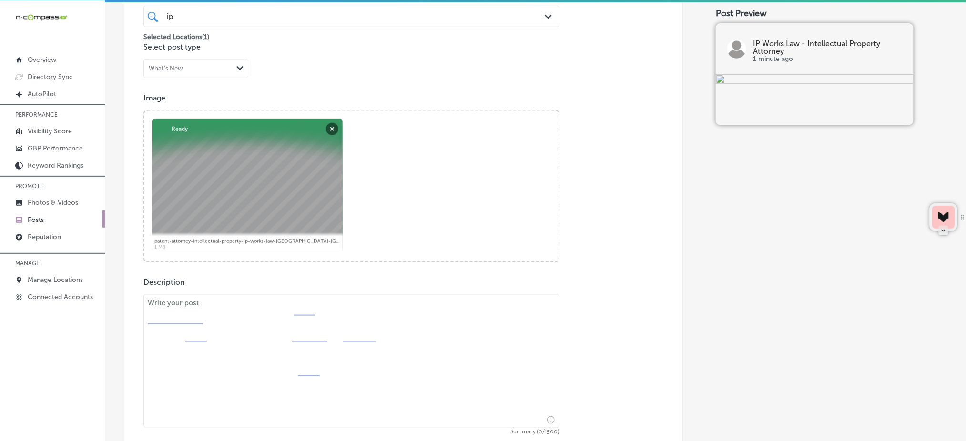
scroll to position [396, 0]
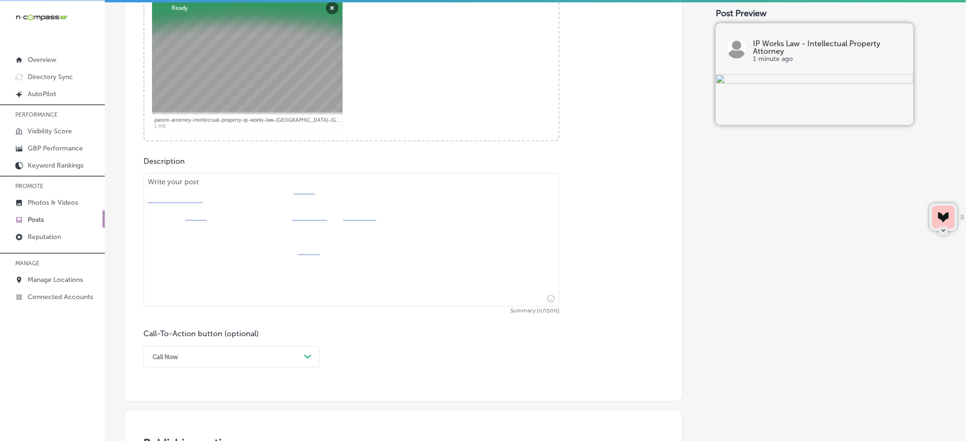
click at [306, 268] on html "iconmonstr-menu-thin copy Created with Sketch. Overview Directory Sync Created …" at bounding box center [483, 219] width 966 height 443
paste textarea "Your business's identity is invaluable—make sure it’s protected. Whether you're…"
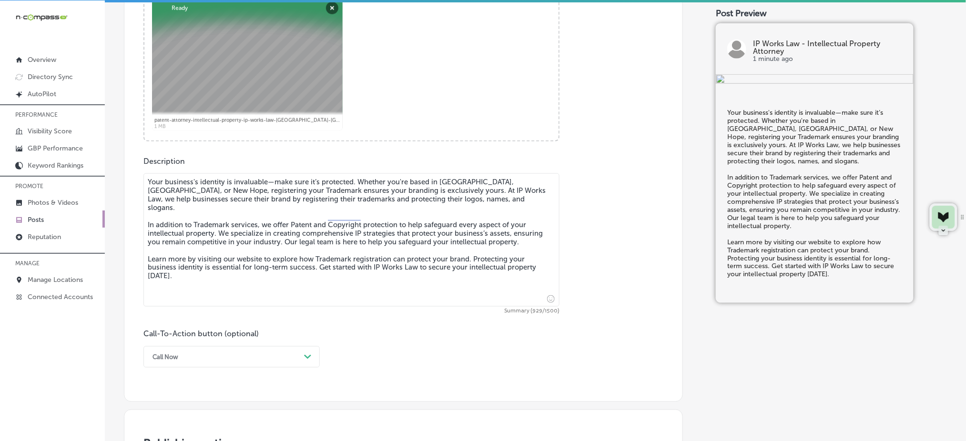
type textarea "Your business's identity is invaluable—make sure it’s protected. Whether you're…"
click at [210, 352] on div "option Call Now, selected. option Order online focused, 3 of 7. 7 results avail…" at bounding box center [231, 356] width 176 height 21
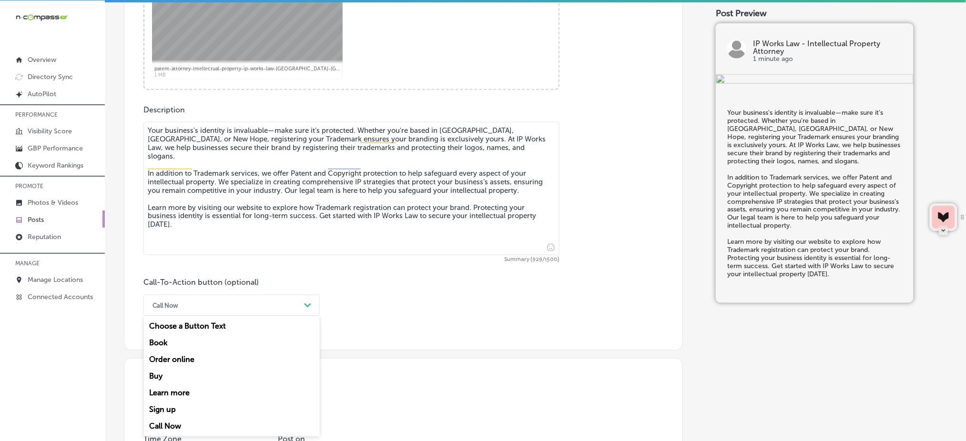
click at [183, 394] on div "Learn more" at bounding box center [231, 393] width 176 height 17
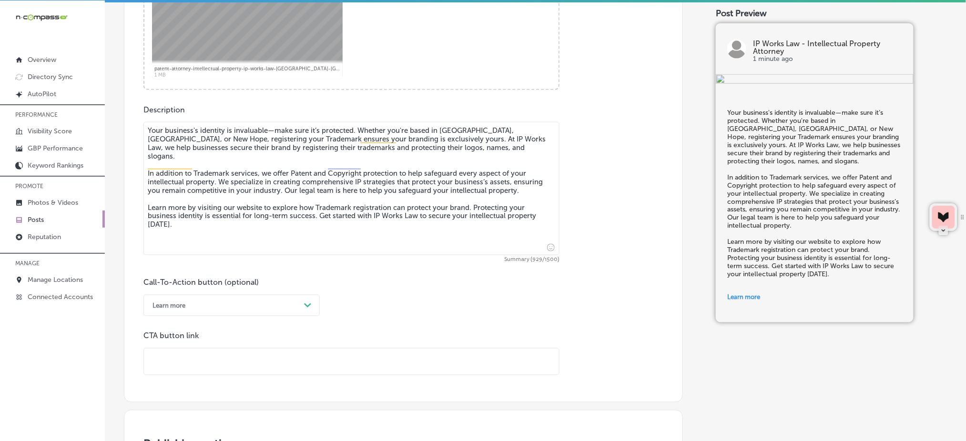
click at [196, 370] on input "text" at bounding box center [351, 362] width 415 height 26
paste input "[URL][DOMAIN_NAME]"
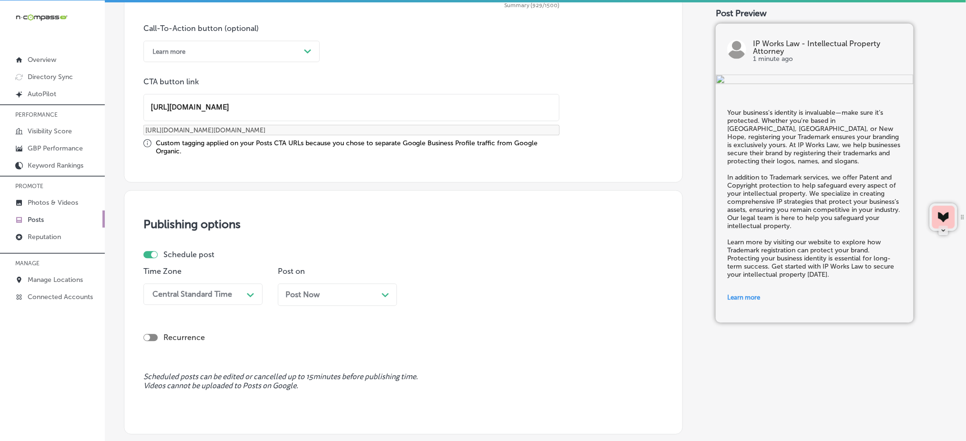
type input "[URL][DOMAIN_NAME]"
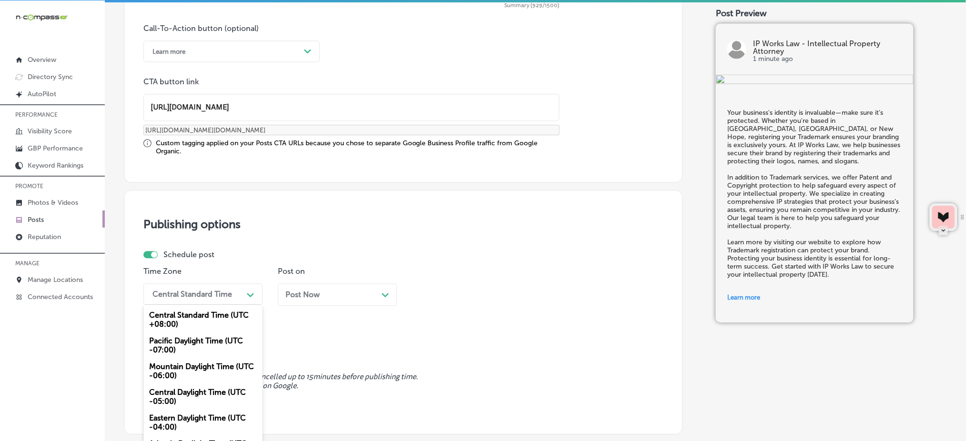
click at [210, 300] on div "option Mountain Daylight Time (UTC -06:00), selected. option Central Standard T…" at bounding box center [202, 293] width 119 height 21
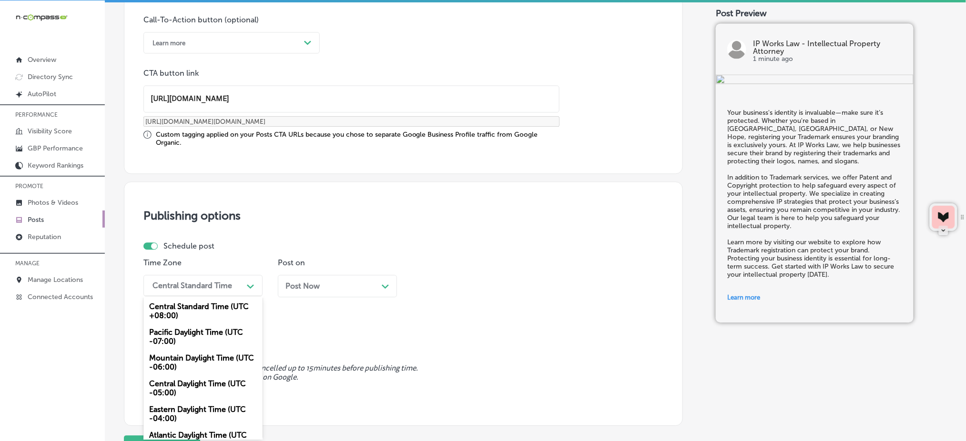
click at [186, 363] on div "Mountain Daylight Time (UTC -06:00)" at bounding box center [202, 363] width 119 height 26
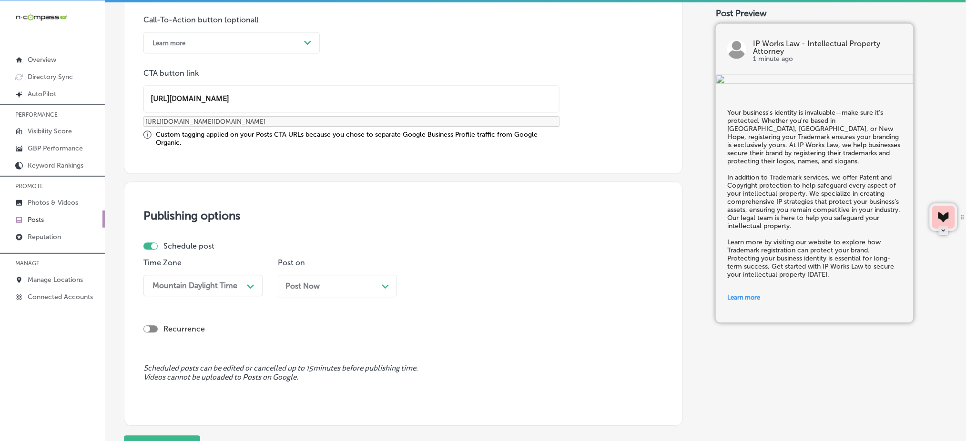
click at [328, 275] on div "Post Now Path Created with Sketch." at bounding box center [337, 286] width 119 height 22
click at [473, 290] on div "12:00 PM" at bounding box center [463, 285] width 95 height 17
click at [428, 388] on div "7:00 AM" at bounding box center [471, 392] width 119 height 17
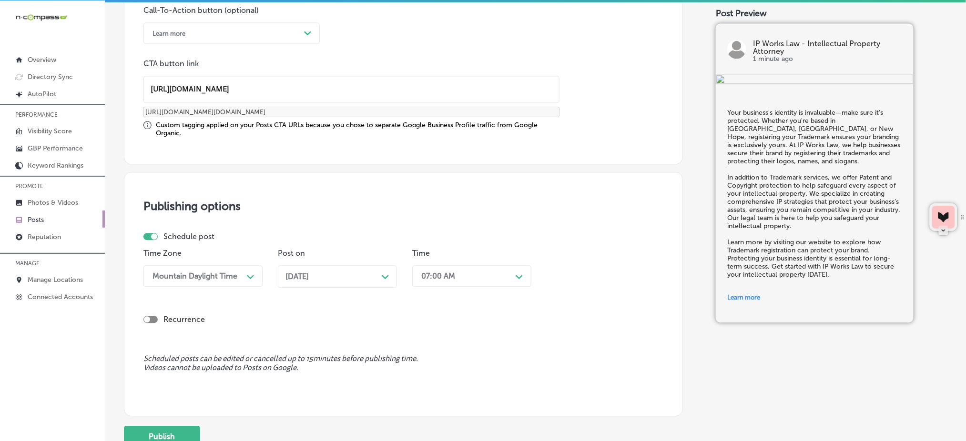
scroll to position [798, 0]
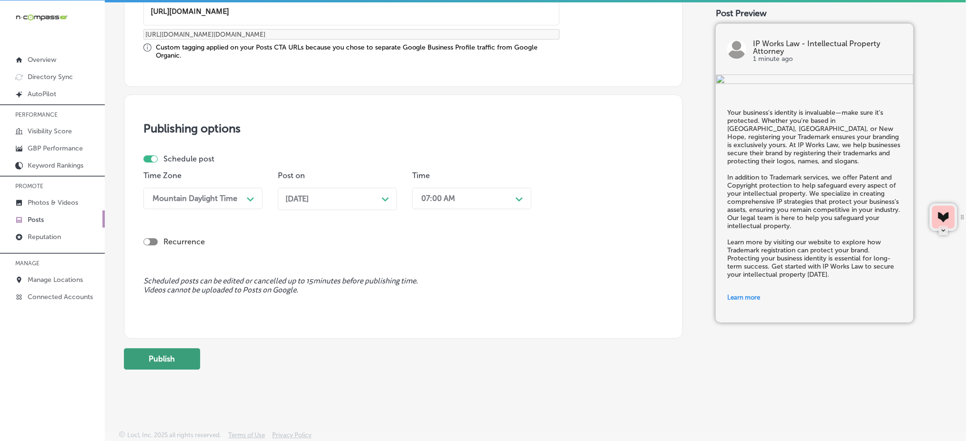
click at [172, 355] on button "Publish" at bounding box center [162, 358] width 76 height 21
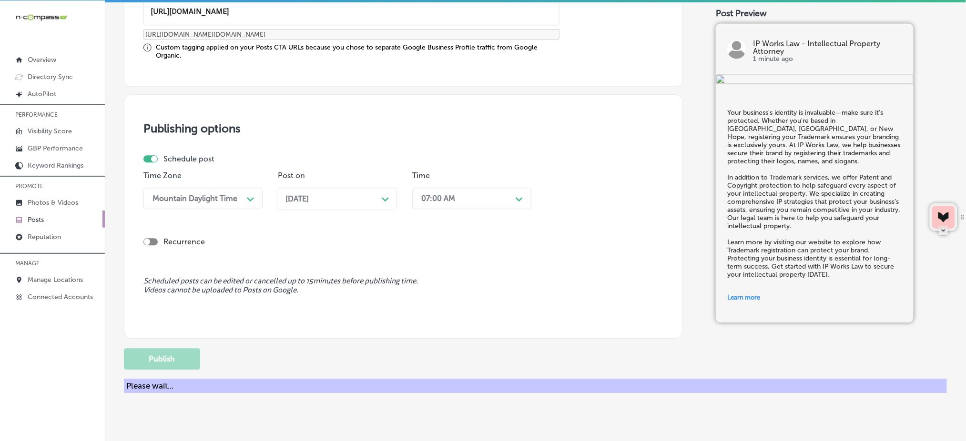
scroll to position [714, 0]
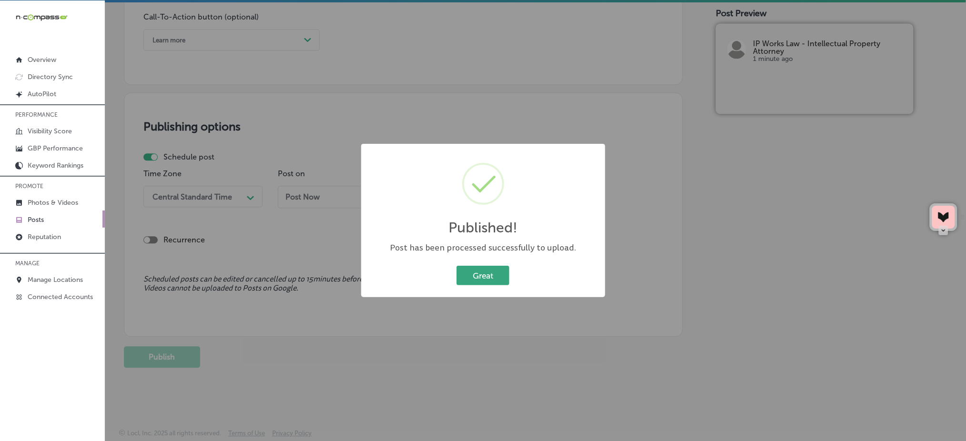
click at [496, 284] on button "Great" at bounding box center [482, 276] width 53 height 20
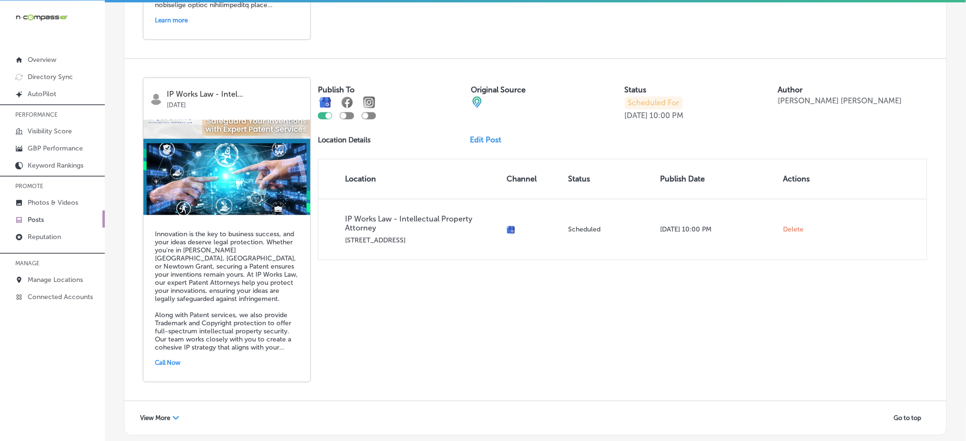
scroll to position [2030, 0]
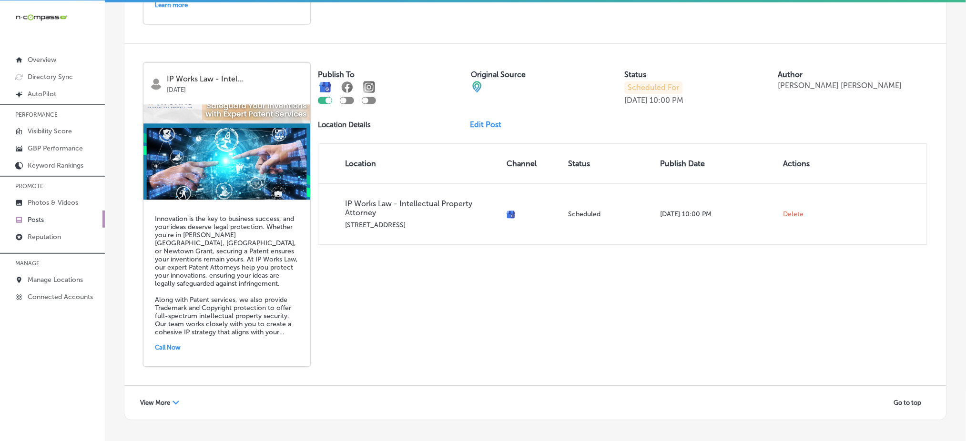
click at [165, 399] on span "View More" at bounding box center [155, 402] width 30 height 7
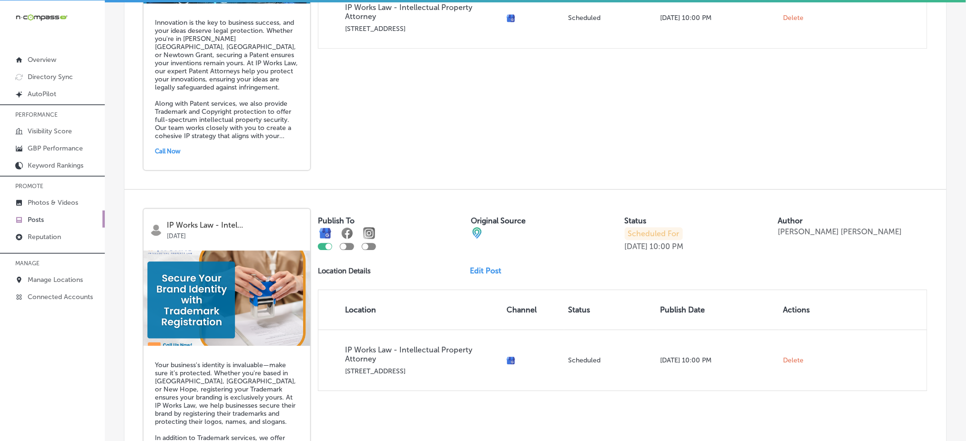
scroll to position [2365, 0]
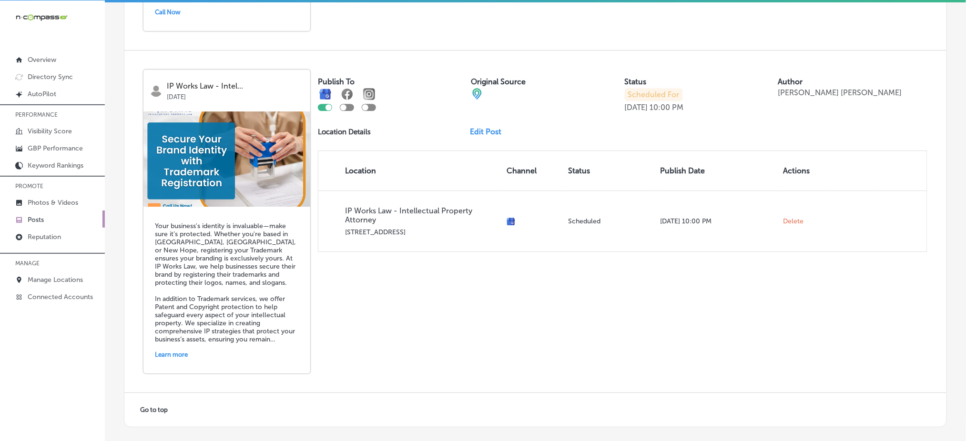
click at [53, 218] on link "Posts" at bounding box center [52, 219] width 105 height 17
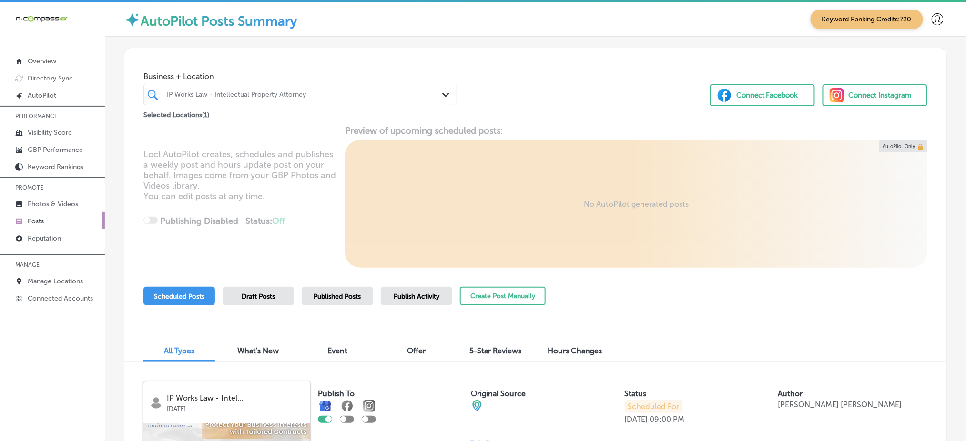
scroll to position [0, 0]
click at [280, 101] on div at bounding box center [287, 95] width 242 height 13
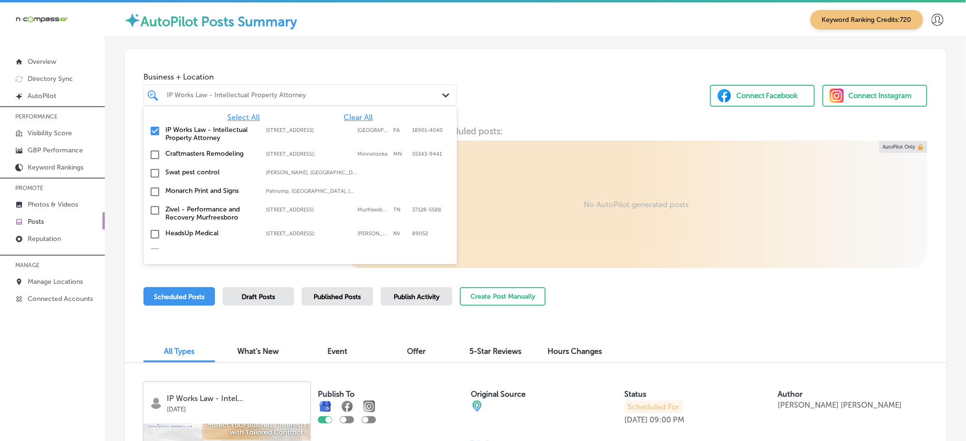
click at [246, 115] on span "Select All" at bounding box center [243, 117] width 32 height 9
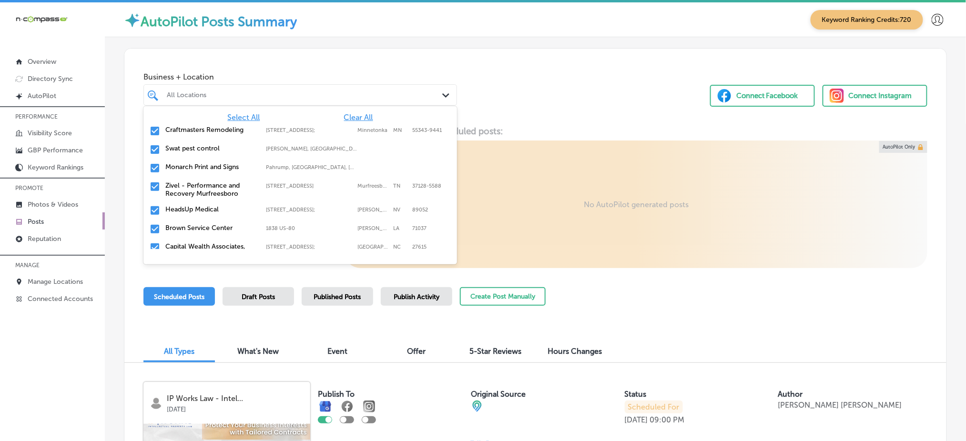
click at [537, 91] on div "Business + Location option focused, 1 of 180. 180 results available. Use Up and…" at bounding box center [535, 85] width 822 height 72
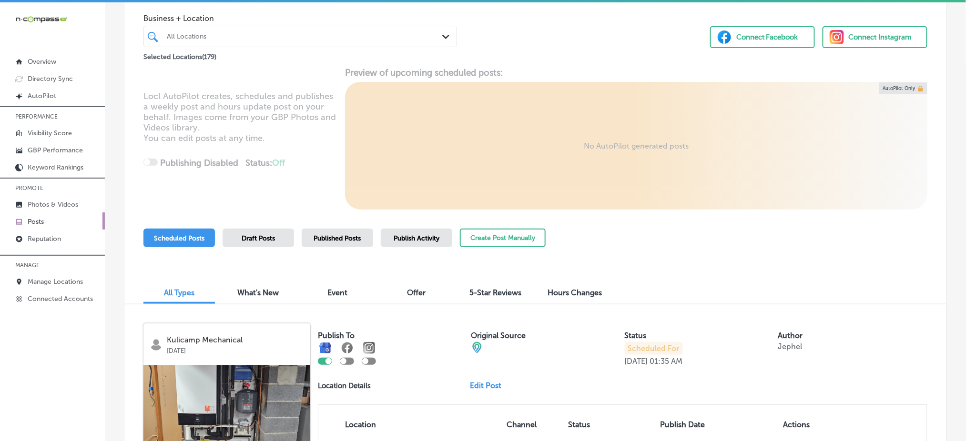
scroll to position [81, 0]
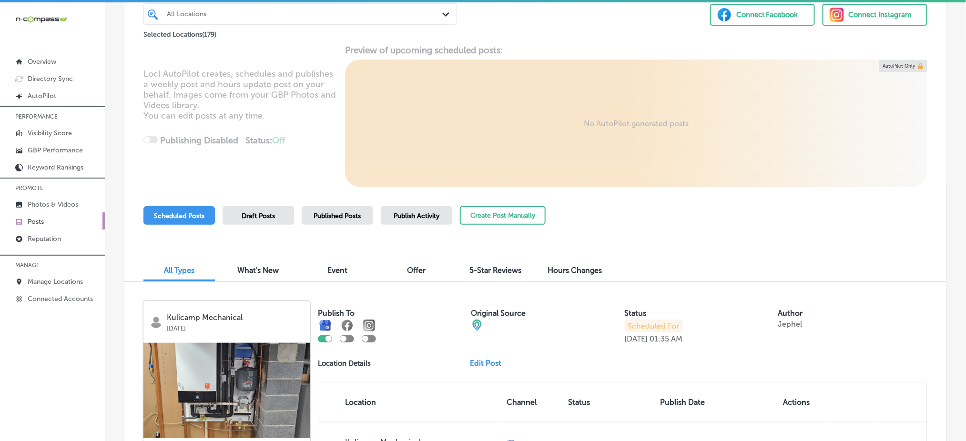
click at [417, 209] on div "Publish Activity" at bounding box center [416, 215] width 71 height 19
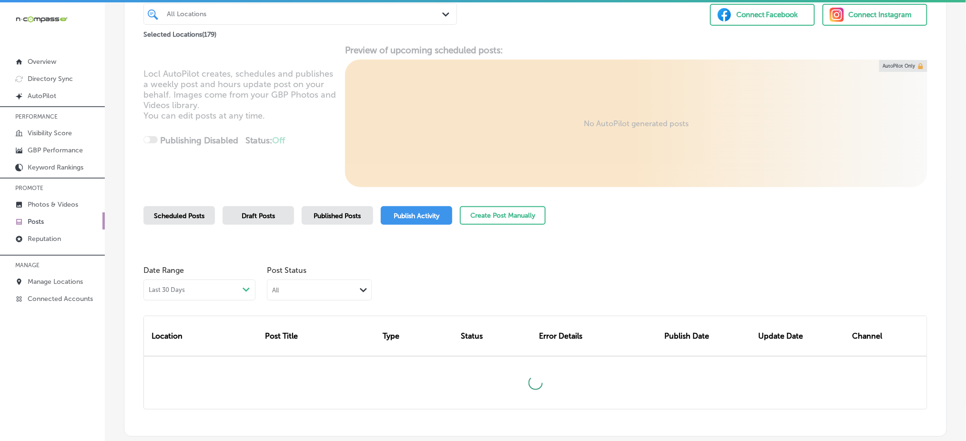
click at [348, 287] on div "All" at bounding box center [311, 289] width 89 height 9
click at [414, 270] on div "Date Range Last 30 Days Path Created with Sketch. Post Status All Path Created …" at bounding box center [535, 281] width 784 height 40
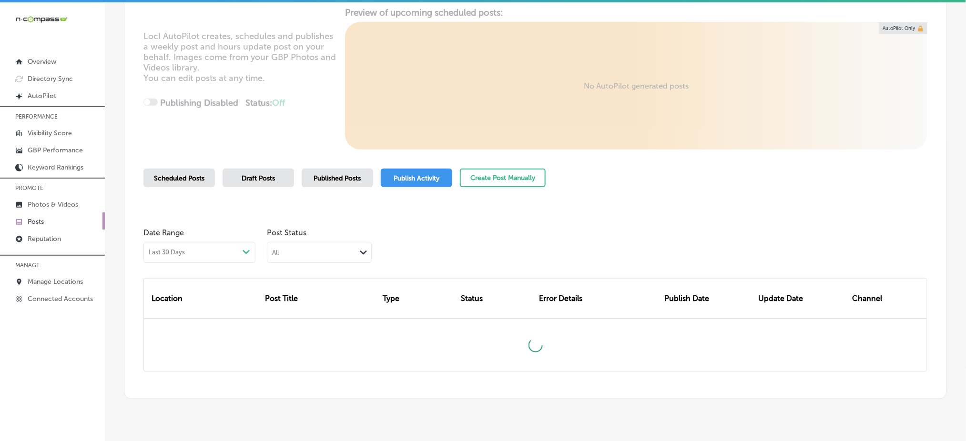
scroll to position [139, 0]
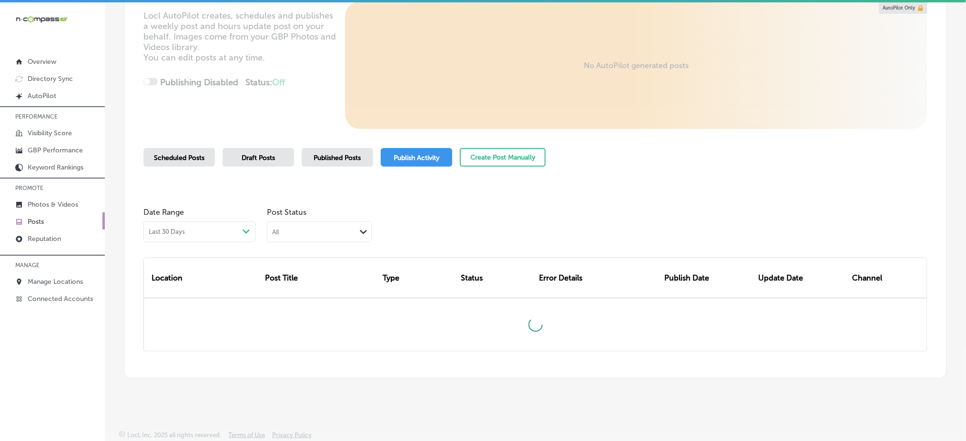
click at [355, 232] on div "All Path Created with Sketch." at bounding box center [319, 231] width 104 height 18
click at [308, 292] on label "Rejected By Google" at bounding box center [305, 291] width 65 height 9
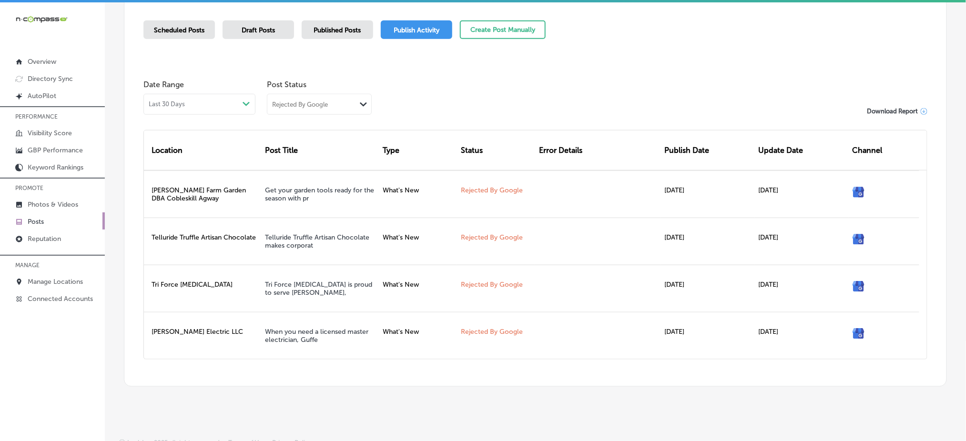
scroll to position [271, 0]
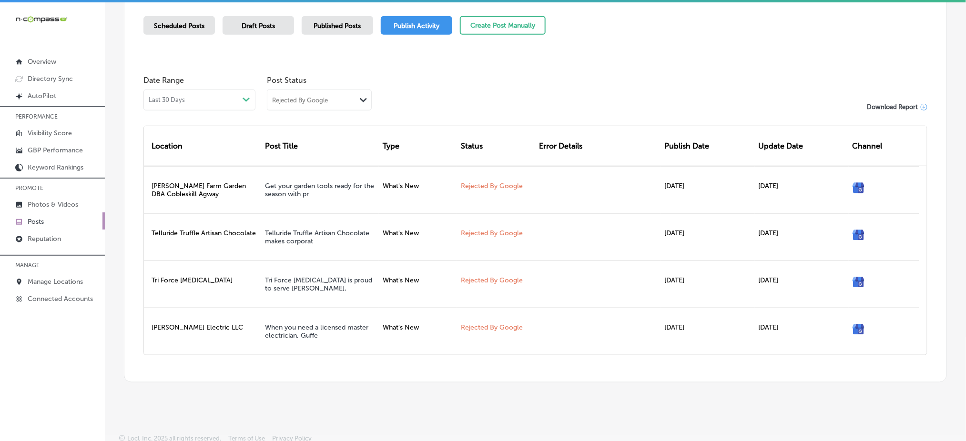
click at [316, 109] on div "Rejected By Google Path Created with Sketch." at bounding box center [319, 100] width 105 height 21
click at [325, 98] on div "Rejected By Google" at bounding box center [300, 100] width 56 height 8
click at [311, 145] on div "Failed" at bounding box center [319, 147] width 104 height 14
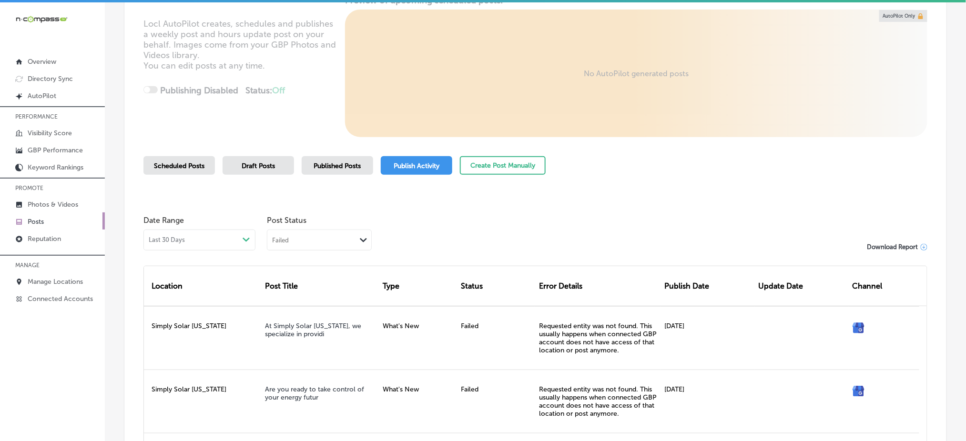
scroll to position [12, 0]
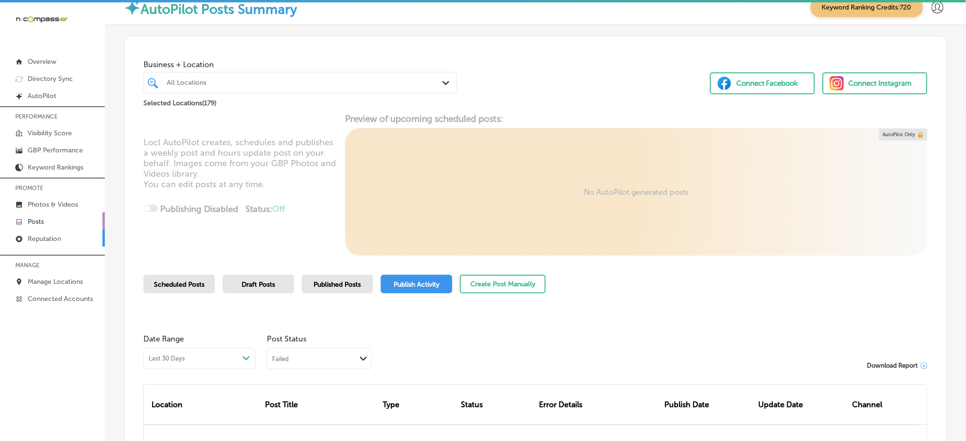
click at [73, 239] on link "Reputation" at bounding box center [52, 238] width 105 height 17
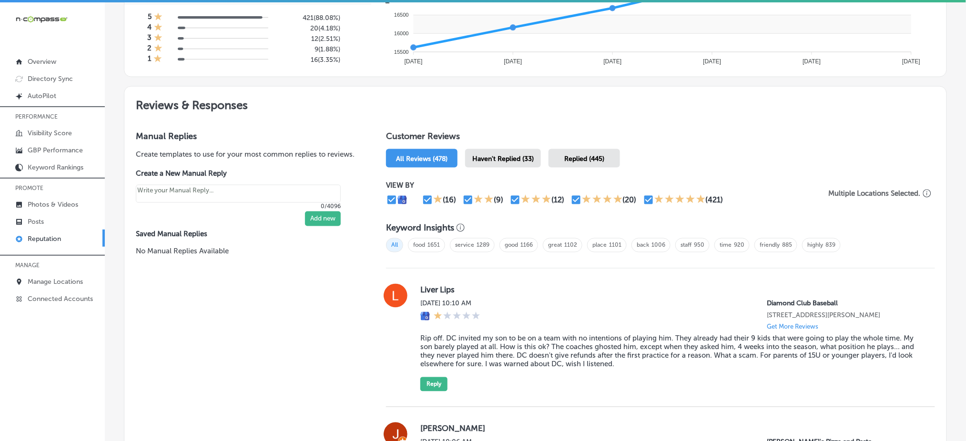
click at [511, 155] on span "Haven't Replied (33)" at bounding box center [502, 159] width 61 height 8
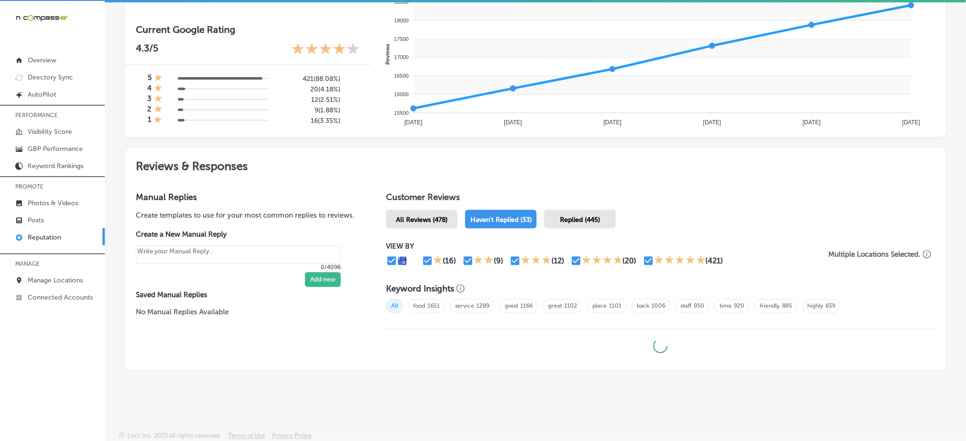
scroll to position [2, 0]
type textarea "x"
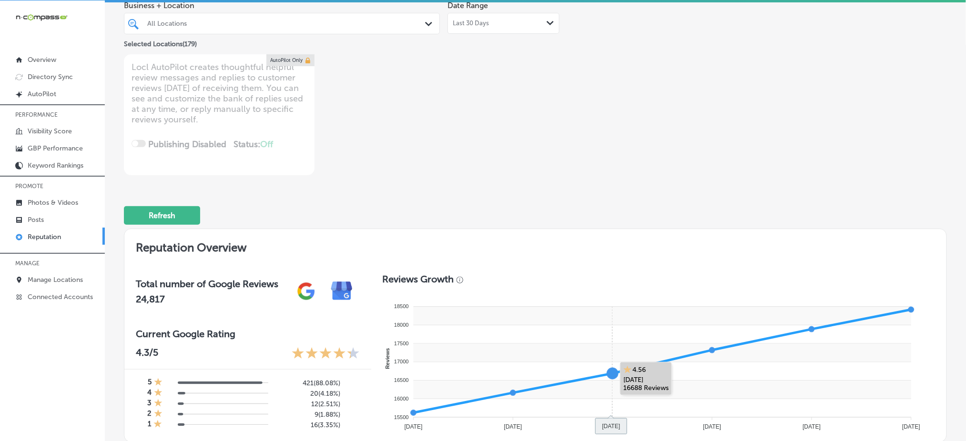
scroll to position [0, 0]
